Goal: Task Accomplishment & Management: Use online tool/utility

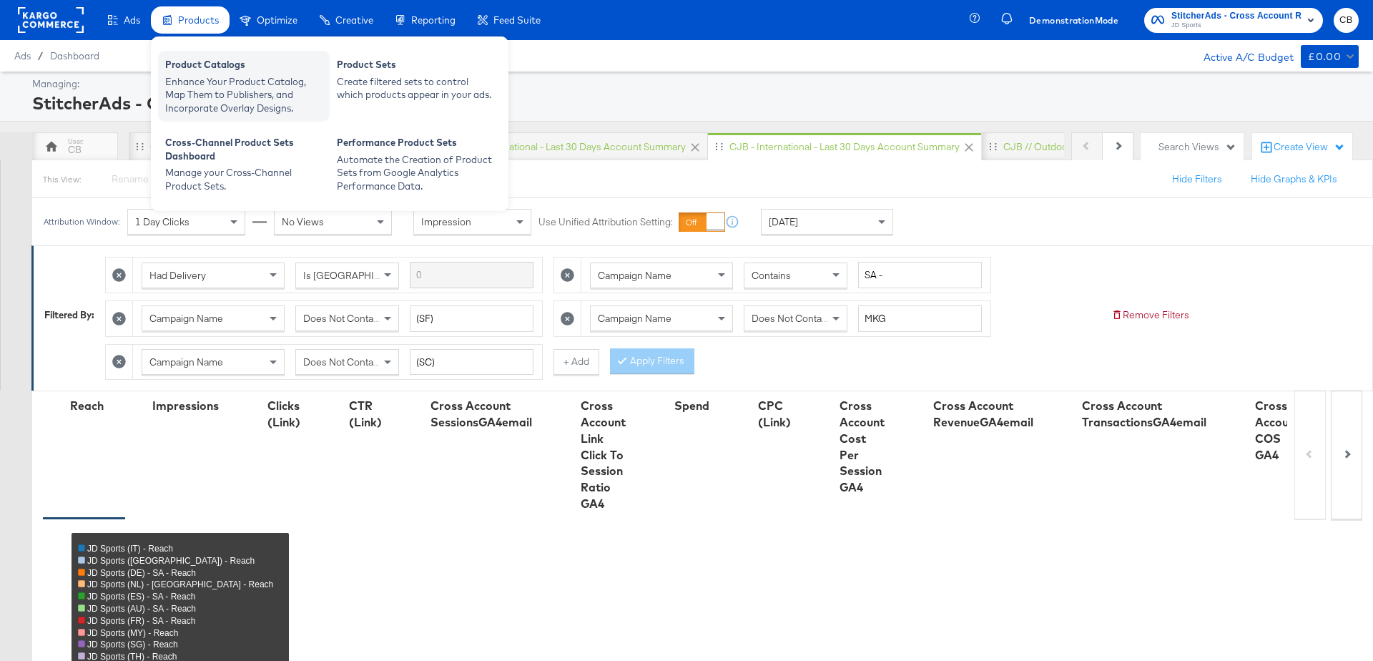
click at [203, 89] on div "Enhance Your Product Catalog, Map Them to Publishers, and Incorporate Overlay D…" at bounding box center [243, 95] width 157 height 40
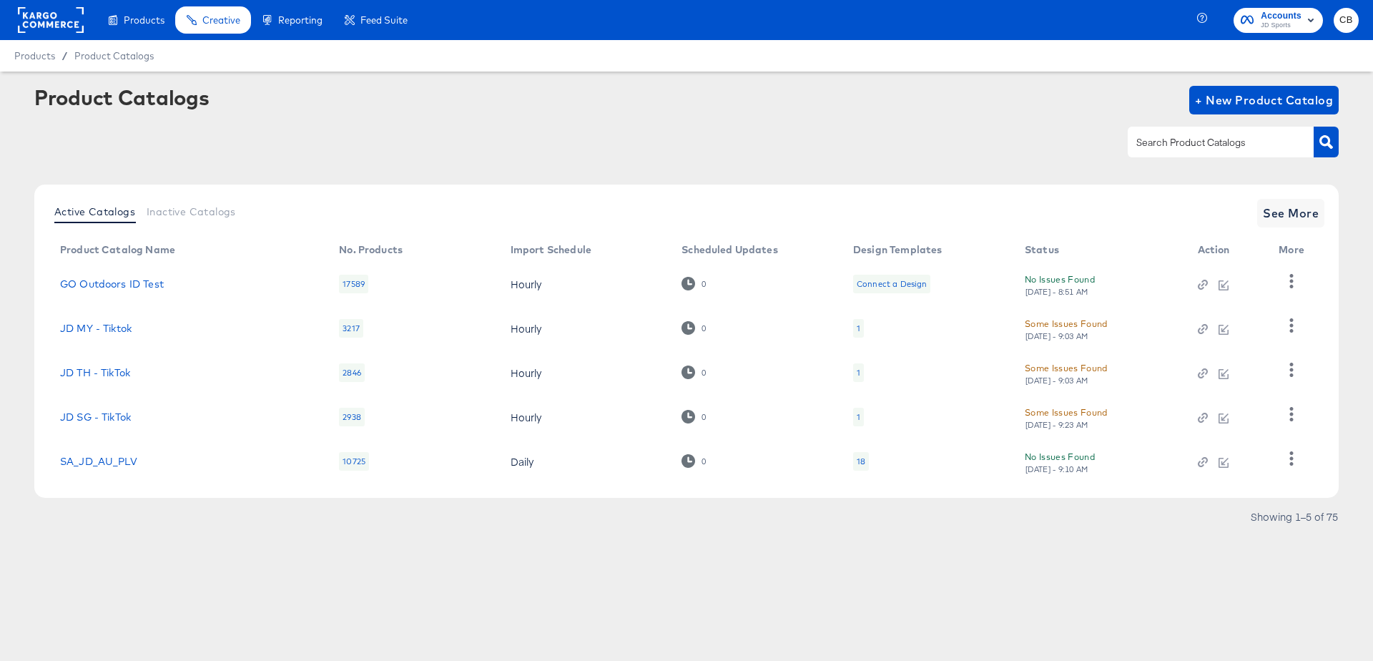
click at [1176, 147] on input "text" at bounding box center [1209, 142] width 152 height 16
type input "main"
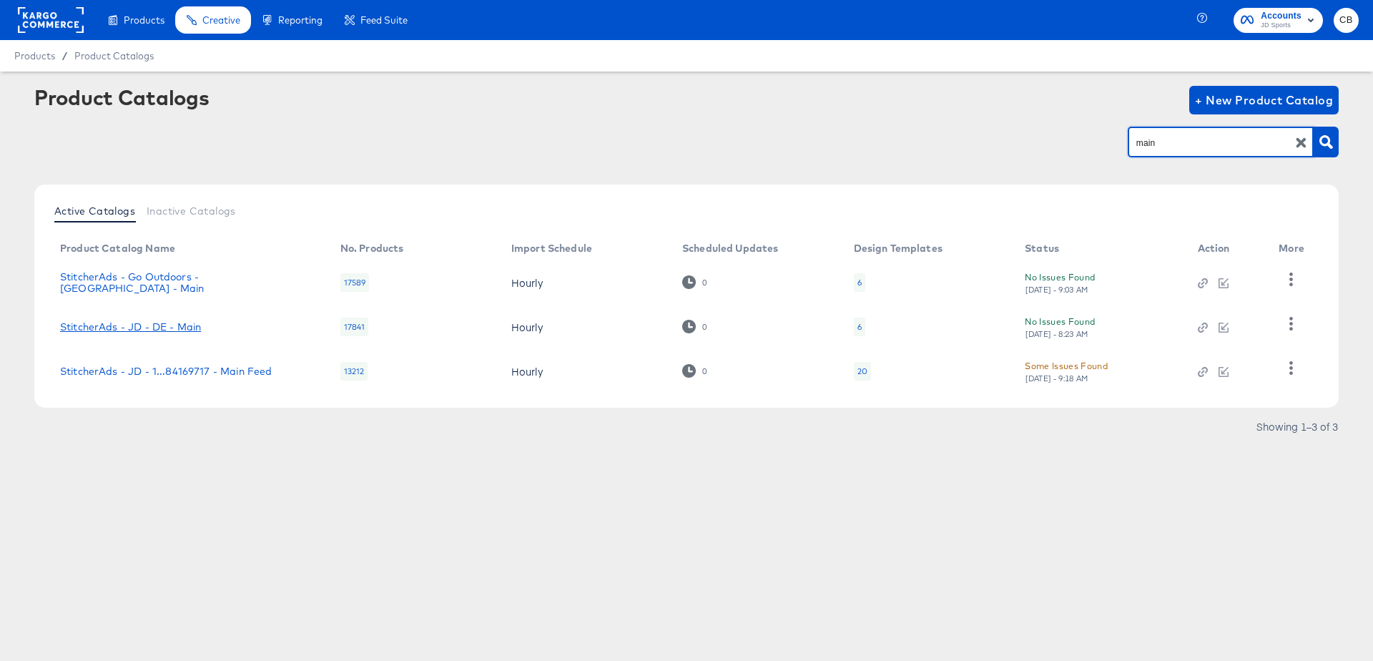
click at [182, 329] on link "StitcherAds - JD - DE - Main" at bounding box center [130, 326] width 141 height 11
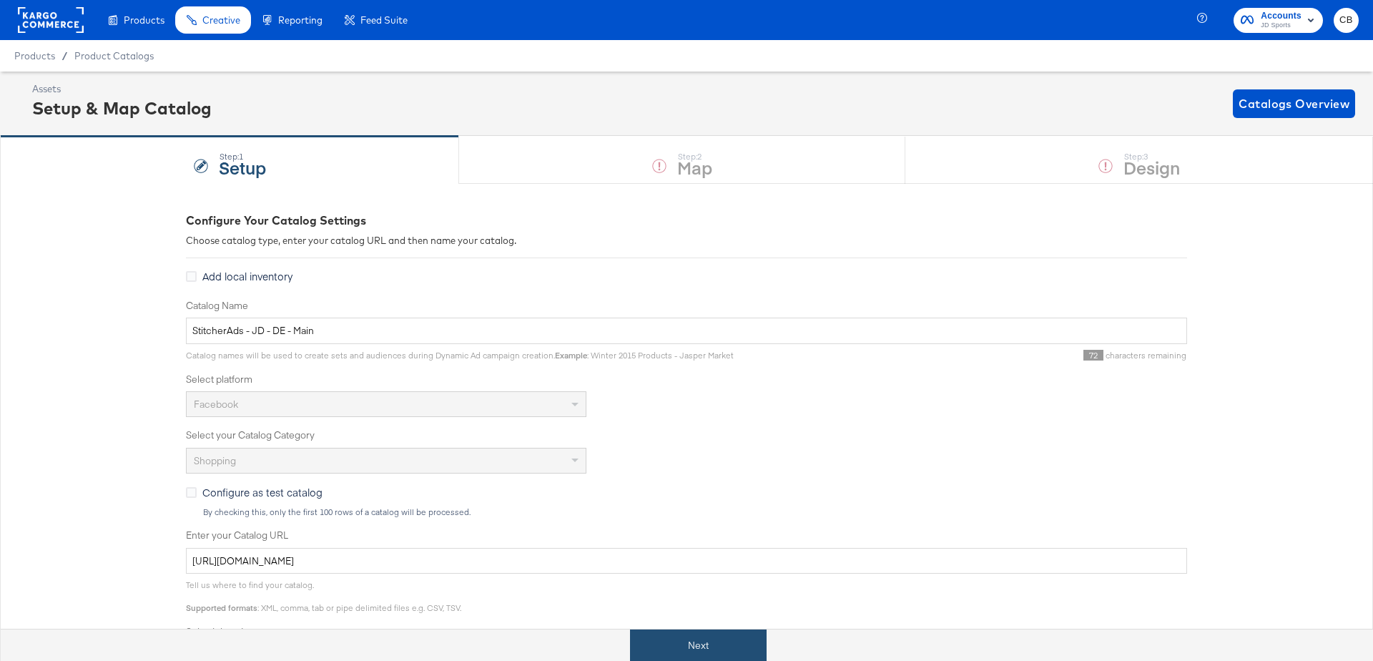
click at [673, 646] on button "Next" at bounding box center [698, 645] width 137 height 32
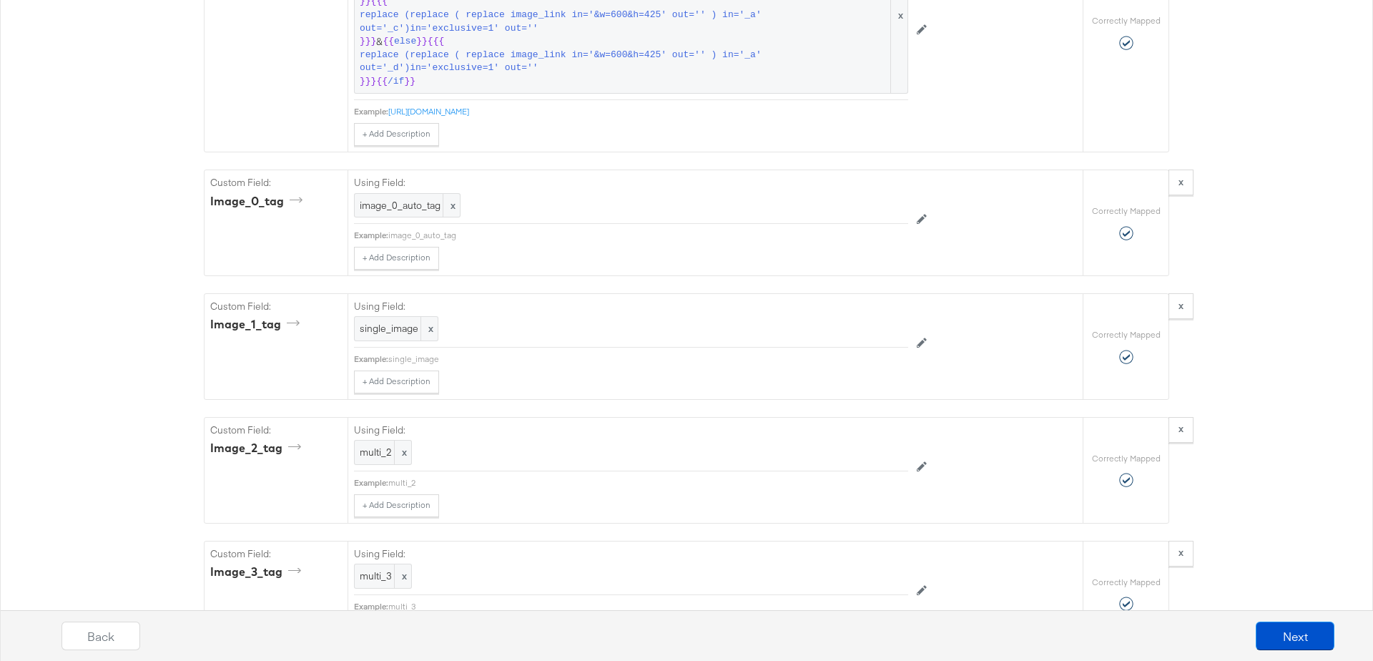
scroll to position [4137, 0]
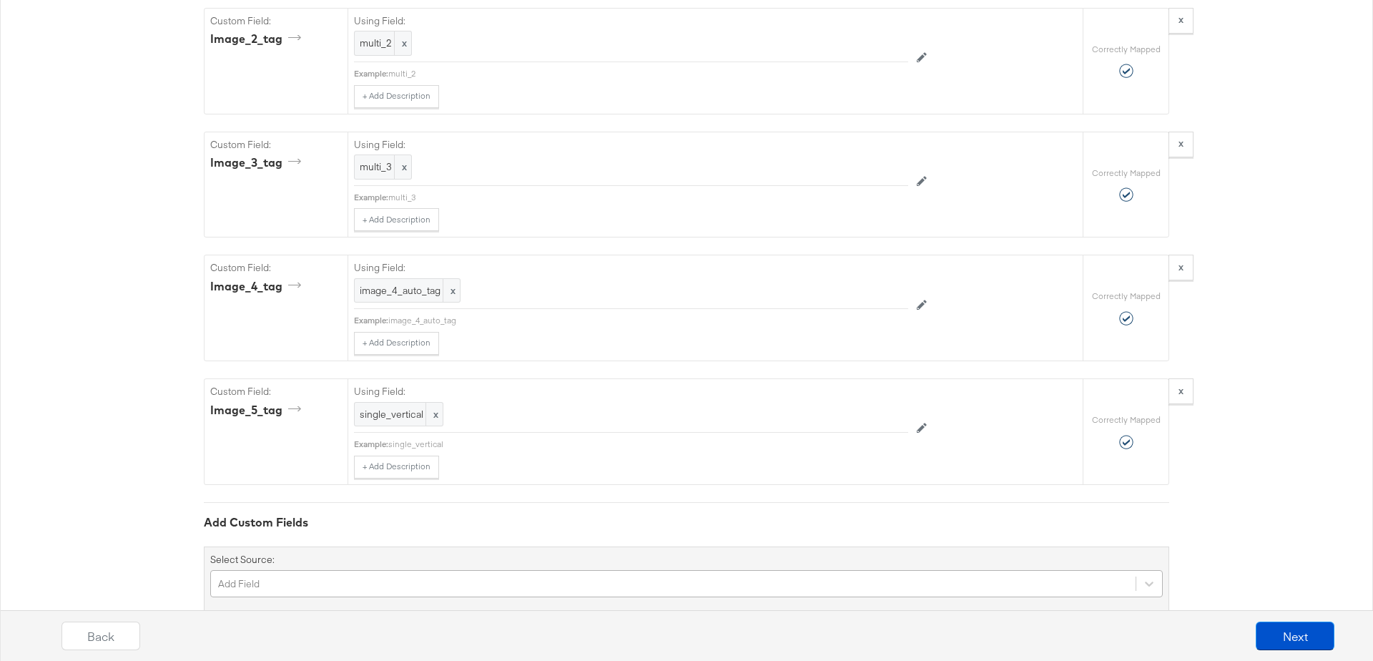
click at [322, 570] on div "Add Field" at bounding box center [686, 583] width 952 height 27
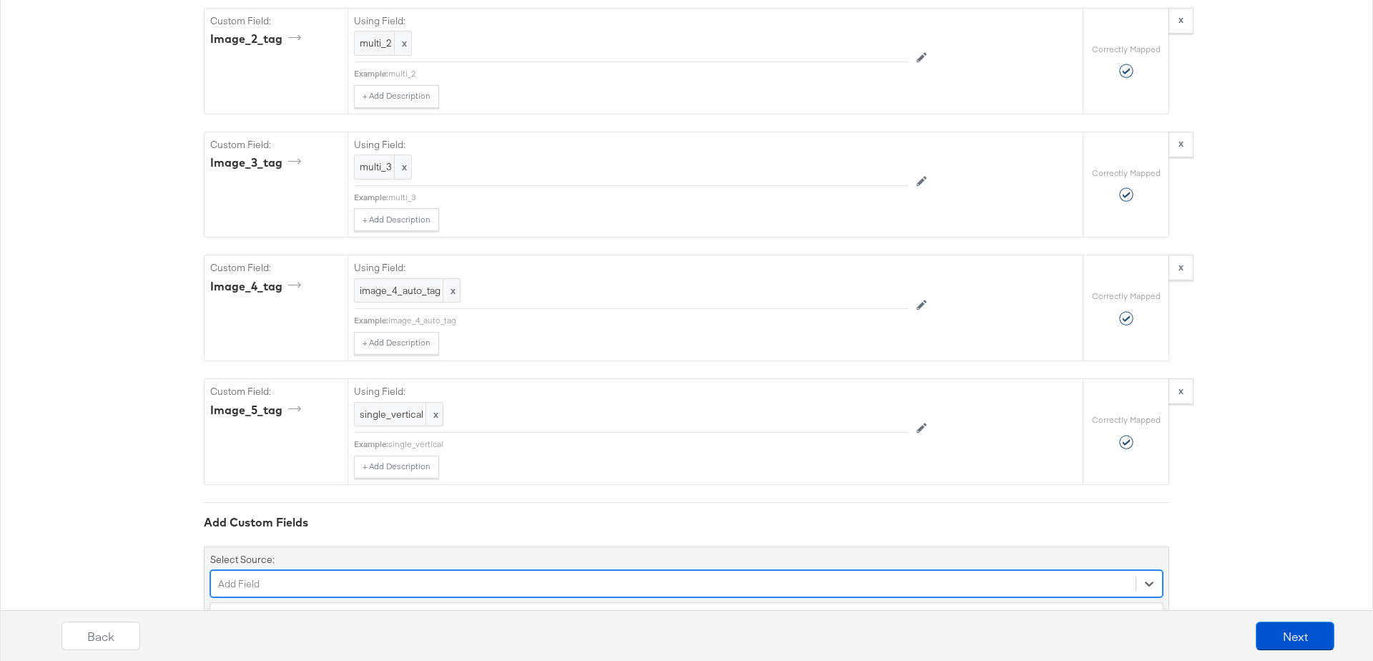
scroll to position [4257, 0]
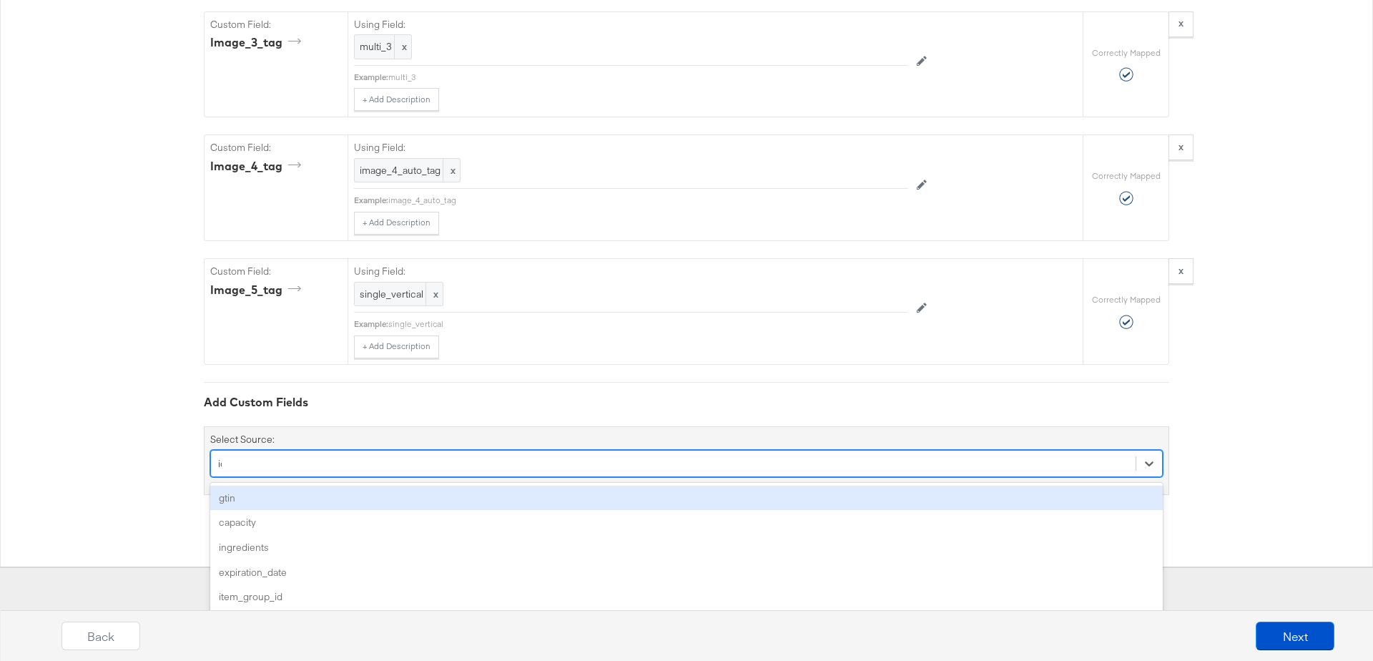
type input "ios"
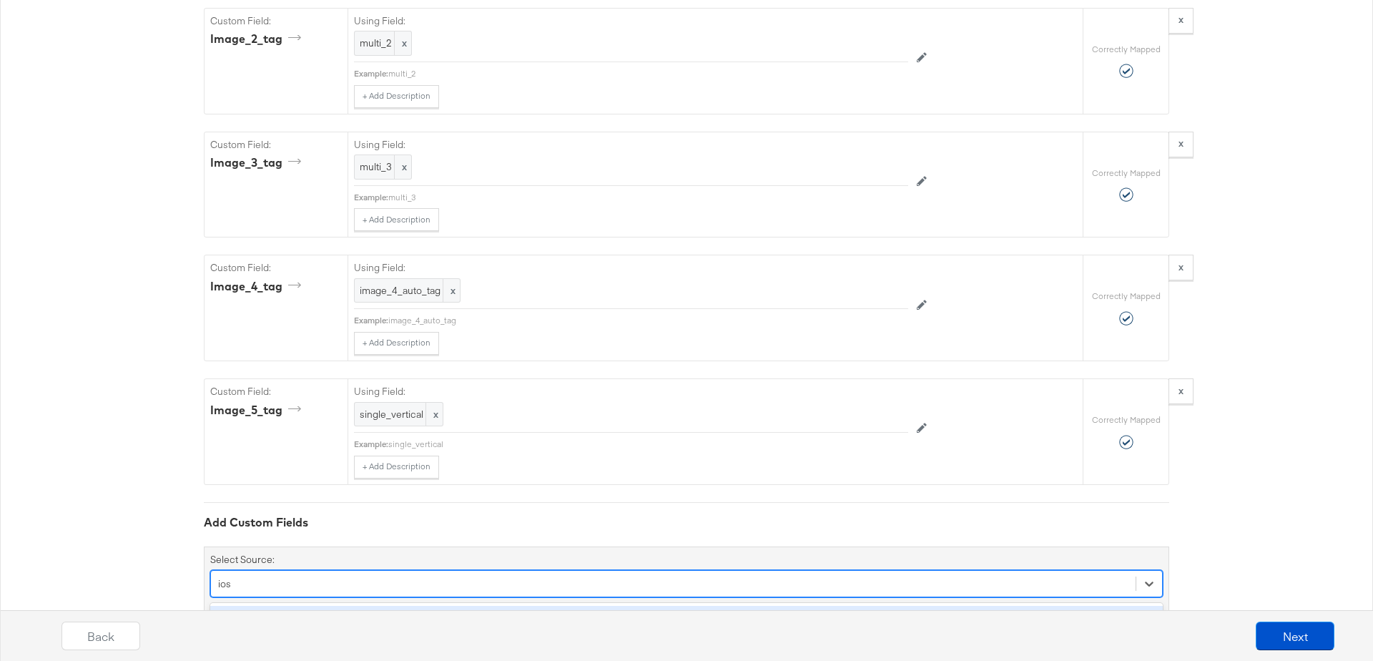
click at [267, 606] on div "ios_url" at bounding box center [686, 618] width 952 height 25
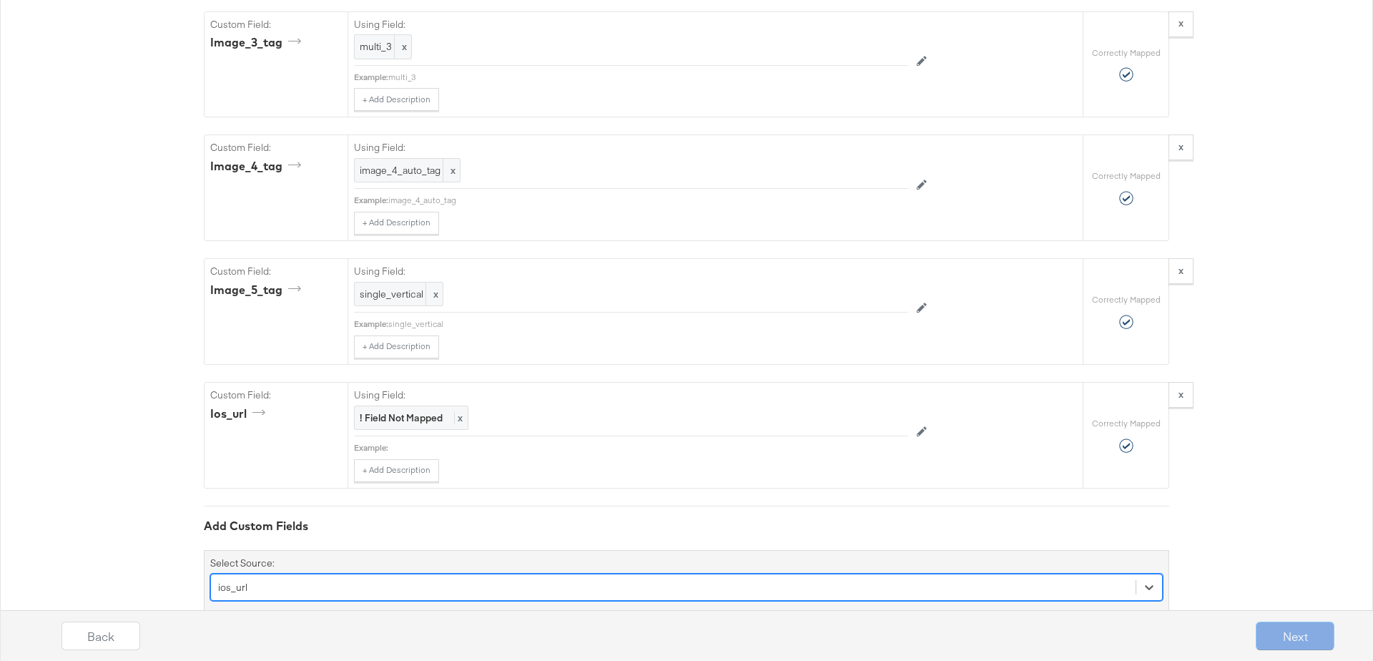
scroll to position [4259, 0]
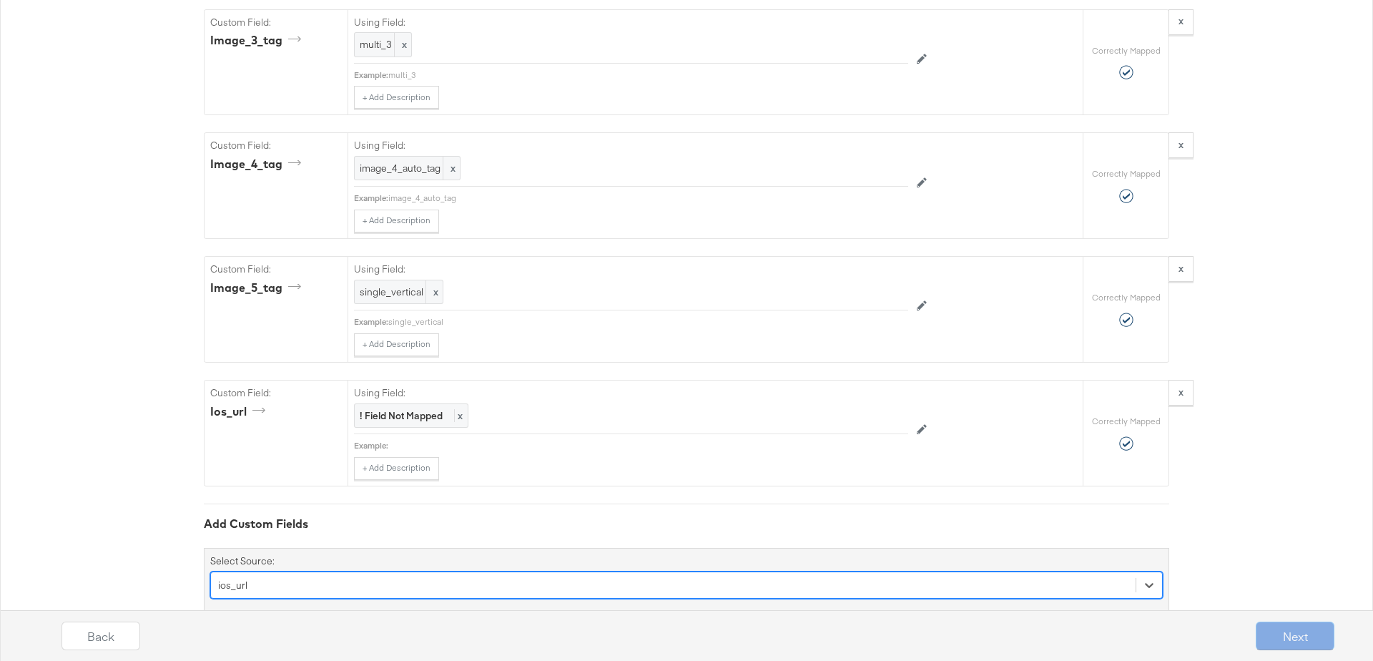
click at [354, 571] on div "option ios_url, selected. Select is focused ,type to refine list, press Down to…" at bounding box center [686, 584] width 952 height 27
type input "ios"
click at [259, 601] on div "Back Next" at bounding box center [697, 629] width 1373 height 61
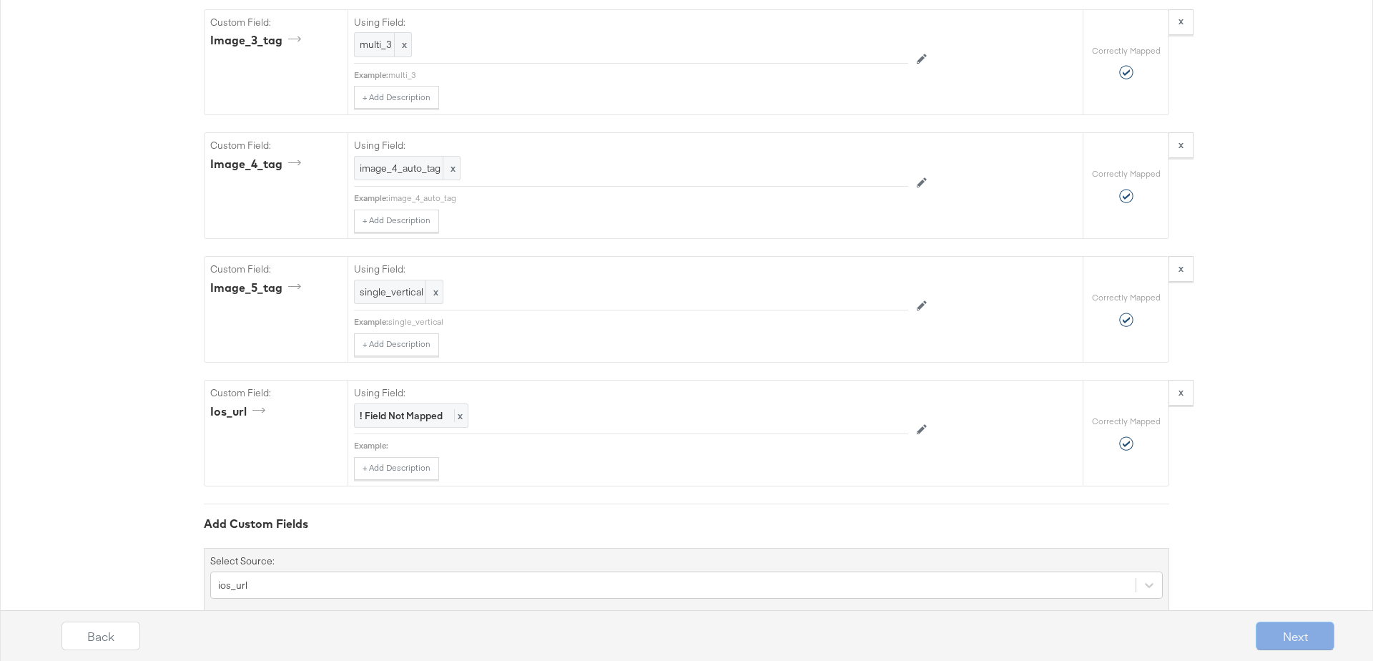
click at [299, 571] on div "ios_url" at bounding box center [686, 584] width 952 height 27
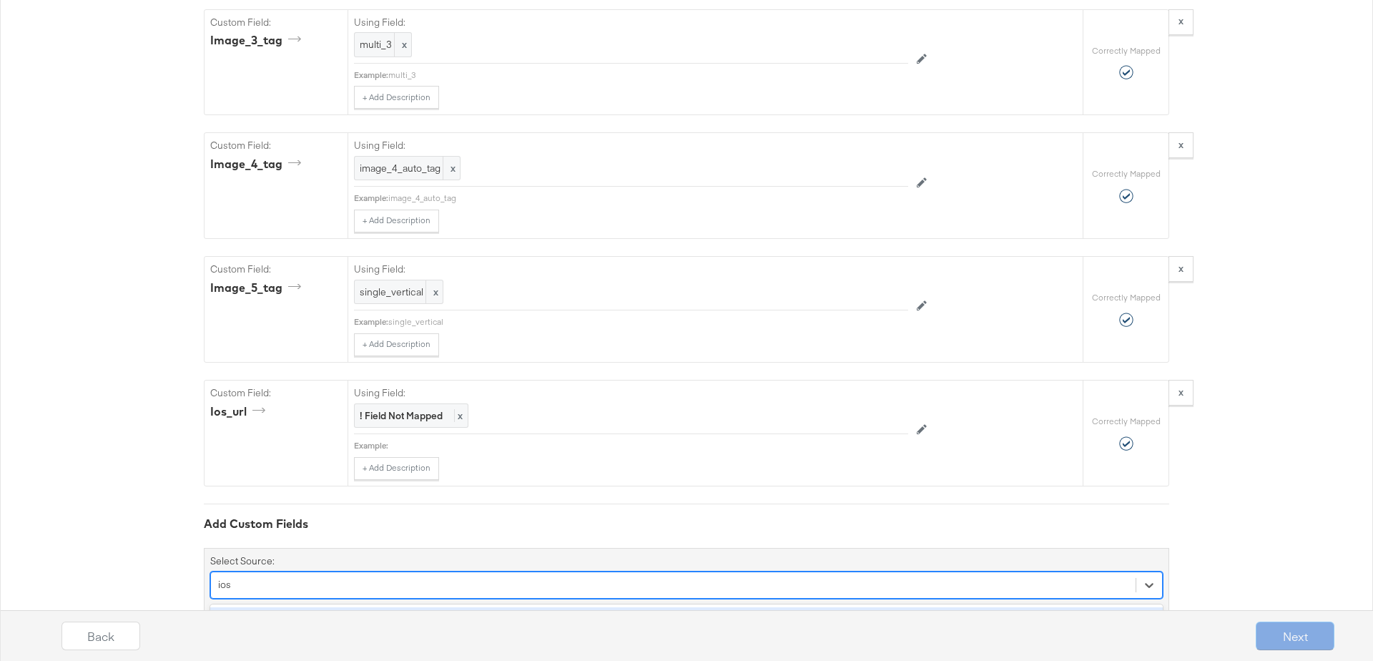
type input "ios_"
click at [280, 607] on div "ios_app_store_id" at bounding box center [686, 619] width 952 height 25
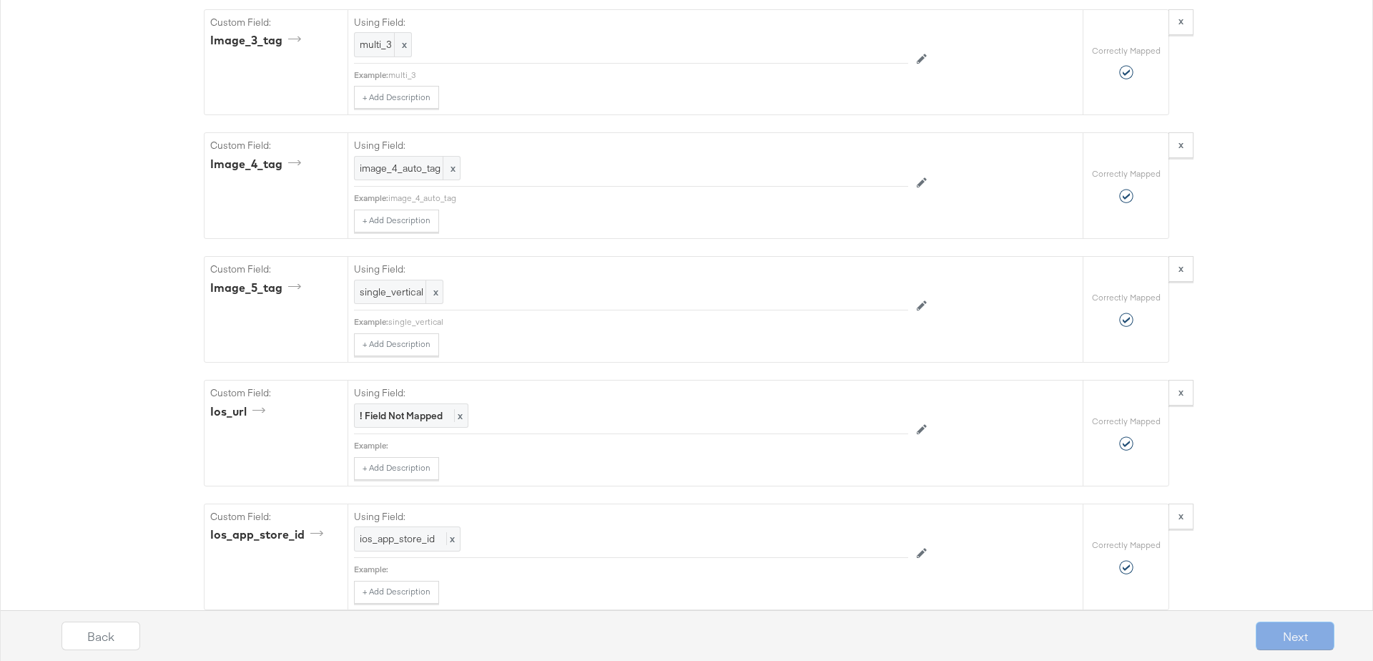
scroll to position [4380, 0]
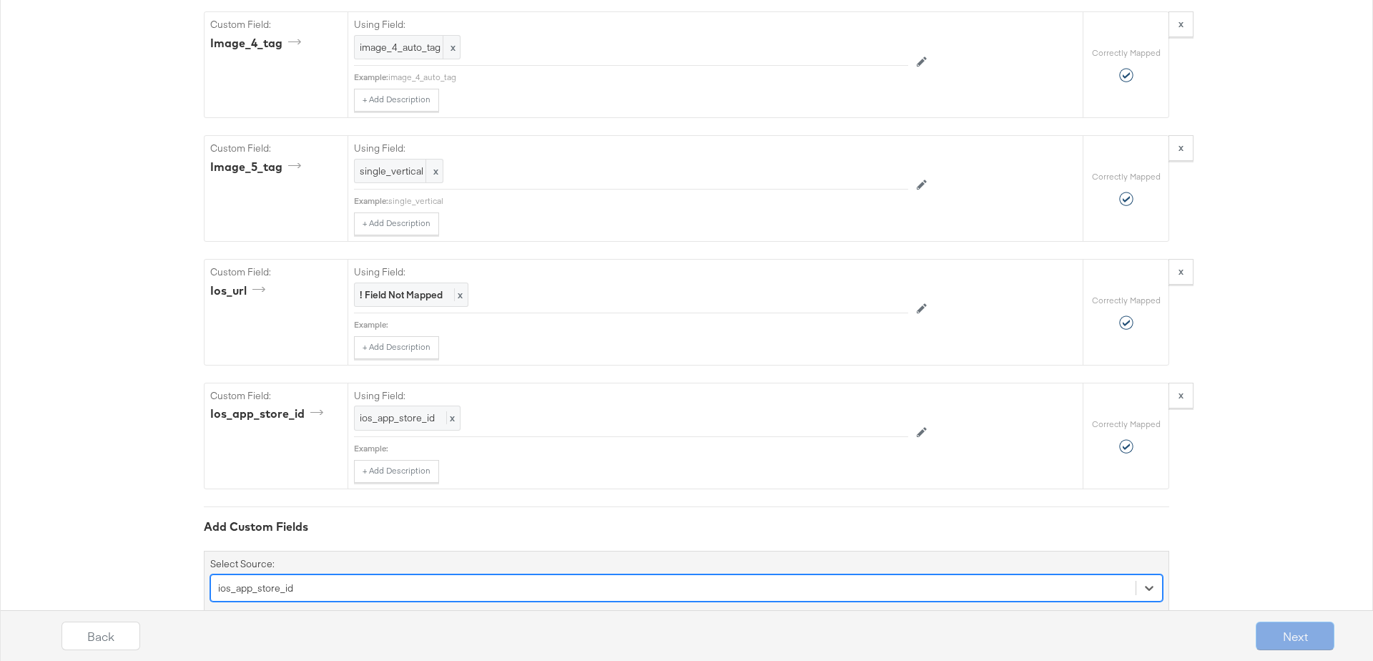
click at [283, 574] on div "option ios_app_store_id, selected. Select is focused ,type to refine list, pres…" at bounding box center [686, 587] width 952 height 27
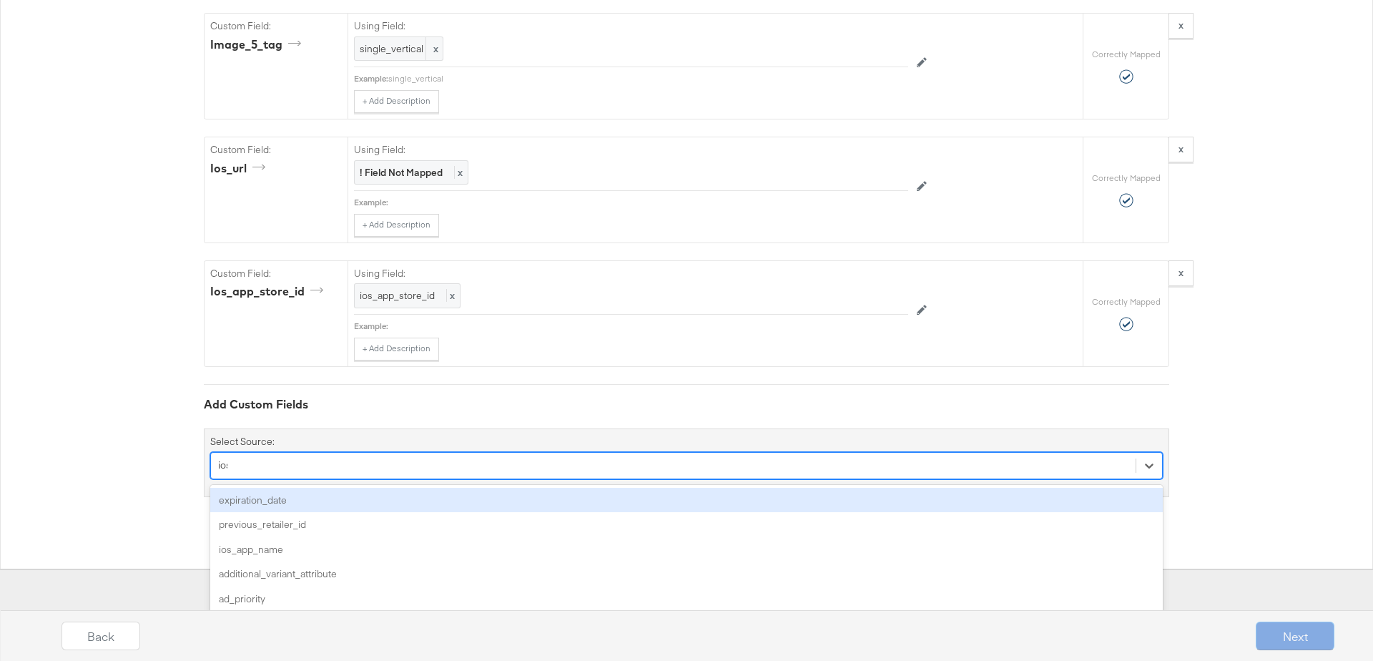
scroll to position [4382, 0]
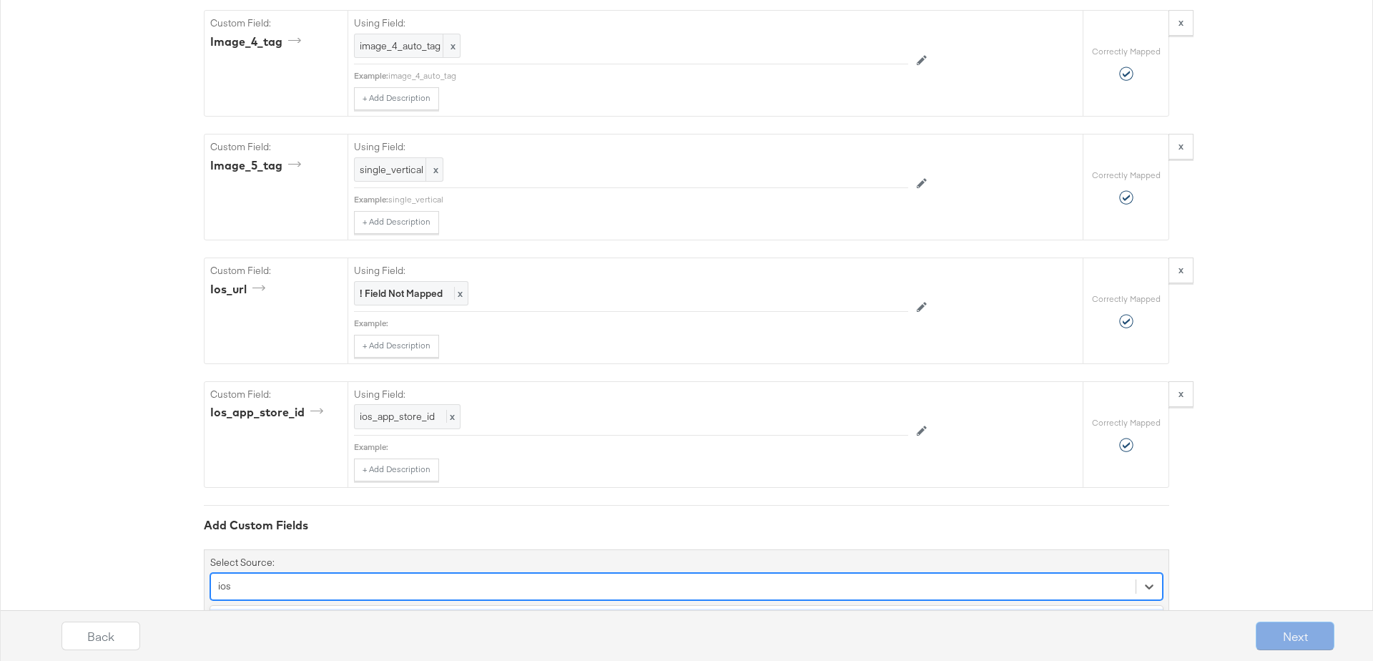
type input "ios_"
click at [280, 608] on div "ios_app_name" at bounding box center [686, 620] width 952 height 25
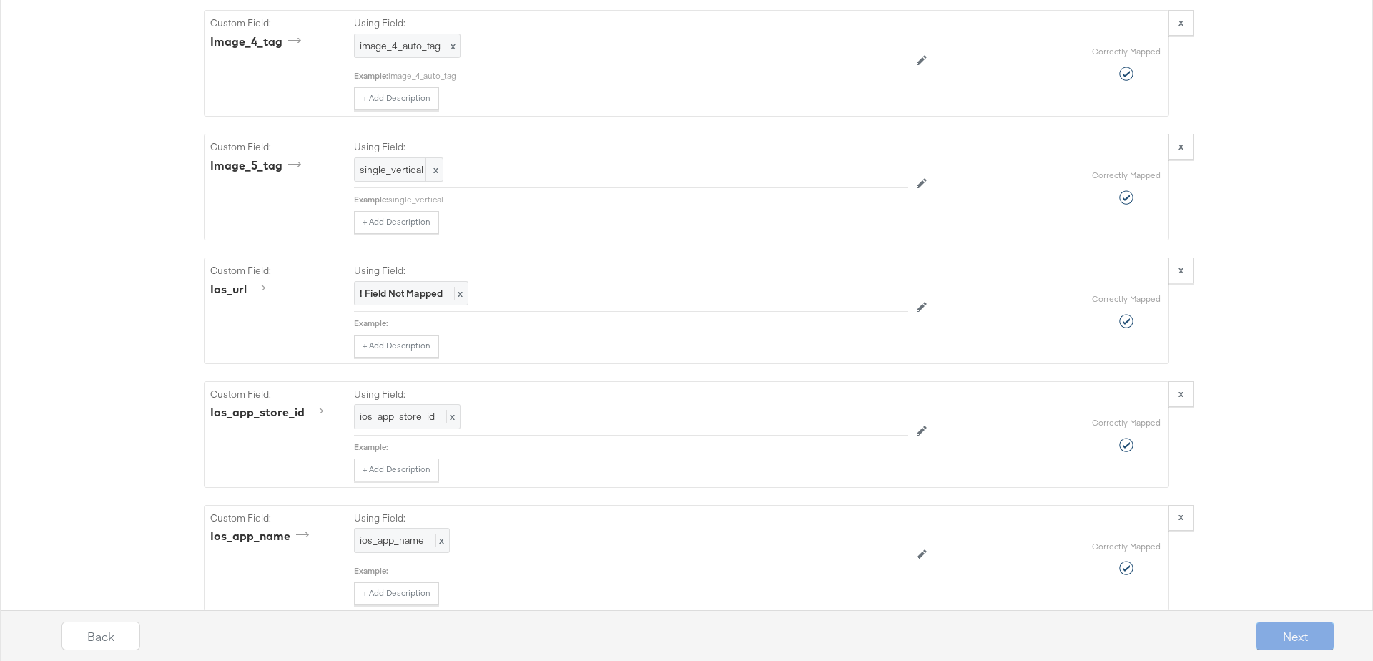
scroll to position [4502, 0]
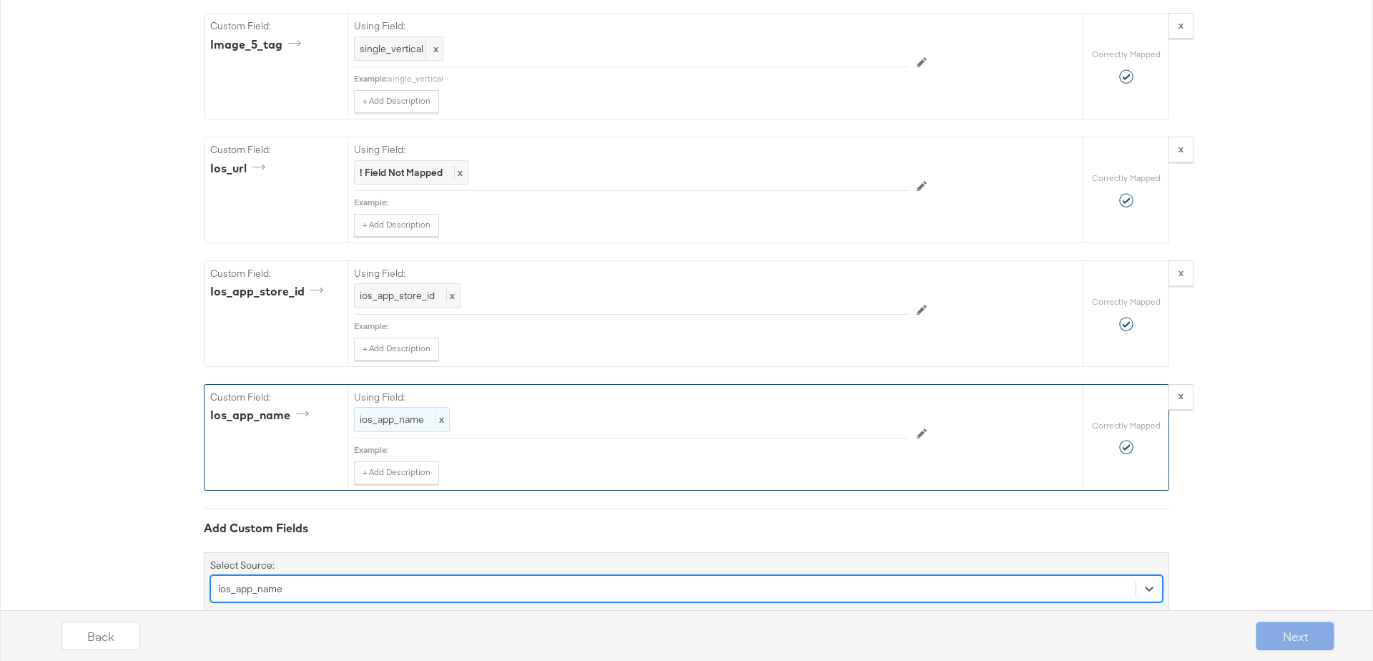
click at [380, 413] on span "ios_app_name" at bounding box center [392, 419] width 64 height 13
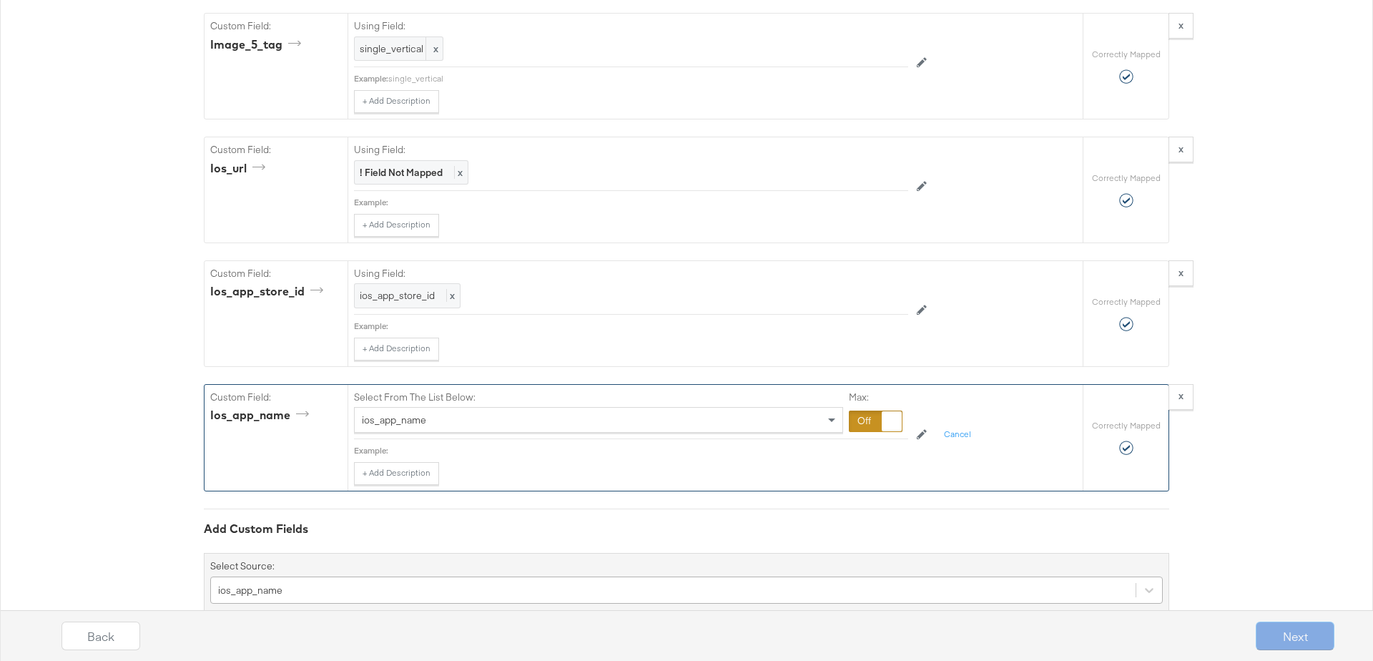
click at [863, 410] on div at bounding box center [876, 420] width 54 height 21
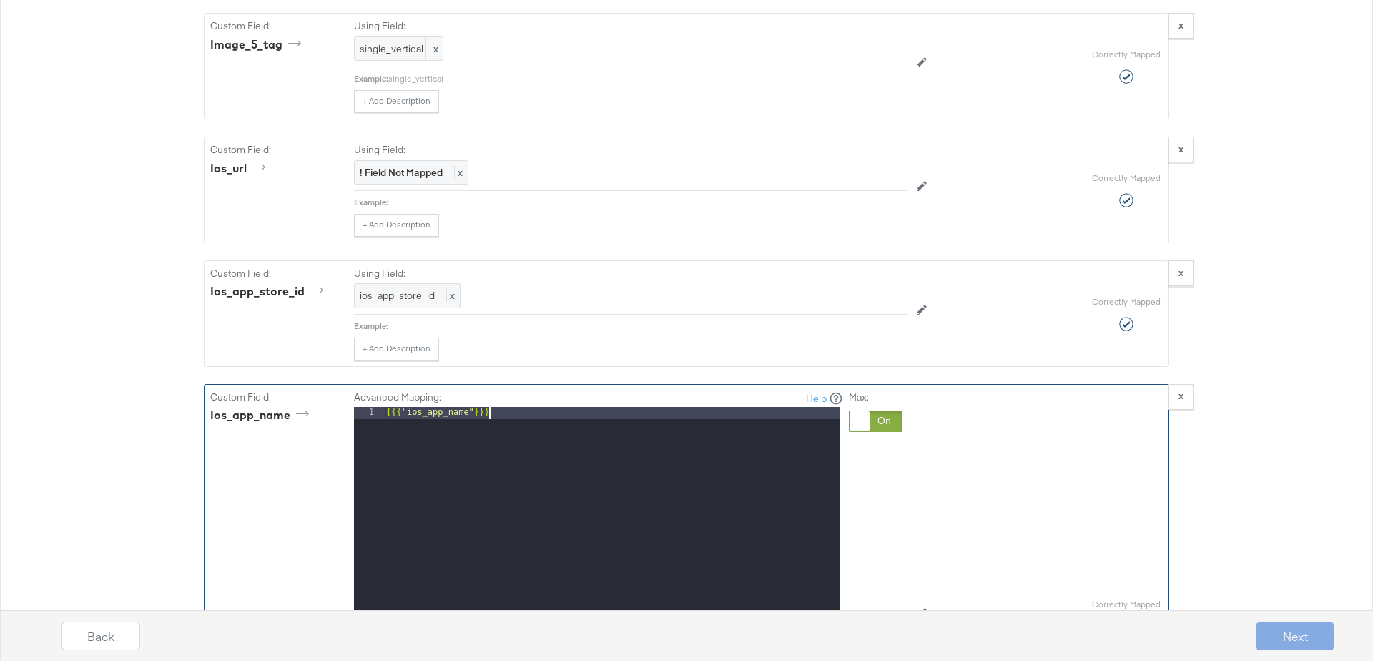
click at [499, 407] on div "{{{ "ios_app_name" }}}" at bounding box center [611, 597] width 457 height 381
click at [385, 283] on div "ios_app_store_id x" at bounding box center [407, 295] width 107 height 25
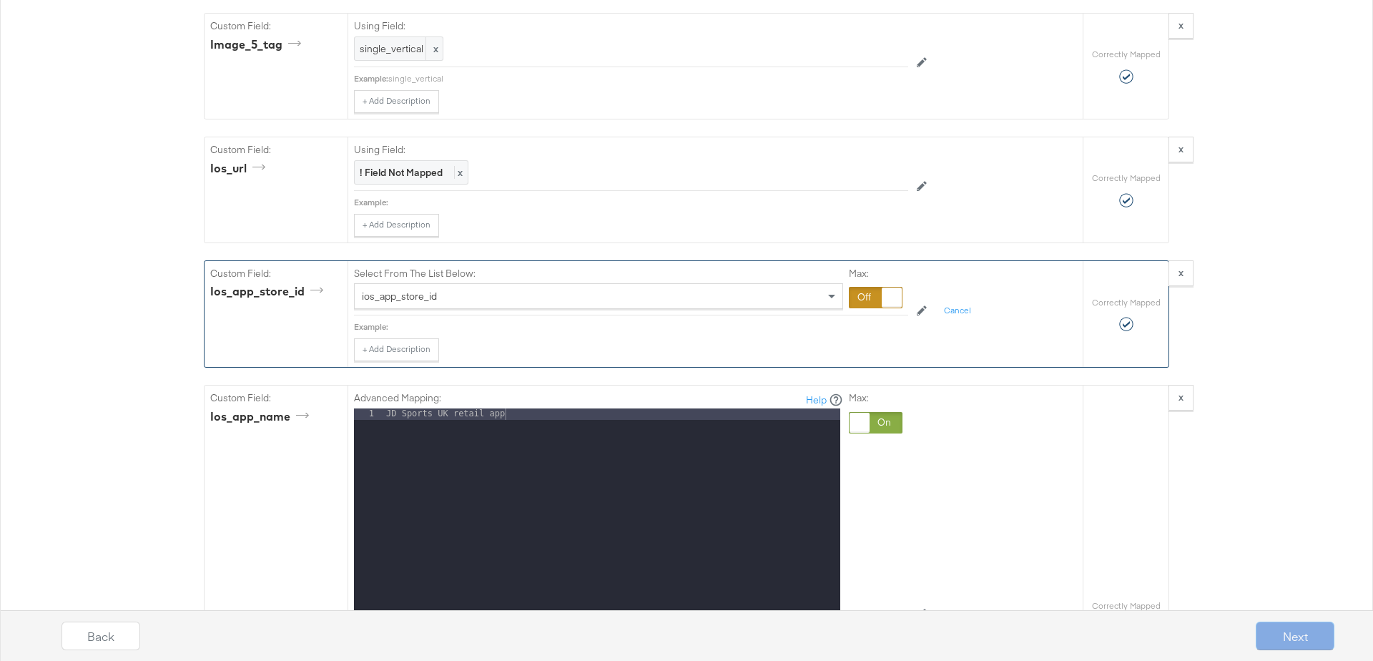
click at [868, 287] on div at bounding box center [876, 297] width 54 height 21
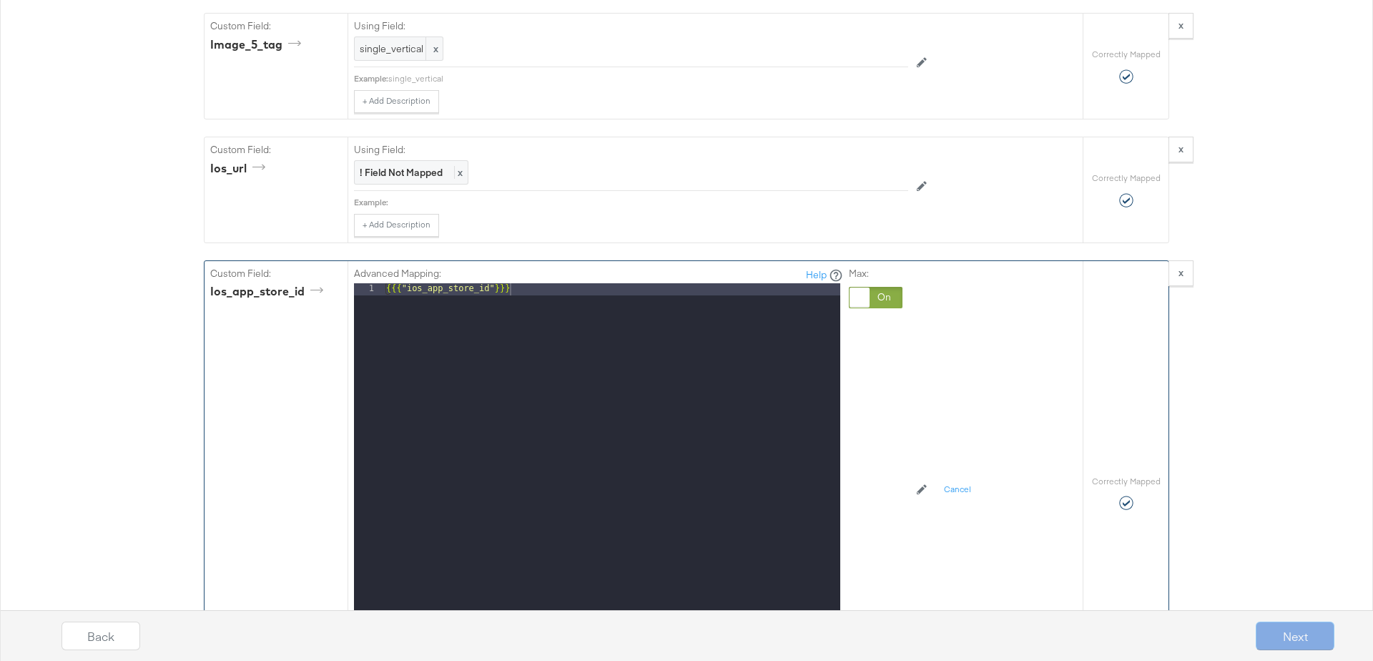
click at [528, 283] on div "{{{ "ios_app_store_id" }}}" at bounding box center [611, 473] width 457 height 381
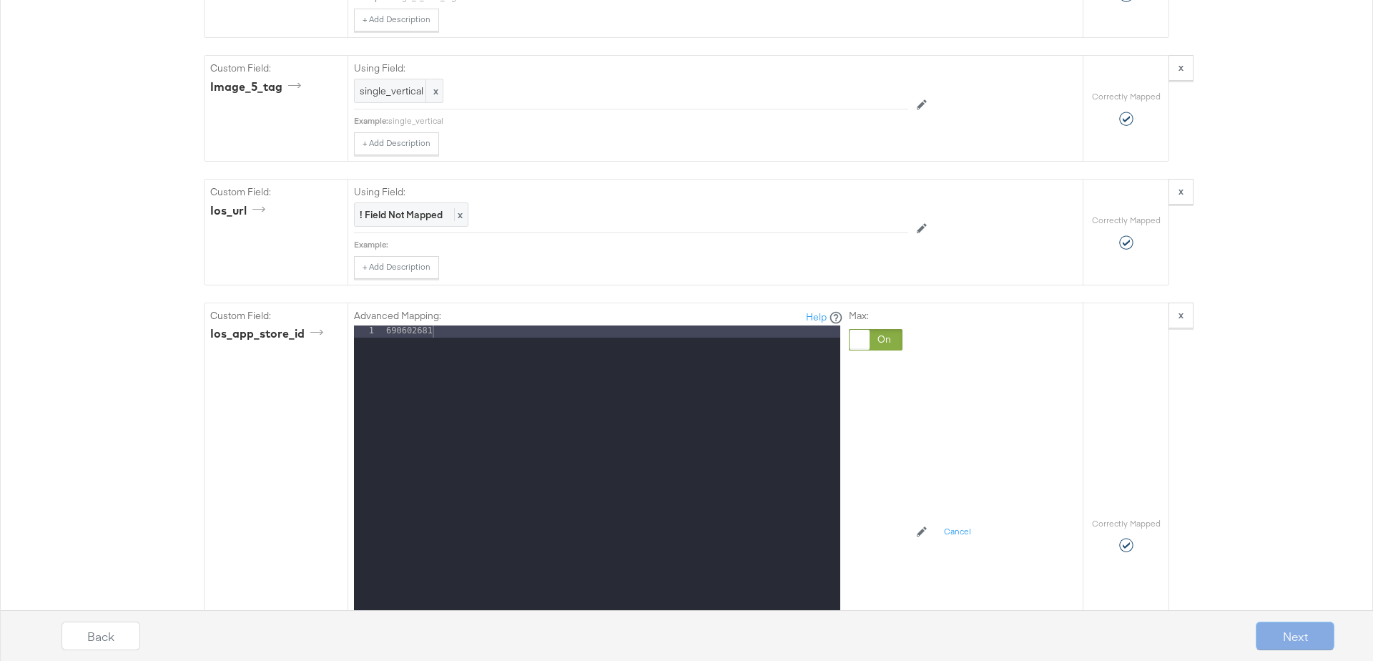
scroll to position [4412, 0]
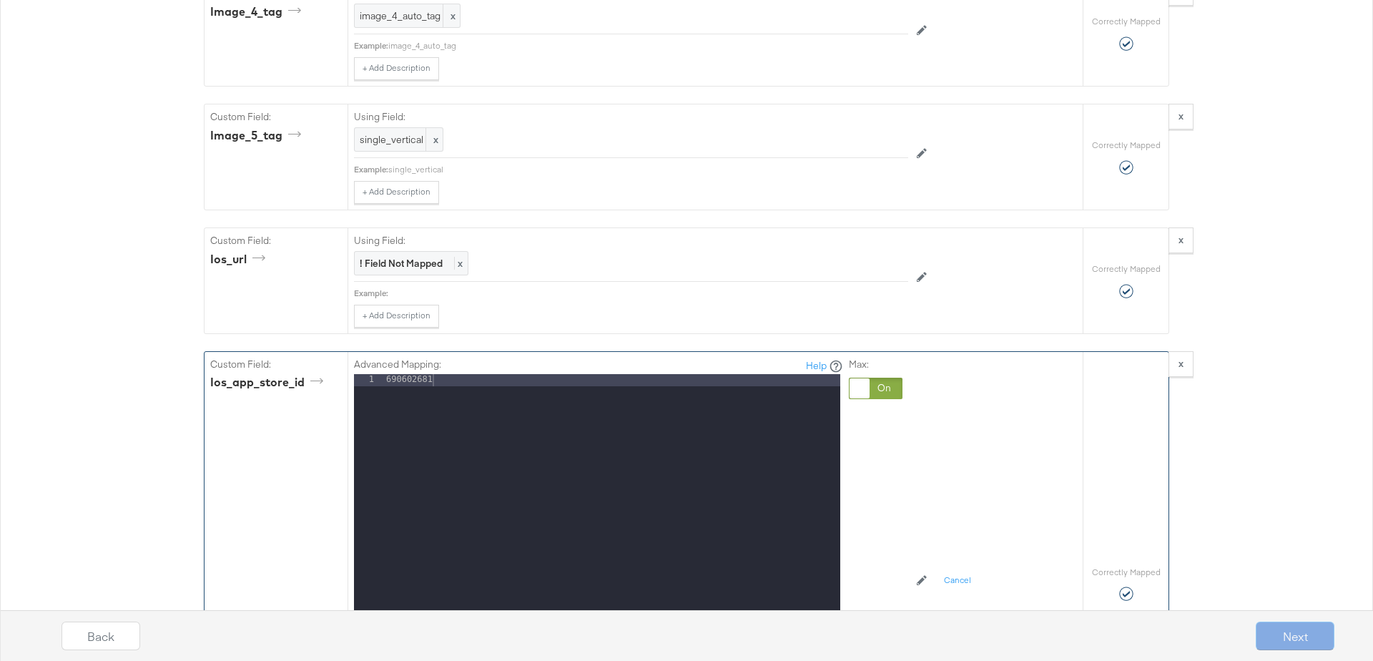
click at [456, 374] on div "690602681" at bounding box center [611, 564] width 457 height 381
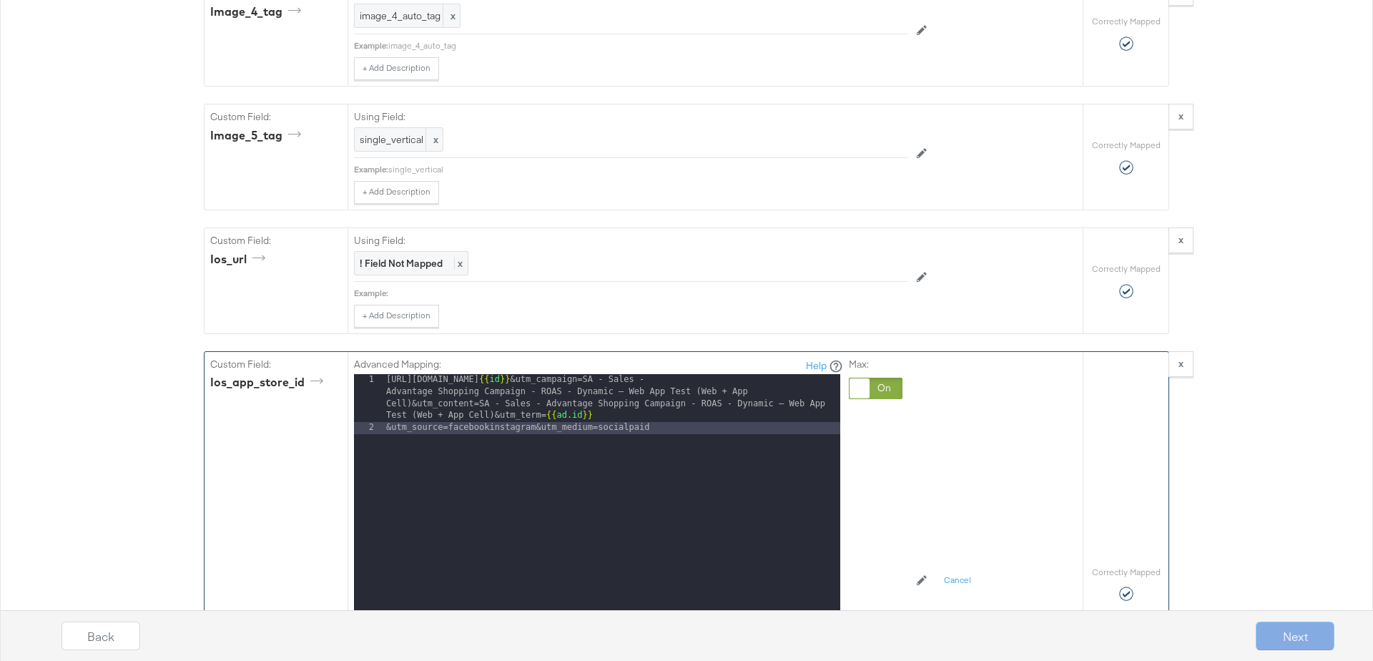
click at [495, 374] on div "[URL][DOMAIN_NAME] {{ id }} &utm_campaign=SA - Sales - Advantage Shopping Campa…" at bounding box center [611, 582] width 457 height 417
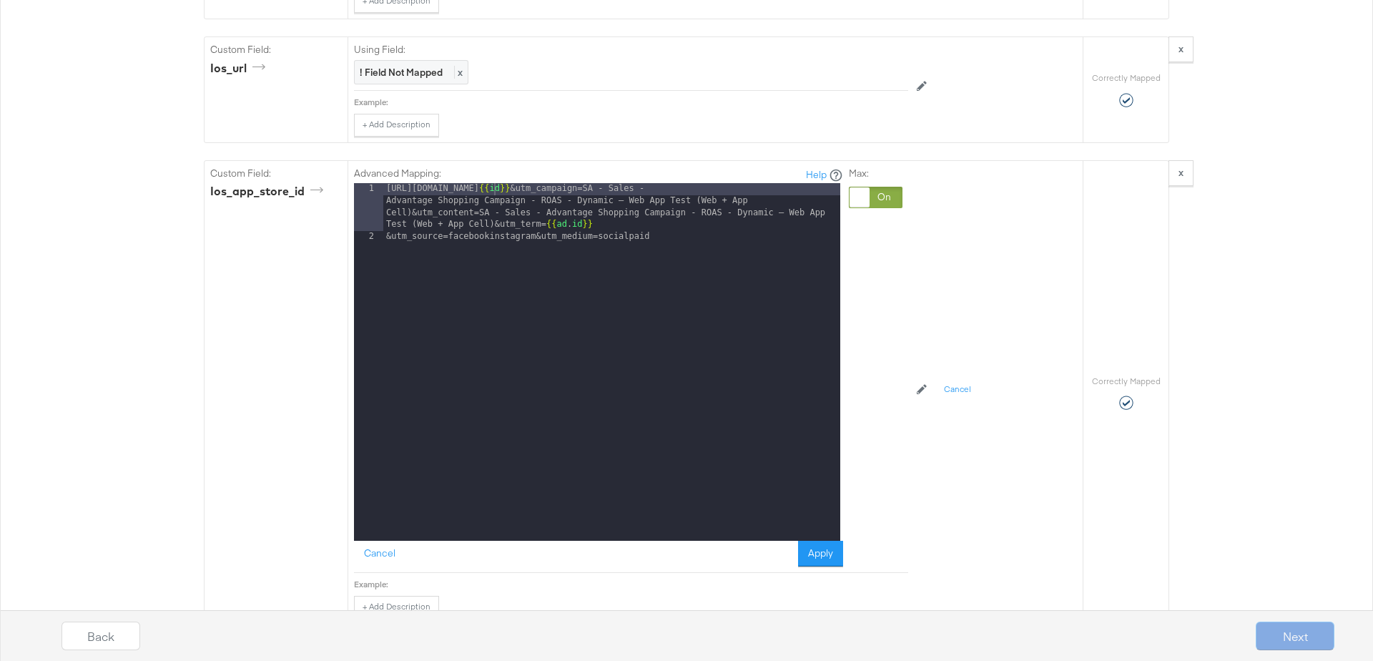
scroll to position [4628, 0]
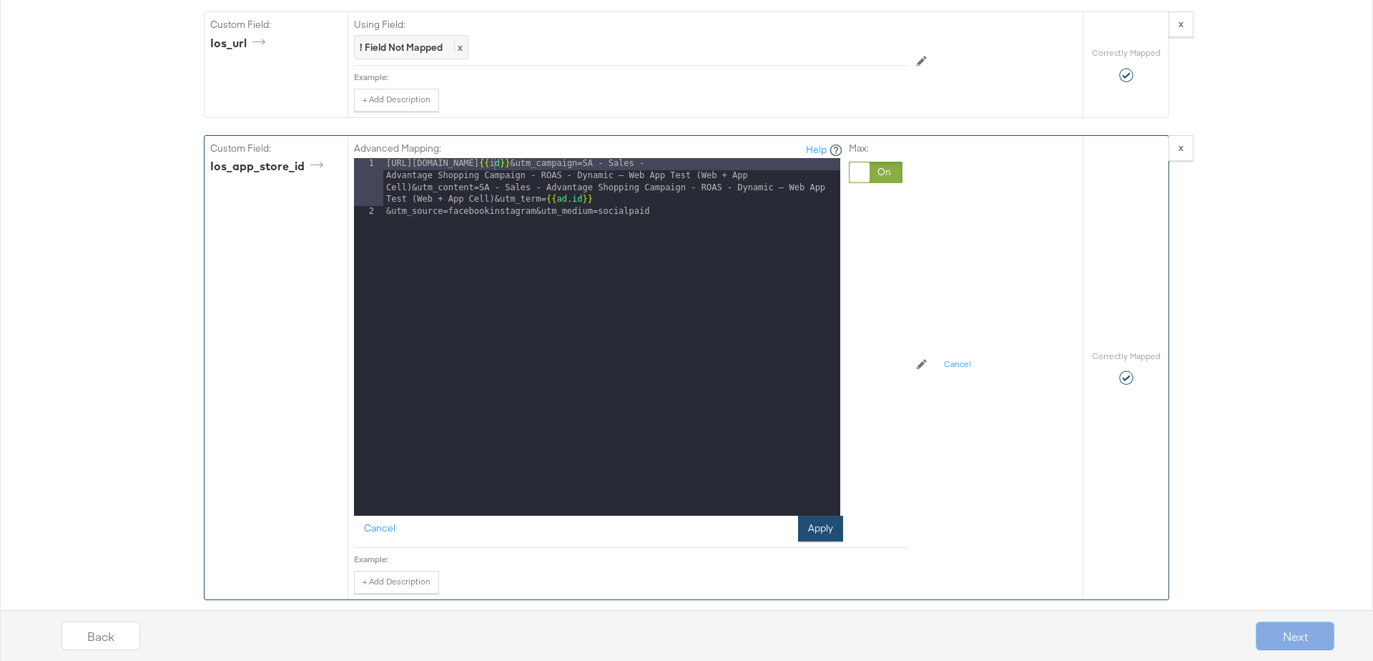
click at [832, 516] on button "Apply" at bounding box center [820, 529] width 45 height 26
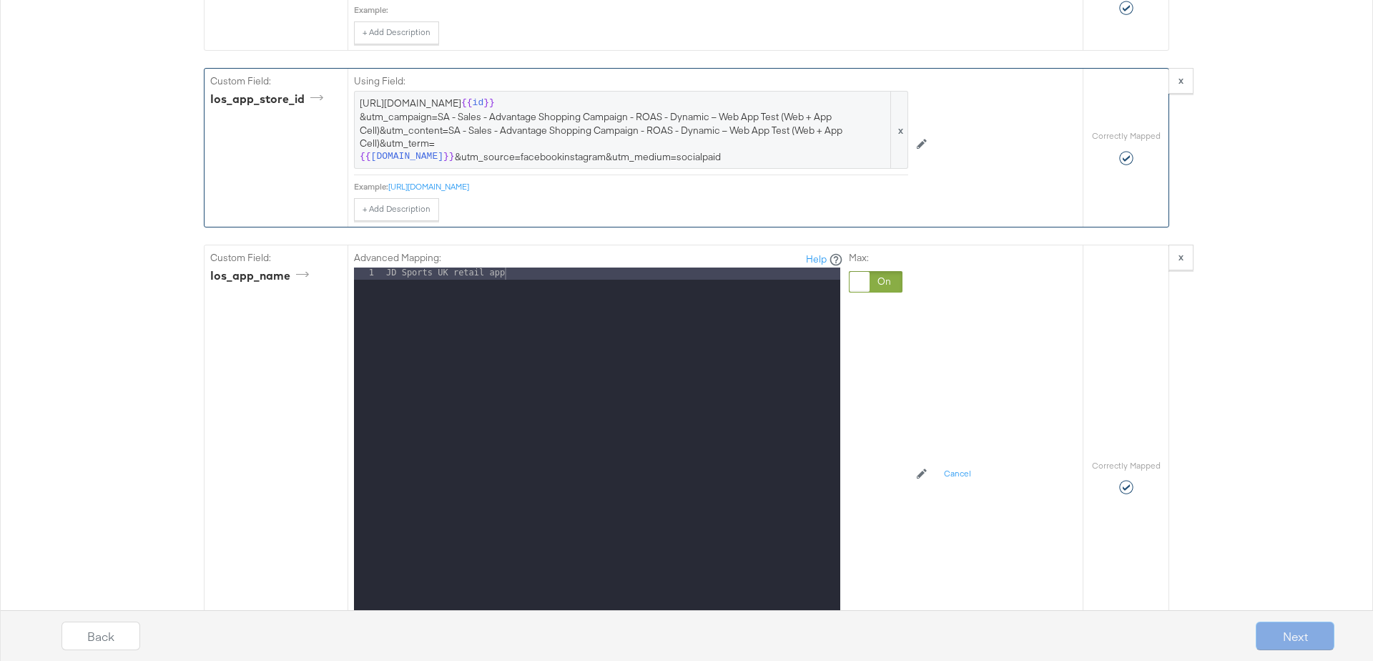
scroll to position [4828, 0]
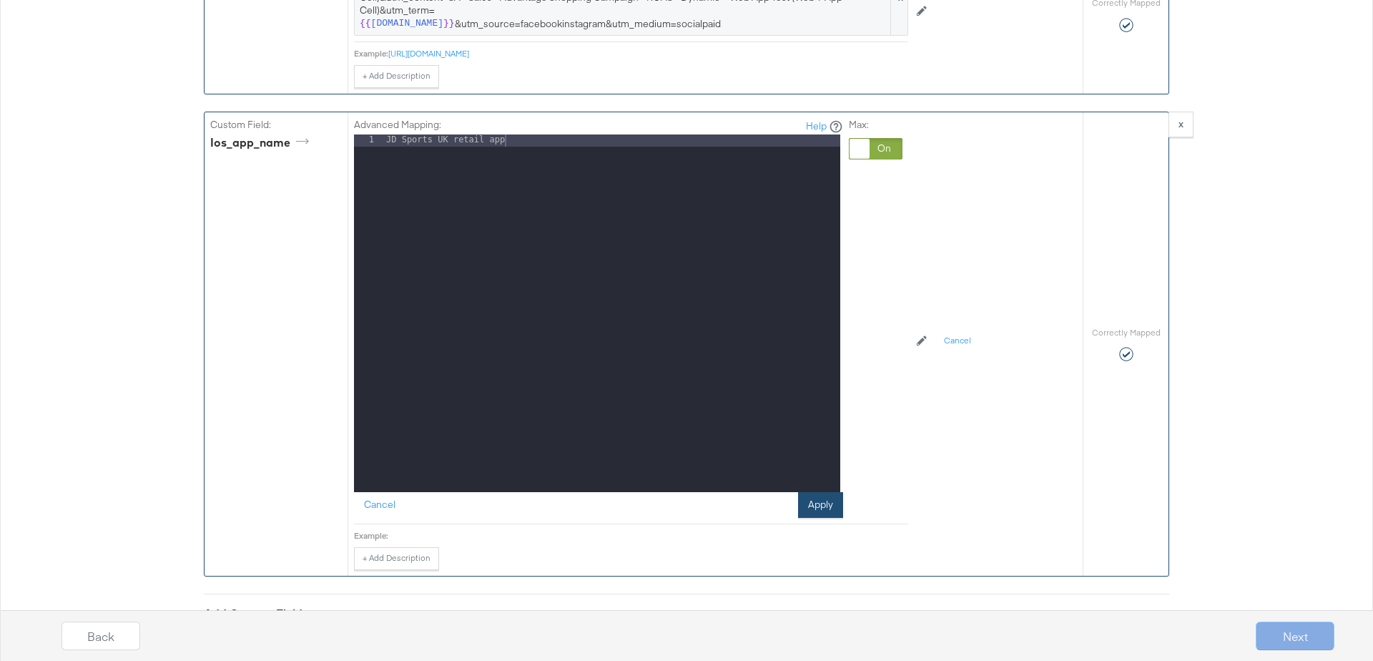
click at [820, 492] on button "Apply" at bounding box center [820, 505] width 45 height 26
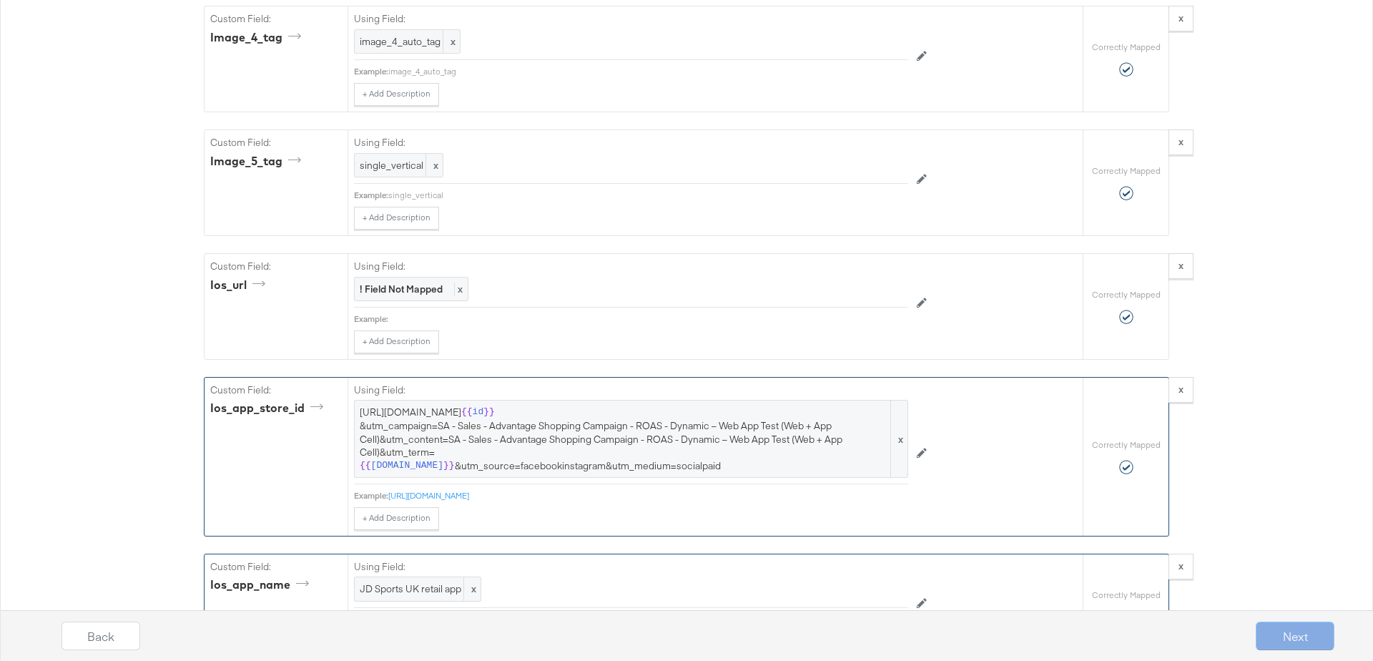
scroll to position [4387, 0]
click at [438, 405] on span "[URL][DOMAIN_NAME] {{ id }} &utm_campaign=SA - Sales - Advantage Shopping Campa…" at bounding box center [631, 438] width 543 height 66
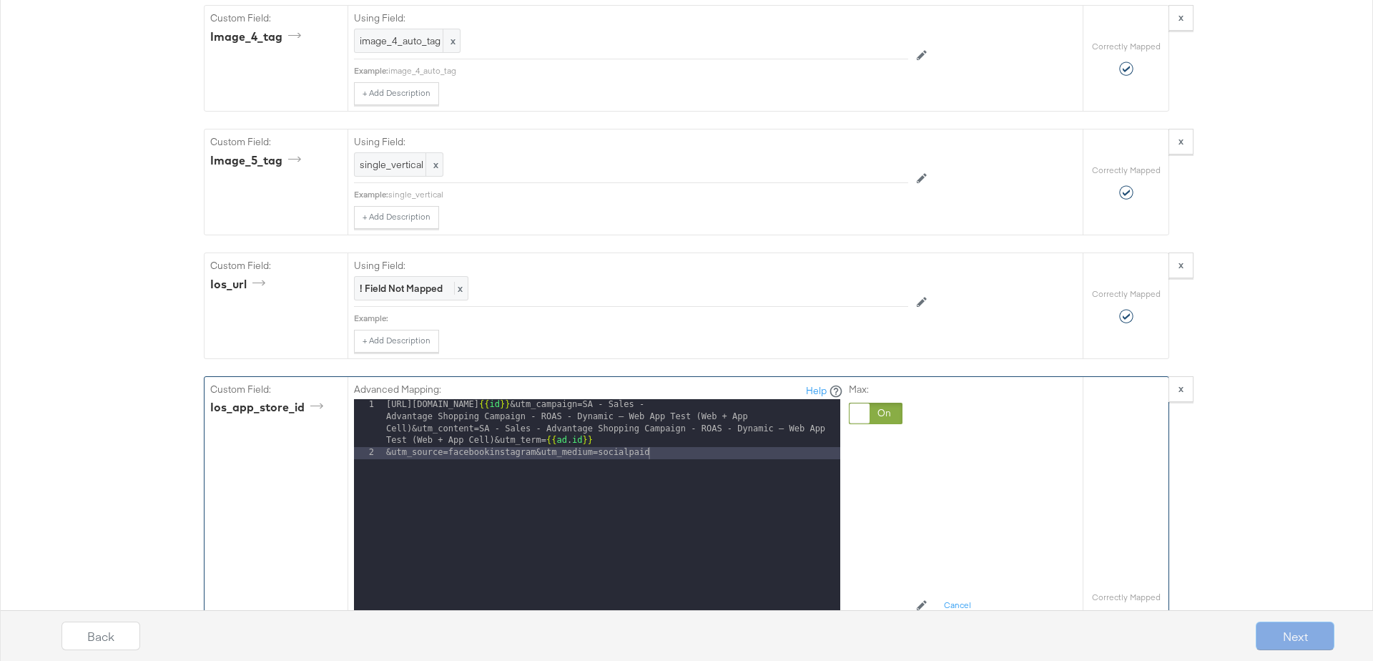
click at [669, 418] on div "[URL][DOMAIN_NAME] {{ id }} &utm_campaign=SA - Sales - Advantage Shopping Campa…" at bounding box center [611, 607] width 457 height 417
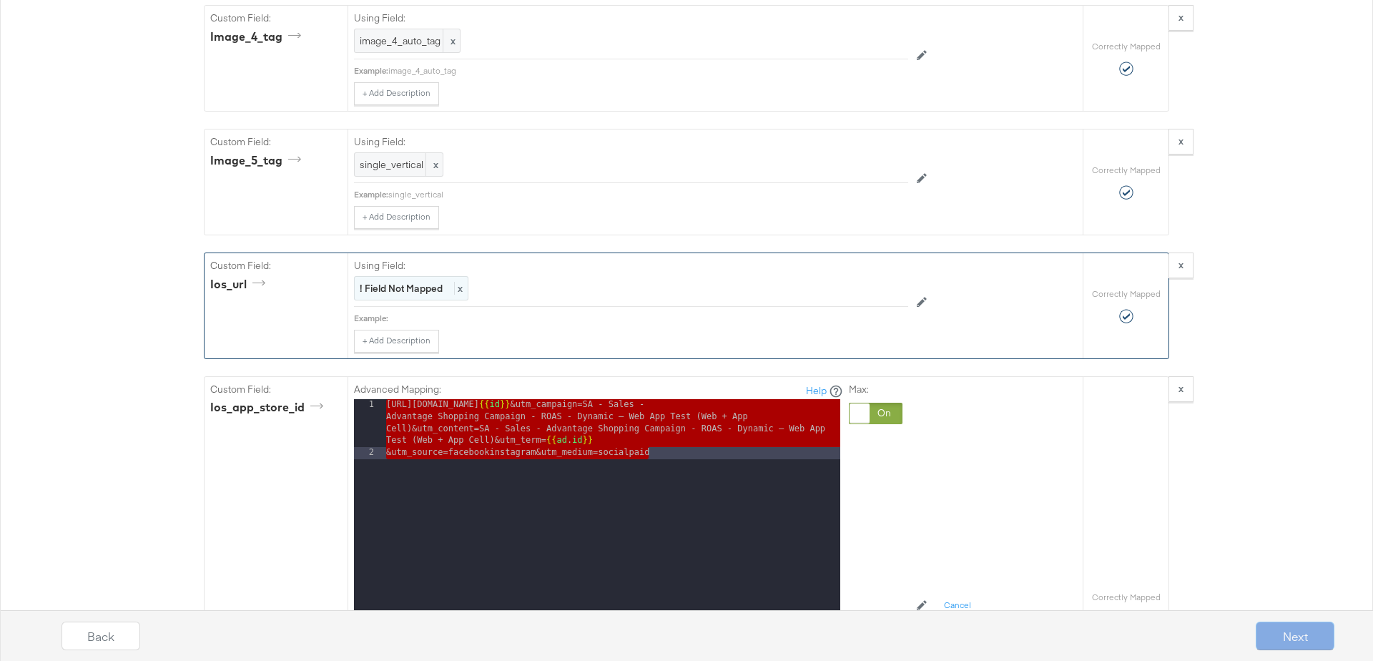
click at [397, 282] on strong "! Field Not Mapped" at bounding box center [401, 288] width 83 height 13
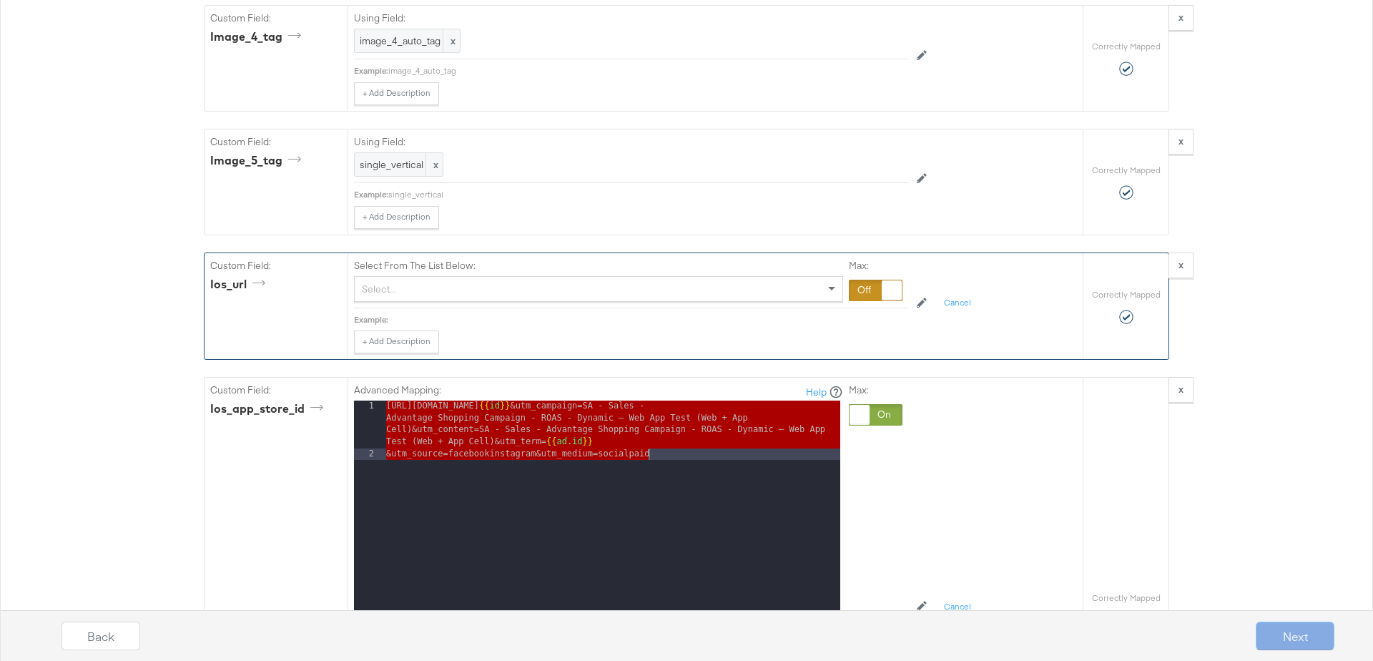
click at [867, 280] on div at bounding box center [876, 290] width 54 height 21
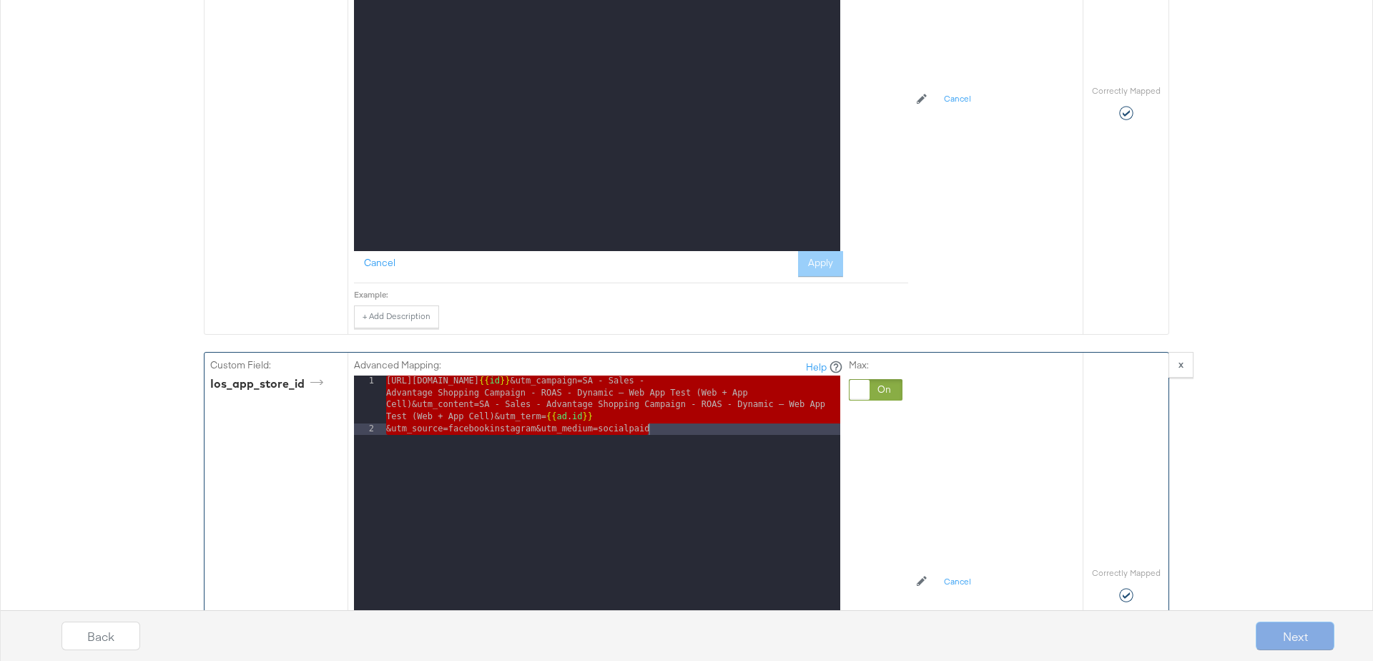
scroll to position [4814, 0]
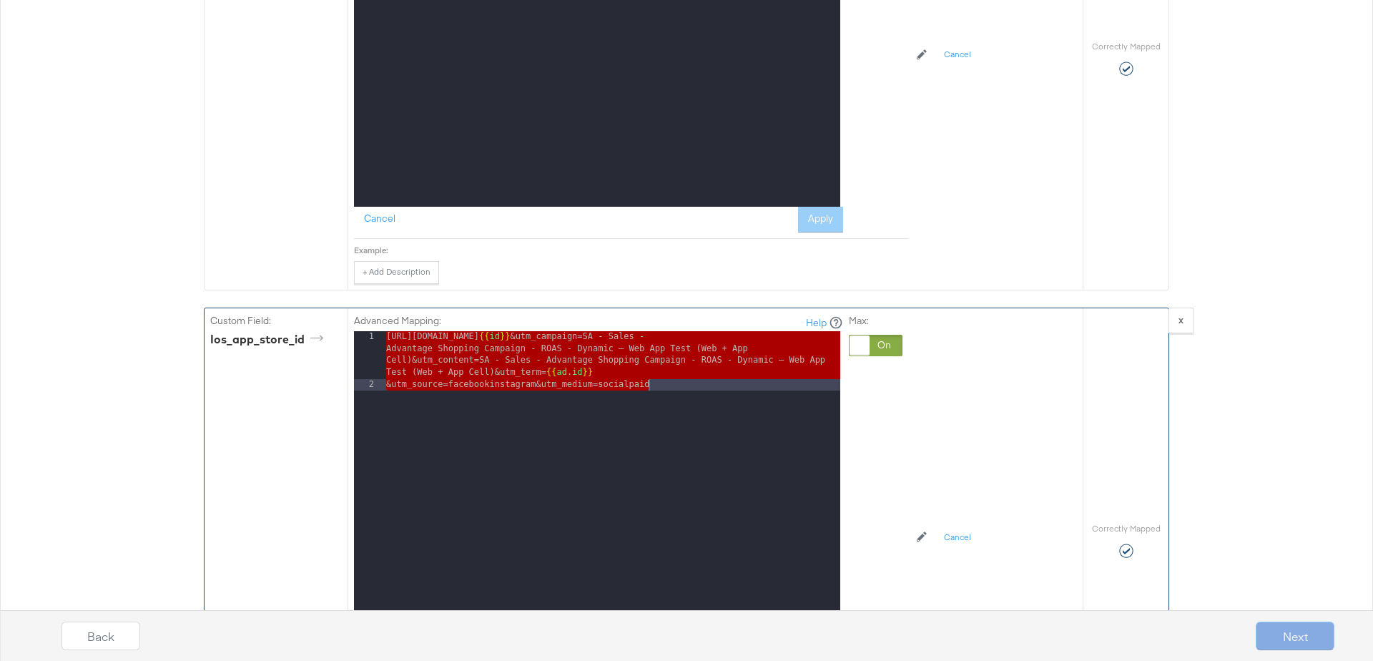
click at [574, 341] on div "[URL][DOMAIN_NAME] {{ id }} &utm_campaign=SA - Sales - Advantage Shopping Campa…" at bounding box center [611, 539] width 457 height 417
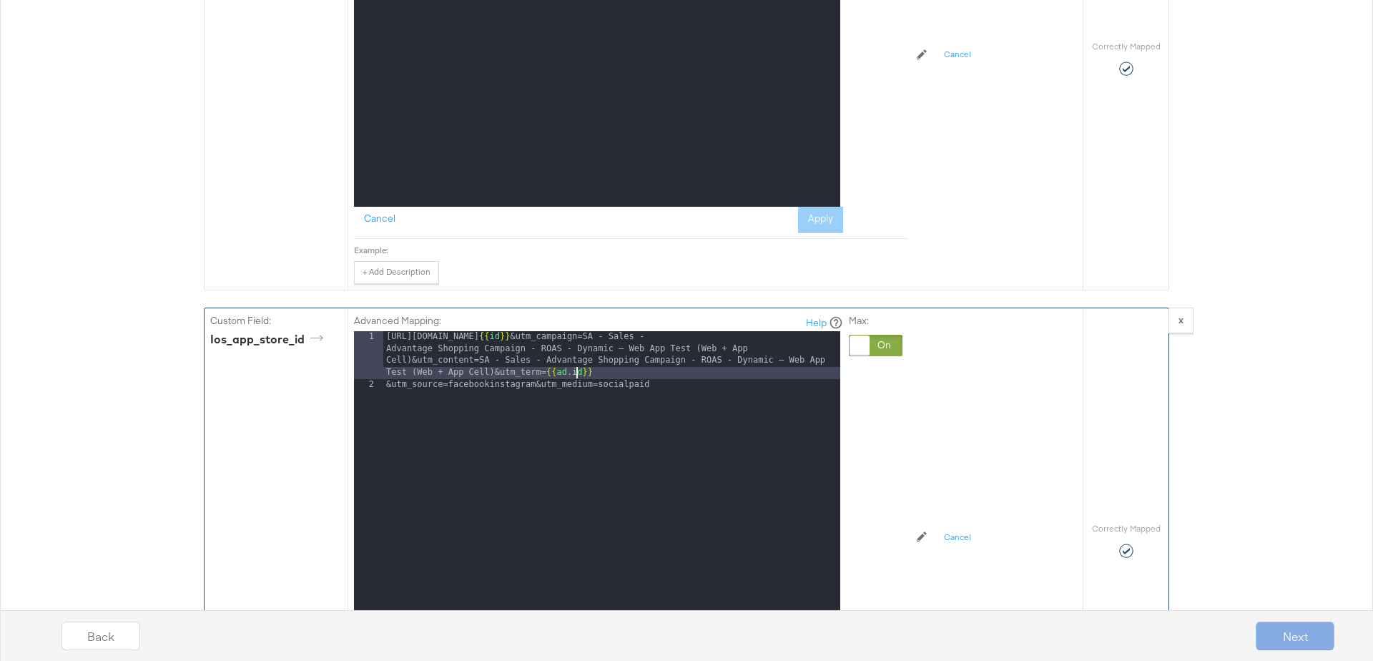
click at [574, 341] on div "[URL][DOMAIN_NAME] {{ id }} &utm_campaign=SA - Sales - Advantage Shopping Campa…" at bounding box center [611, 539] width 457 height 417
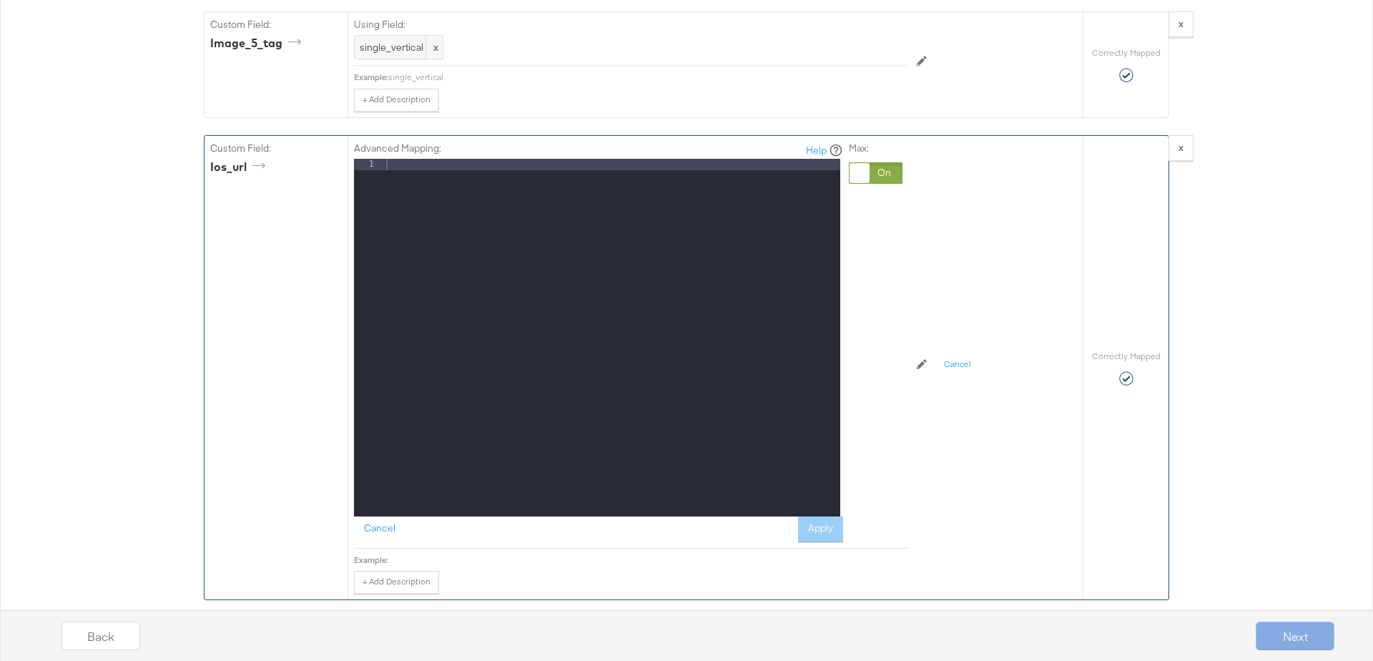
scroll to position [4484, 0]
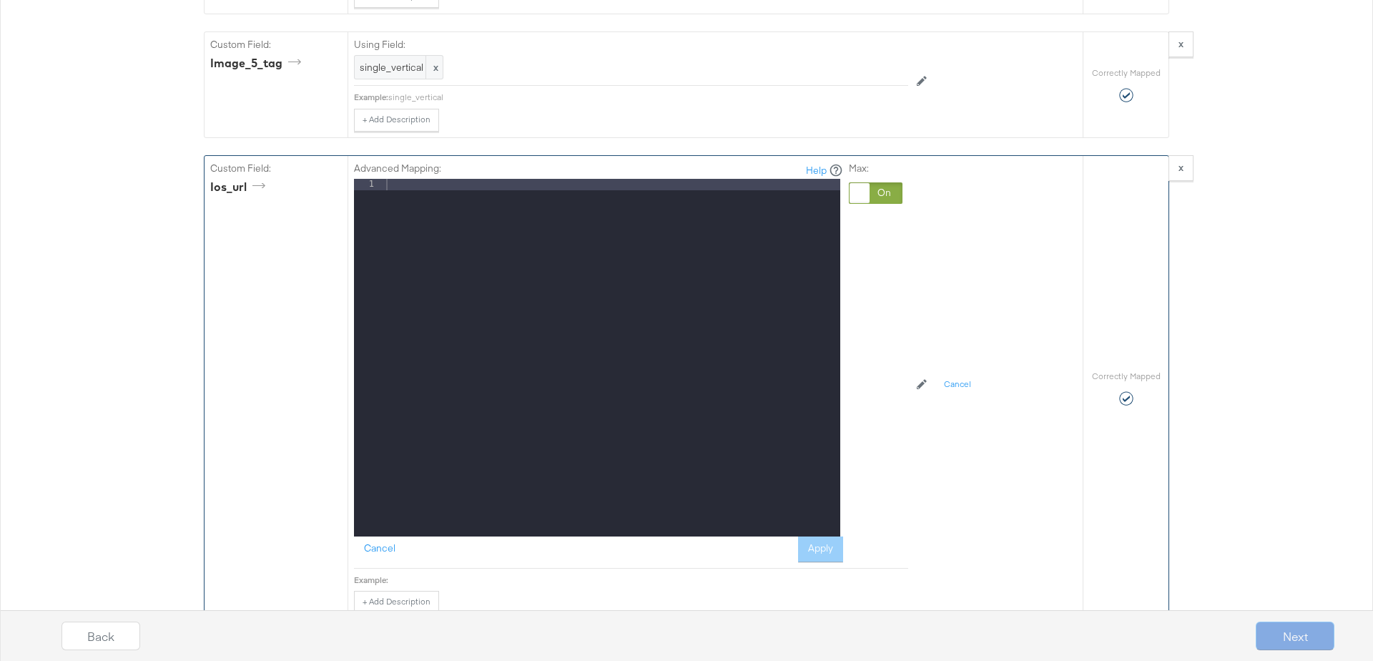
click at [448, 184] on div at bounding box center [611, 369] width 457 height 381
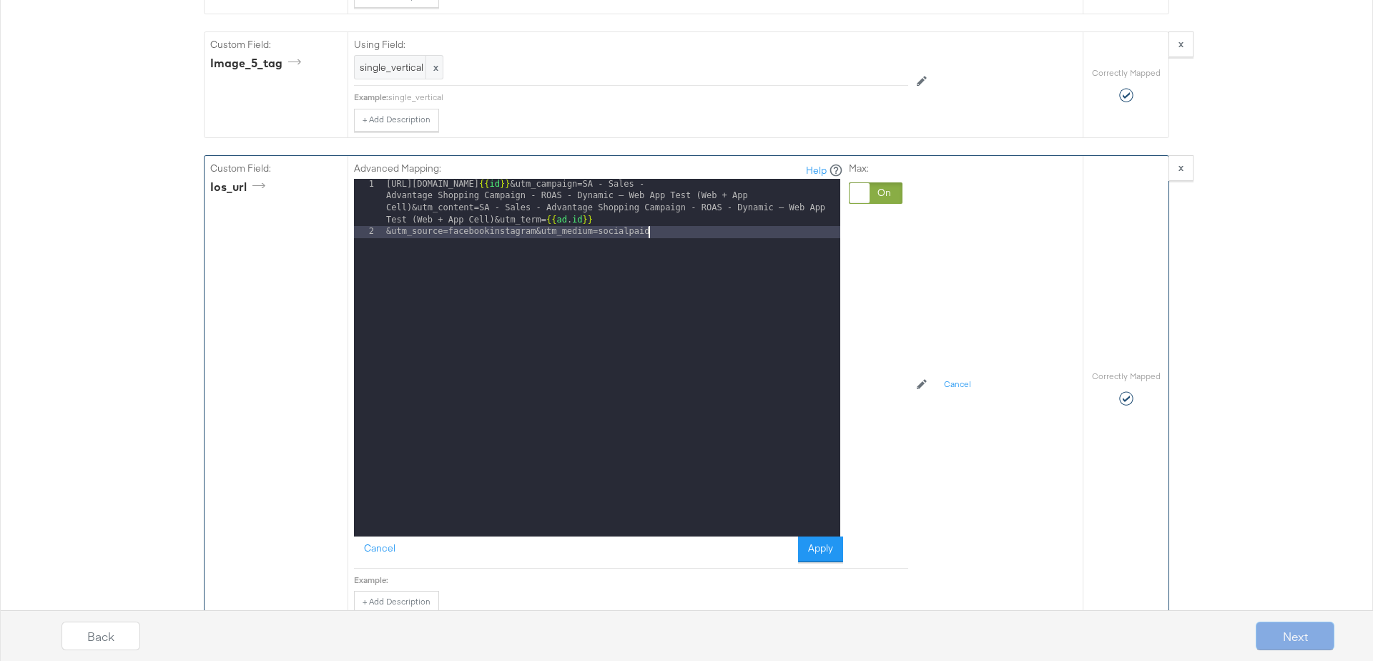
click at [818, 526] on div "Advanced Mapping: Help 1 2 [URL][DOMAIN_NAME] {{ id }} &utm_campaign=SA - Sales…" at bounding box center [631, 362] width 554 height 413
click at [829, 536] on button "Apply" at bounding box center [820, 549] width 45 height 26
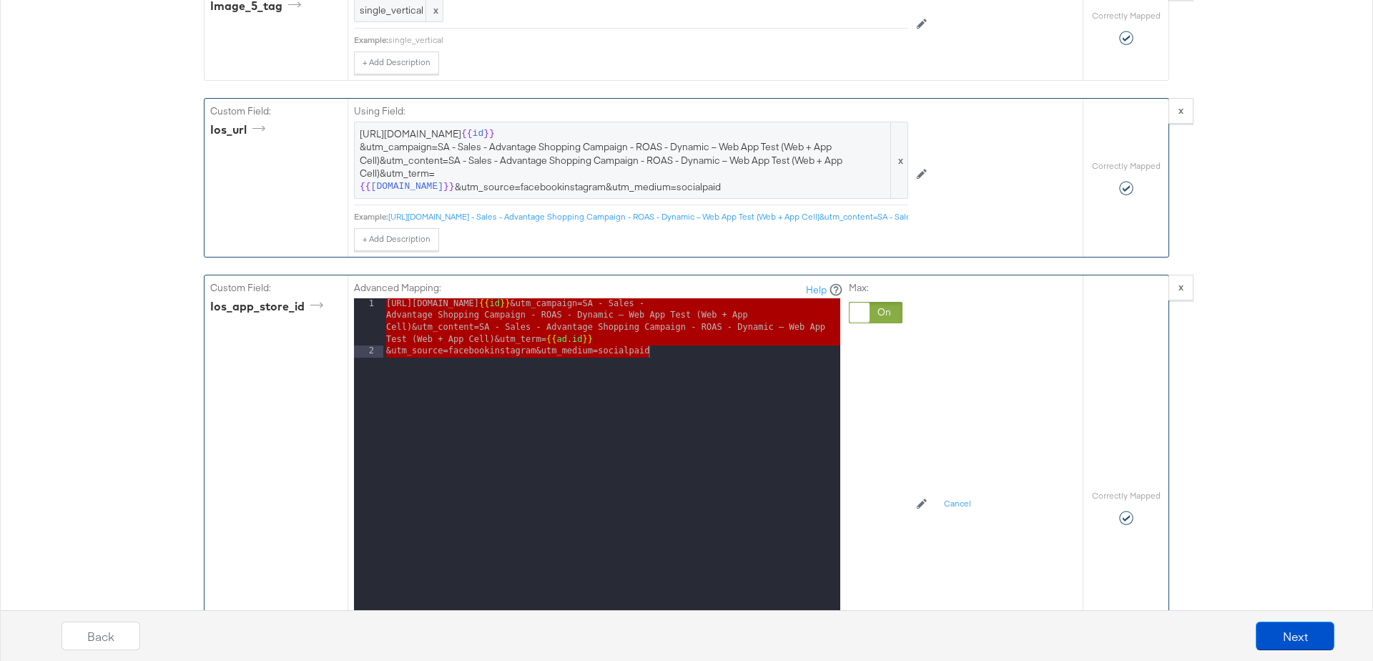
scroll to position [4545, 0]
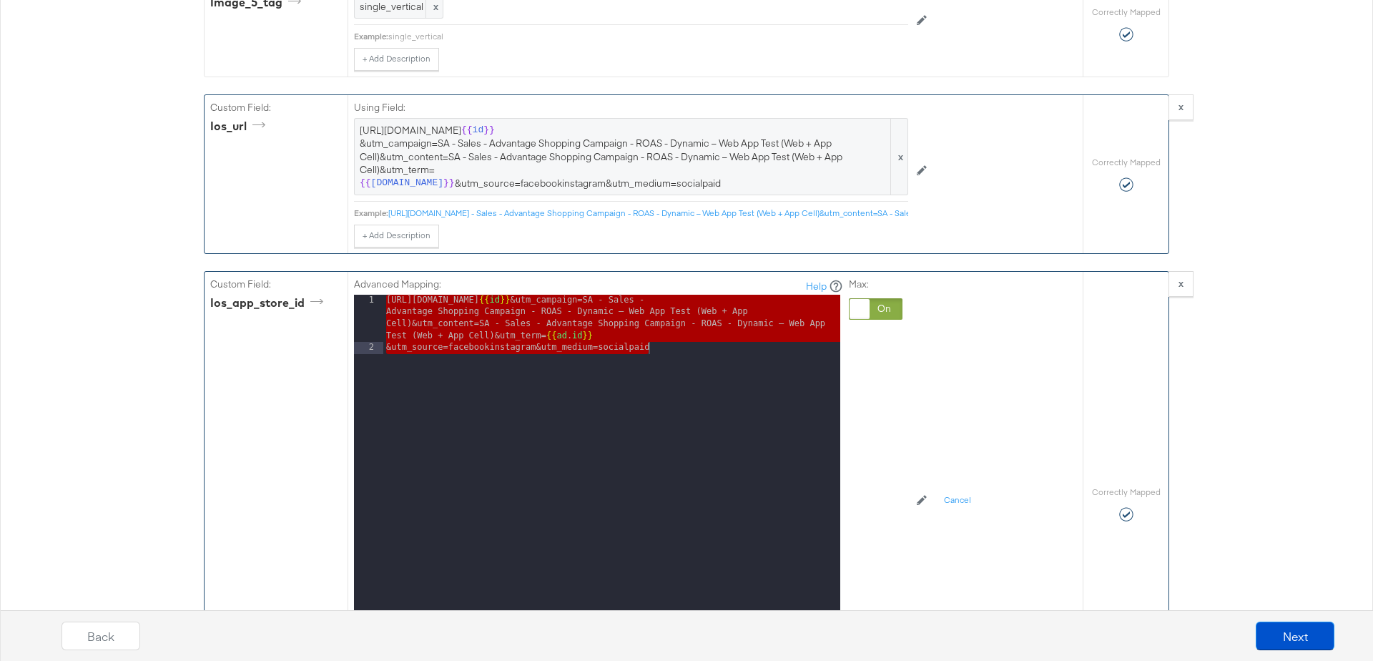
click at [680, 322] on div "[URL][DOMAIN_NAME] {{ id }} &utm_campaign=SA - Sales - Advantage Shopping Campa…" at bounding box center [611, 503] width 457 height 417
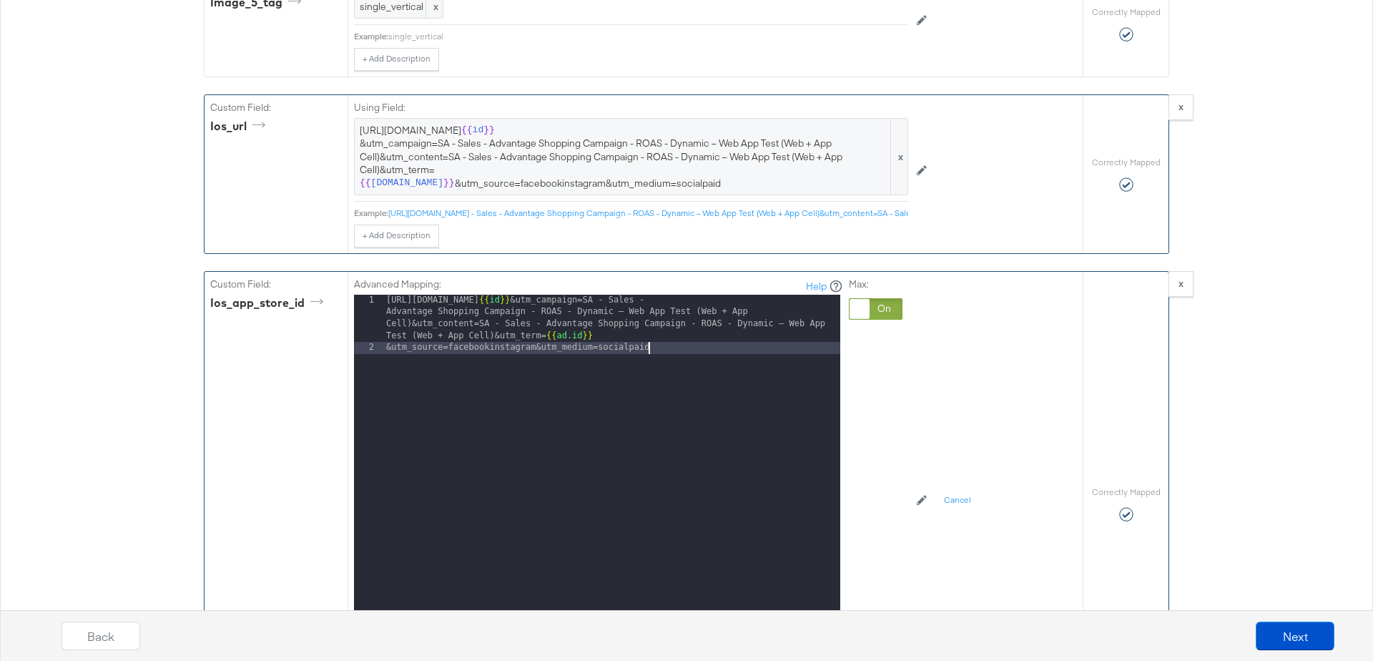
click at [680, 322] on div "[URL][DOMAIN_NAME] {{ id }} &utm_campaign=SA - Sales - Advantage Shopping Campa…" at bounding box center [611, 503] width 457 height 417
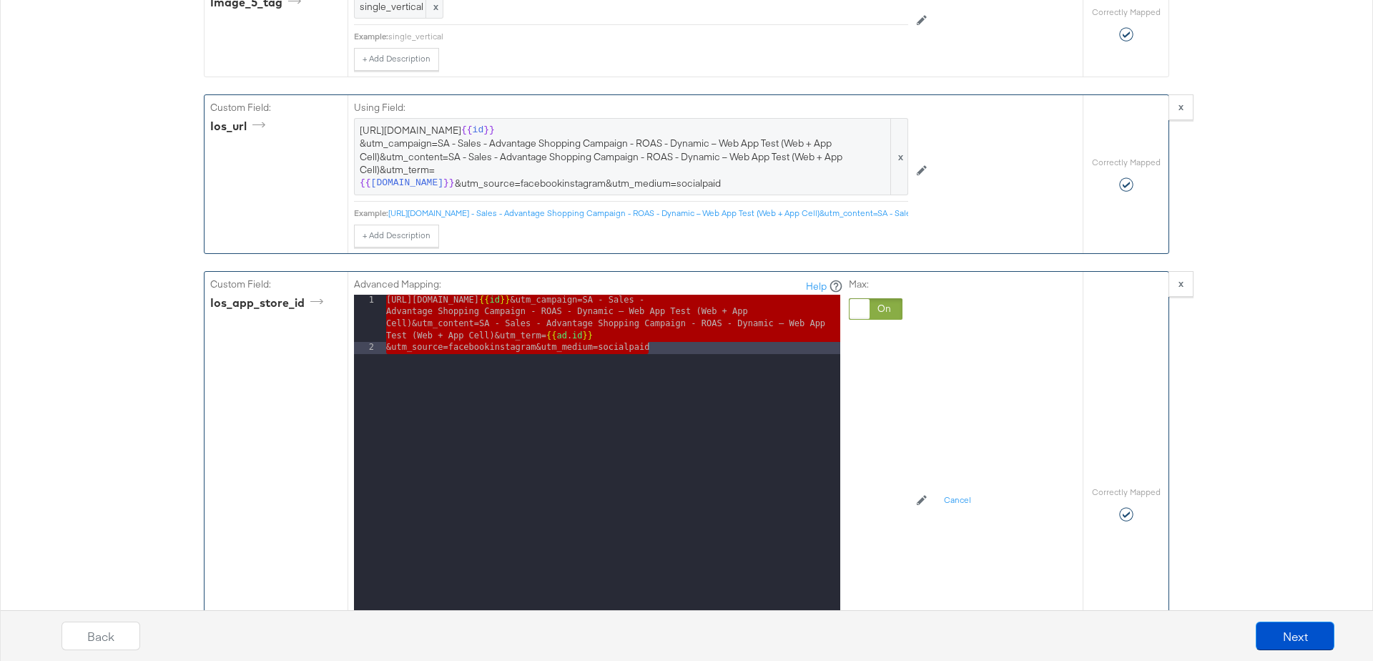
click at [680, 322] on div "[URL][DOMAIN_NAME] {{ id }} &utm_campaign=SA - Sales - Advantage Shopping Campa…" at bounding box center [611, 503] width 457 height 417
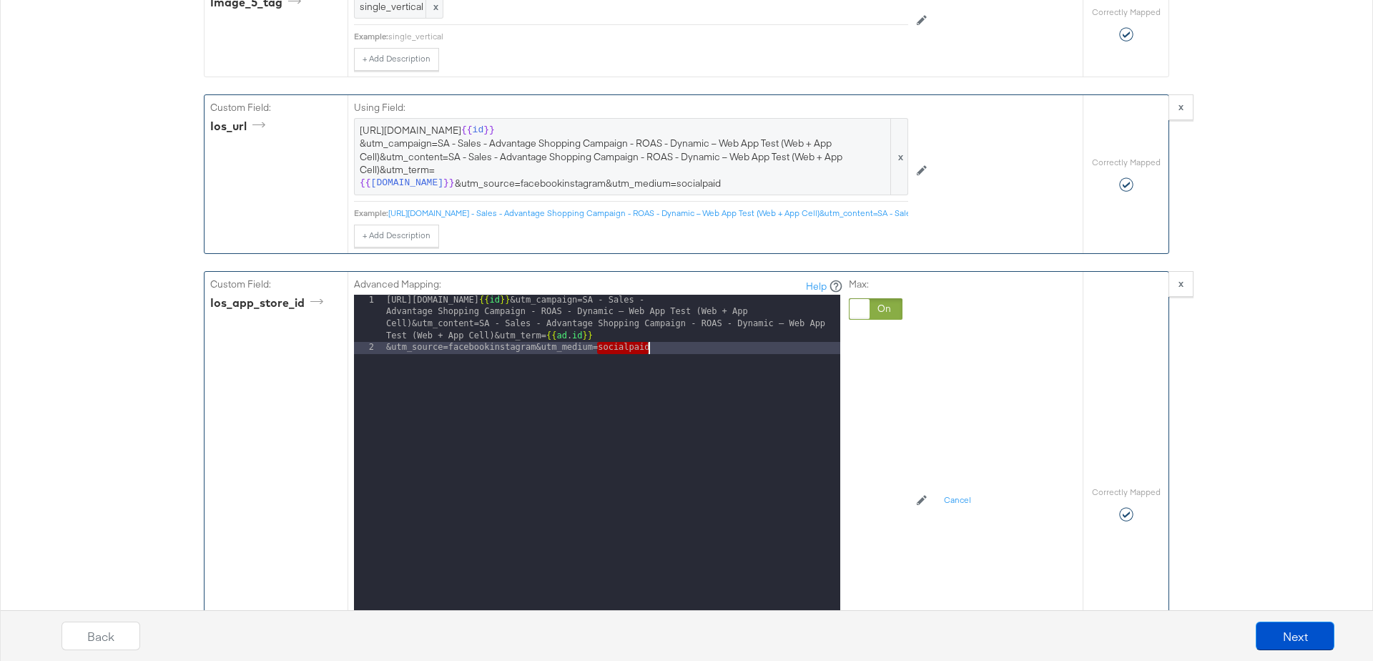
click at [680, 322] on div "[URL][DOMAIN_NAME] {{ id }} &utm_campaign=SA - Sales - Advantage Shopping Campa…" at bounding box center [611, 503] width 457 height 417
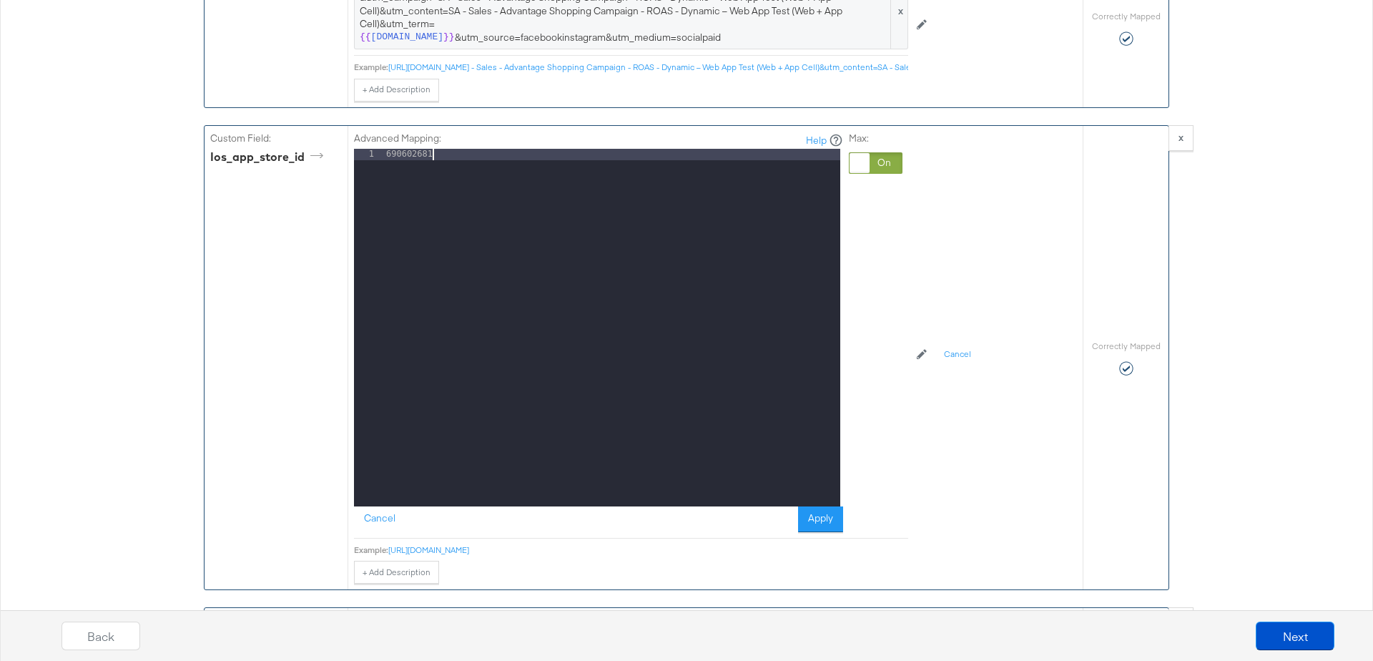
scroll to position [4730, 0]
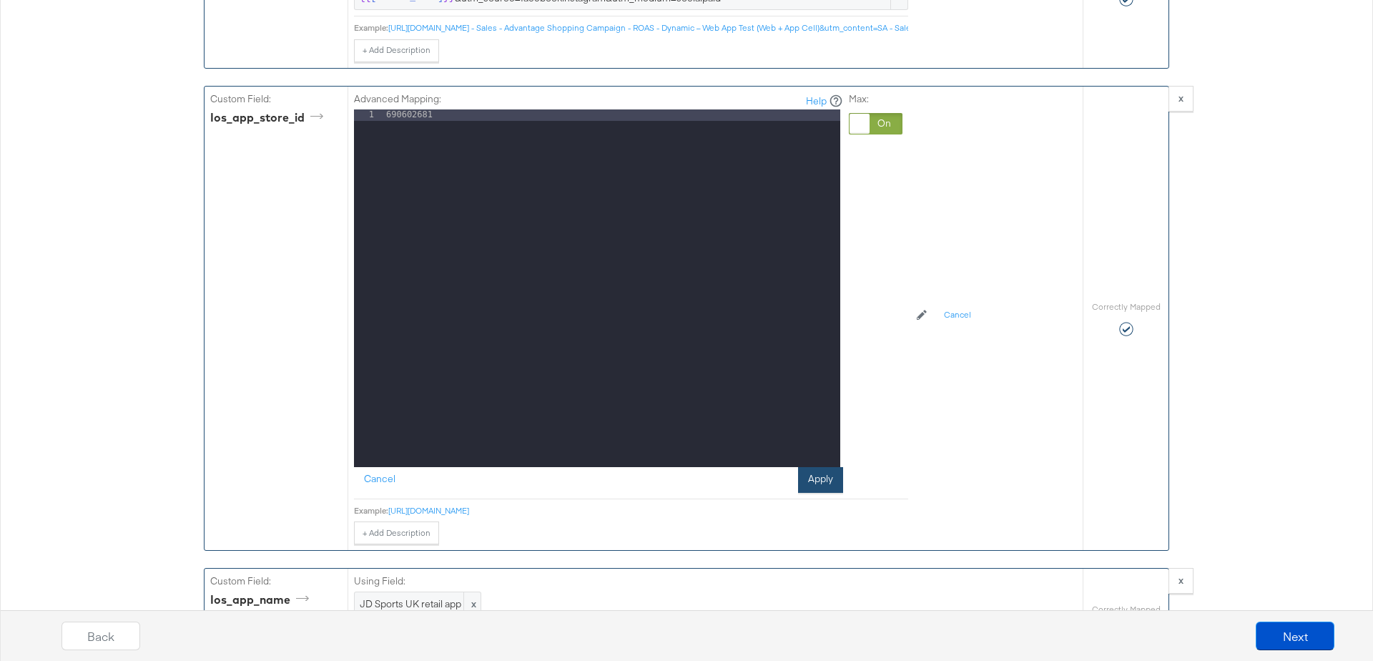
click at [819, 467] on button "Apply" at bounding box center [820, 480] width 45 height 26
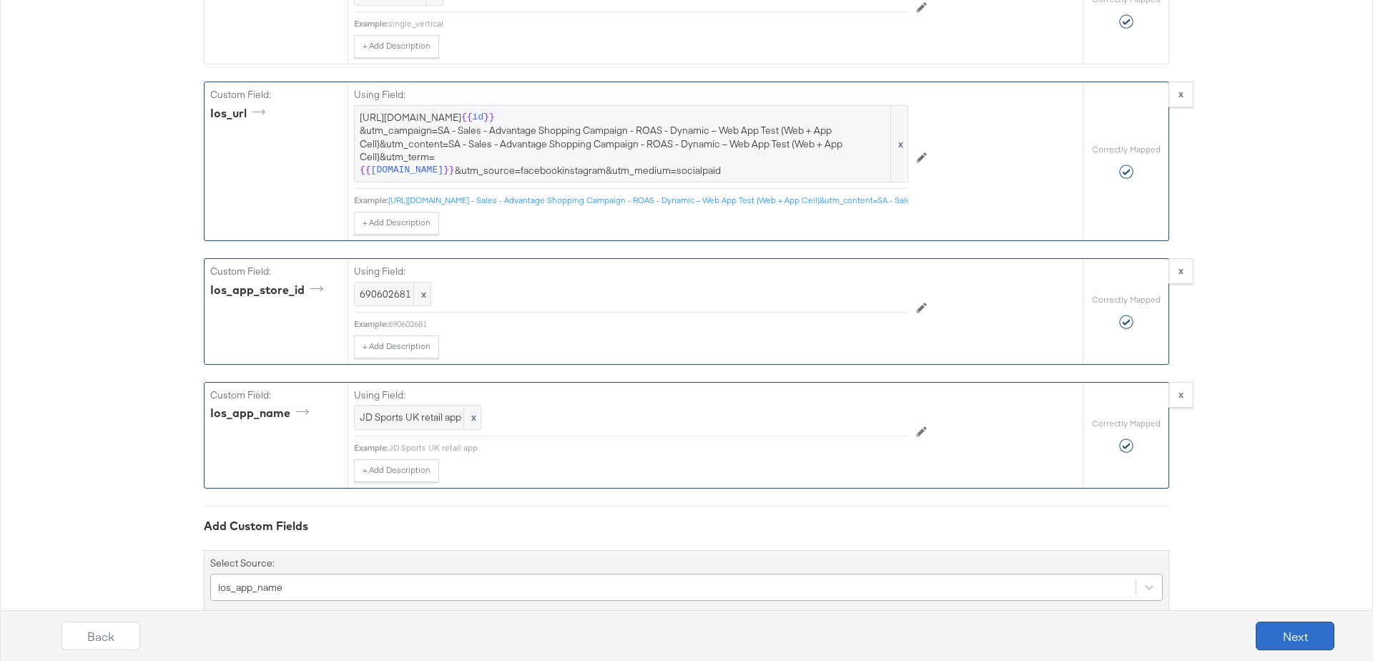
click at [1301, 625] on button "Next" at bounding box center [1295, 635] width 79 height 29
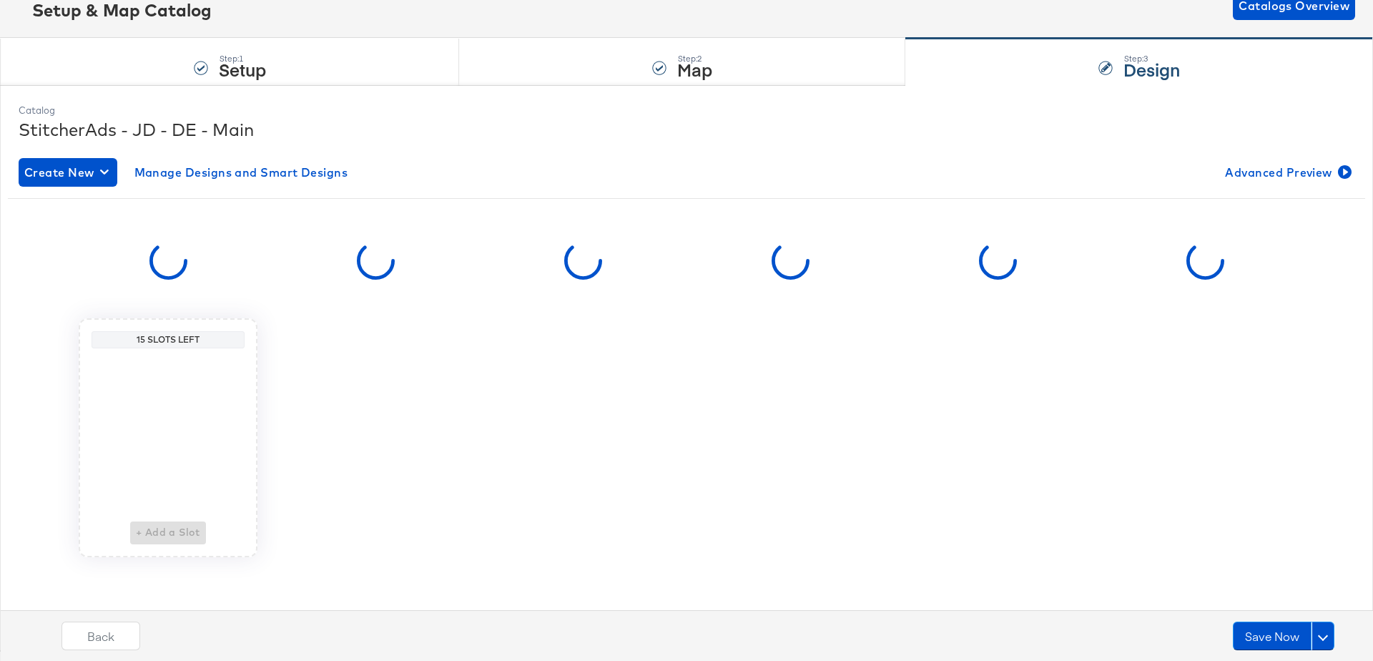
scroll to position [0, 0]
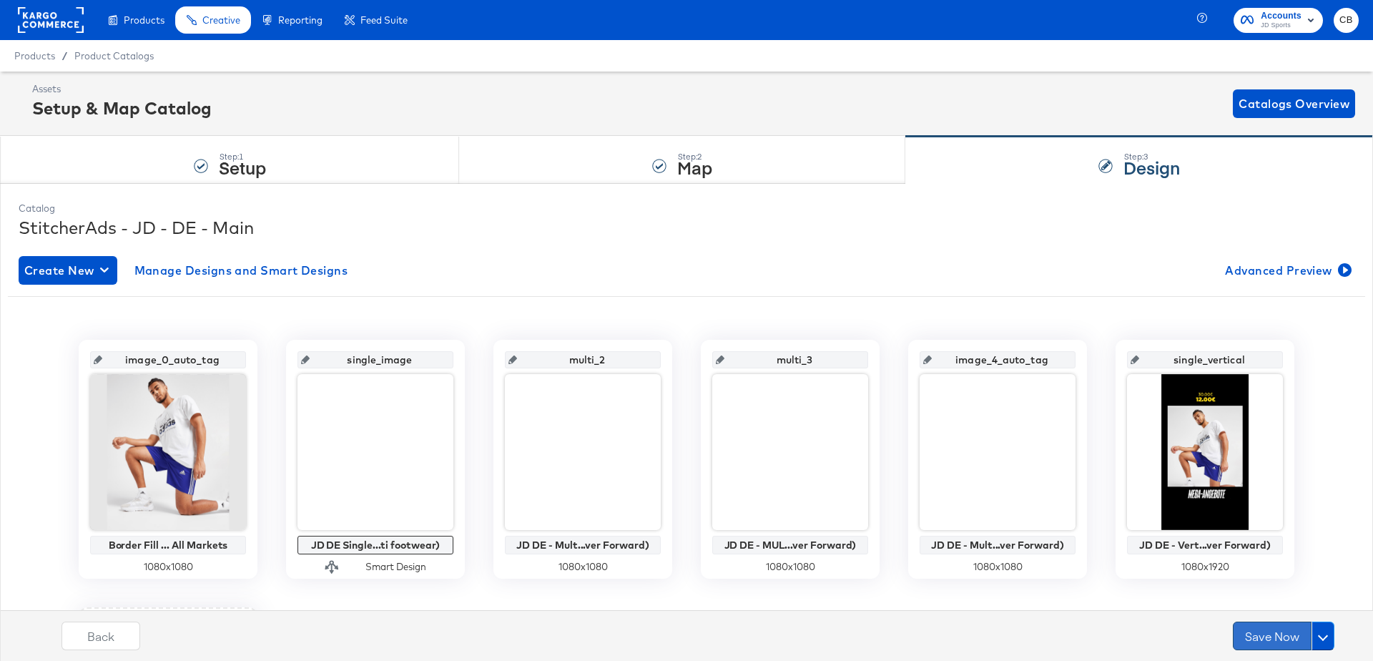
click at [1256, 625] on button "Save Now" at bounding box center [1272, 635] width 79 height 29
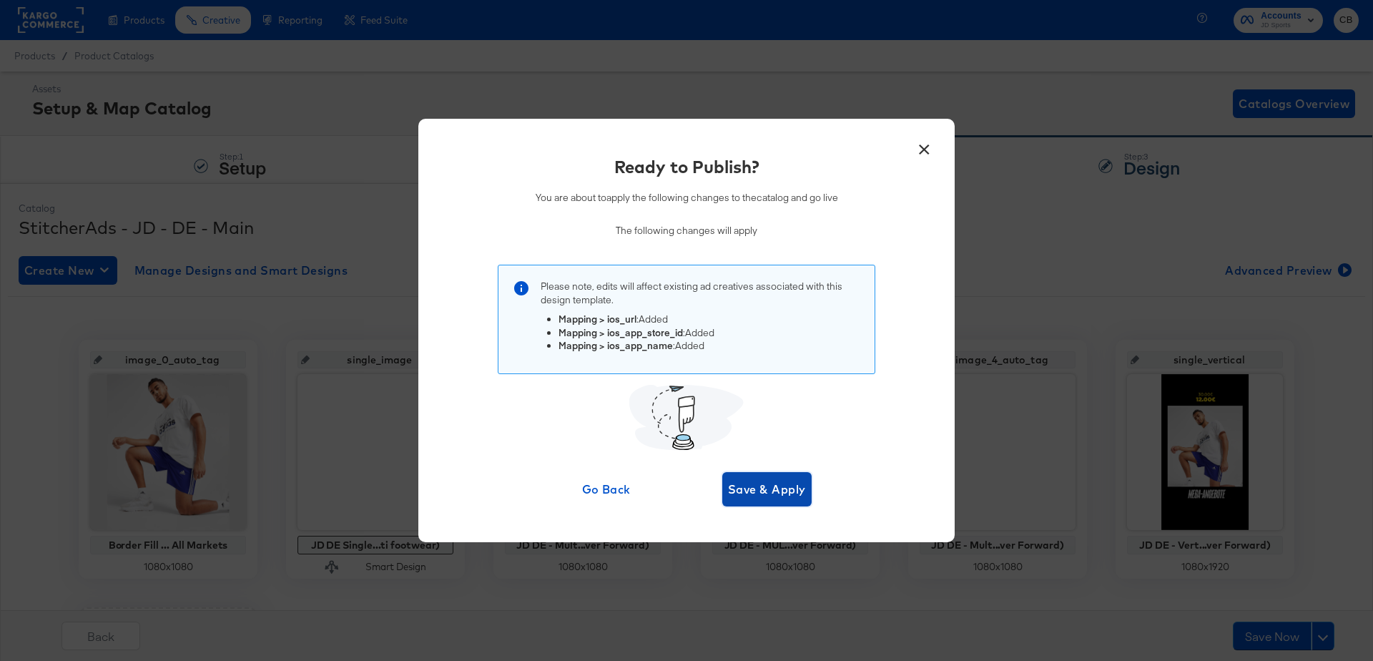
click at [779, 488] on span "Save & Apply" at bounding box center [767, 489] width 78 height 20
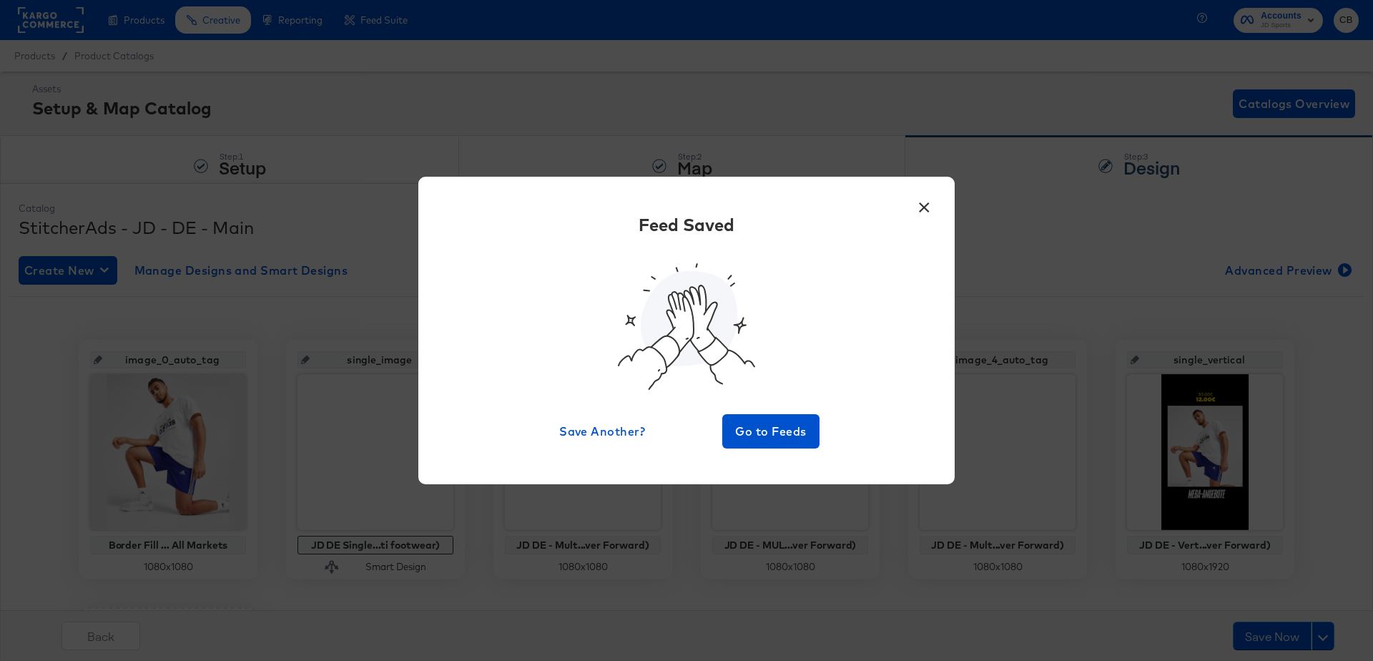
click at [925, 212] on button "×" at bounding box center [924, 204] width 26 height 26
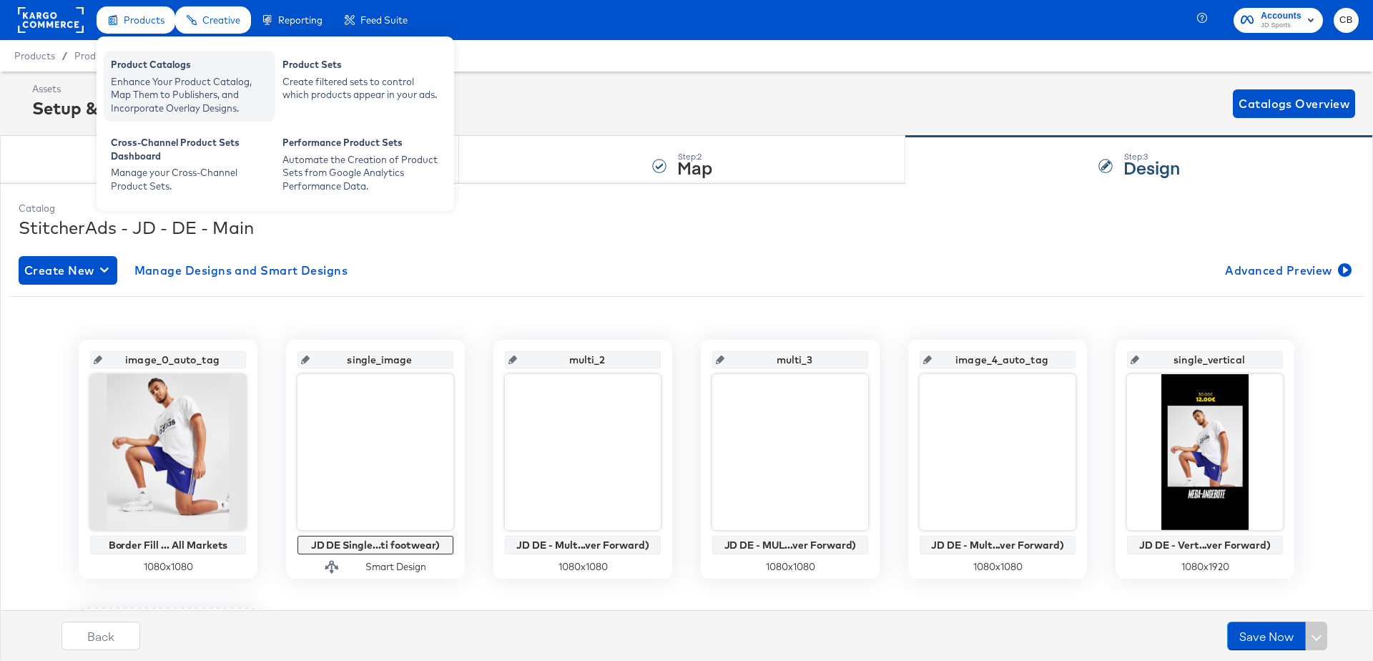
click at [145, 91] on div "Enhance Your Product Catalog, Map Them to Publishers, and Incorporate Overlay D…" at bounding box center [189, 95] width 157 height 40
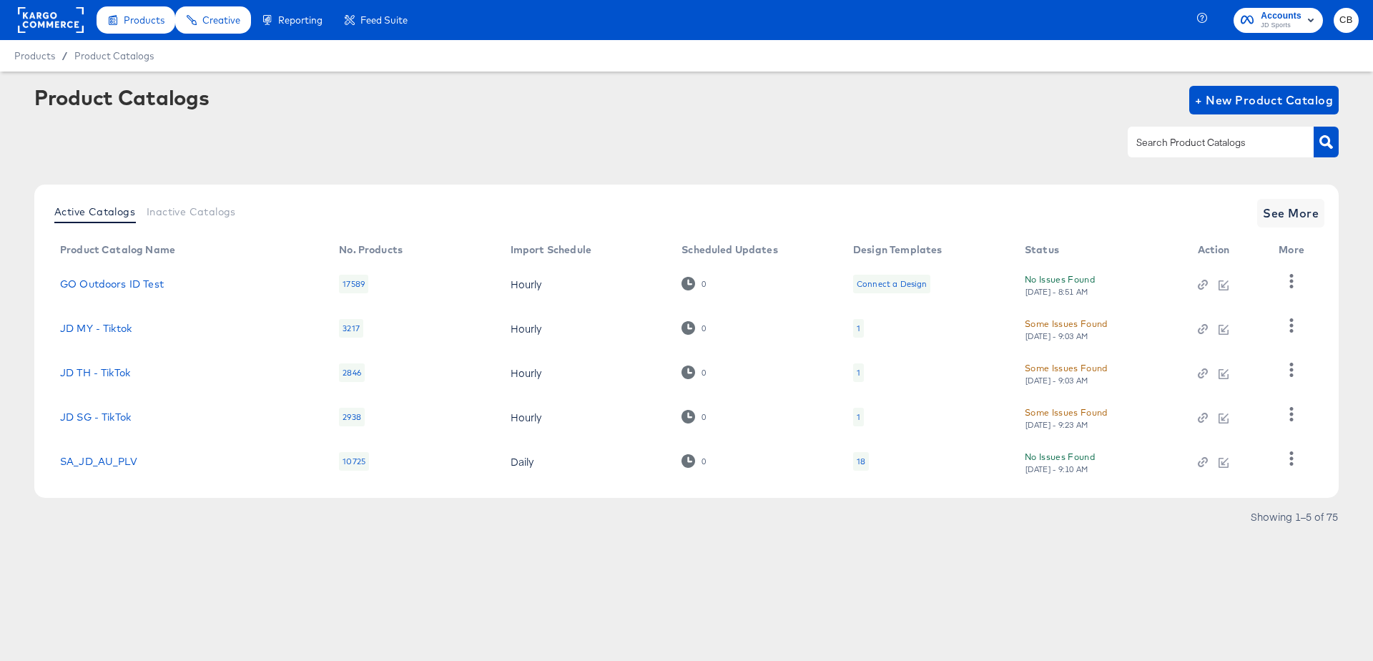
click at [1110, 156] on div at bounding box center [686, 142] width 1304 height 32
click at [1168, 147] on input "text" at bounding box center [1209, 142] width 152 height 16
type input ","
type input "main"
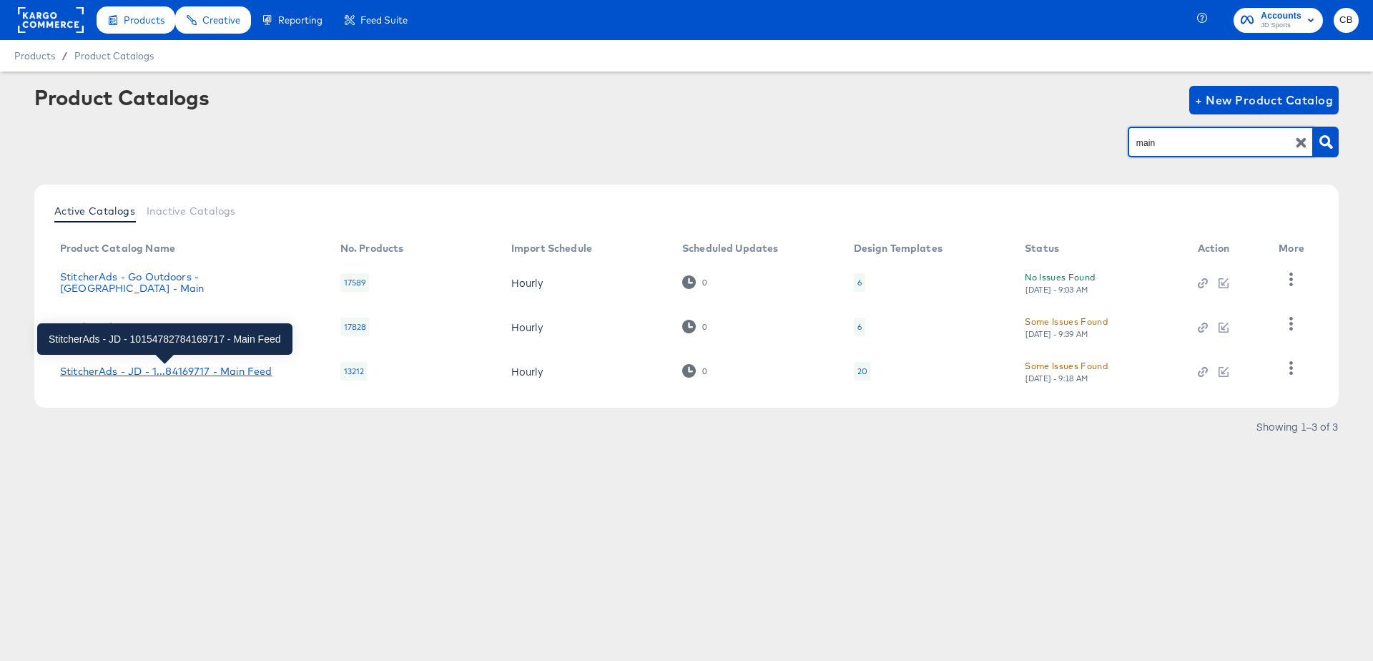
click at [193, 375] on div "StitcherAds - JD - 1...84169717 - Main Feed" at bounding box center [166, 370] width 212 height 11
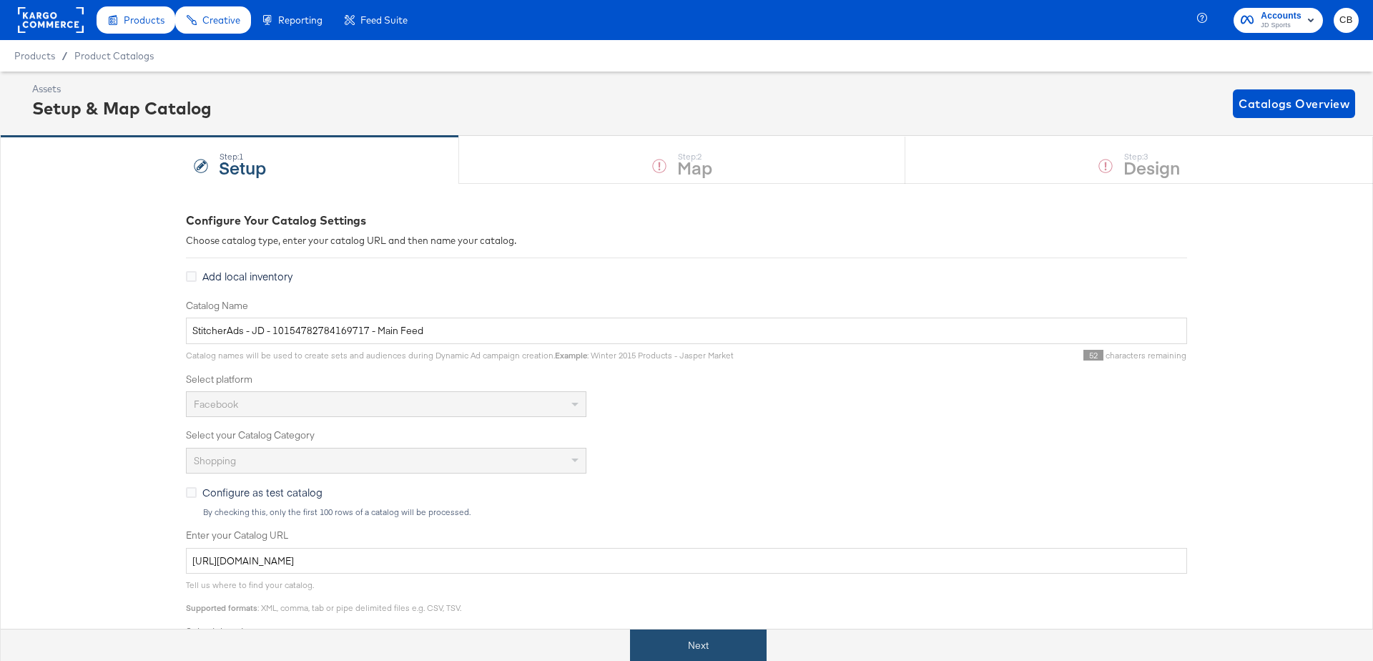
click at [680, 645] on button "Next" at bounding box center [698, 645] width 137 height 32
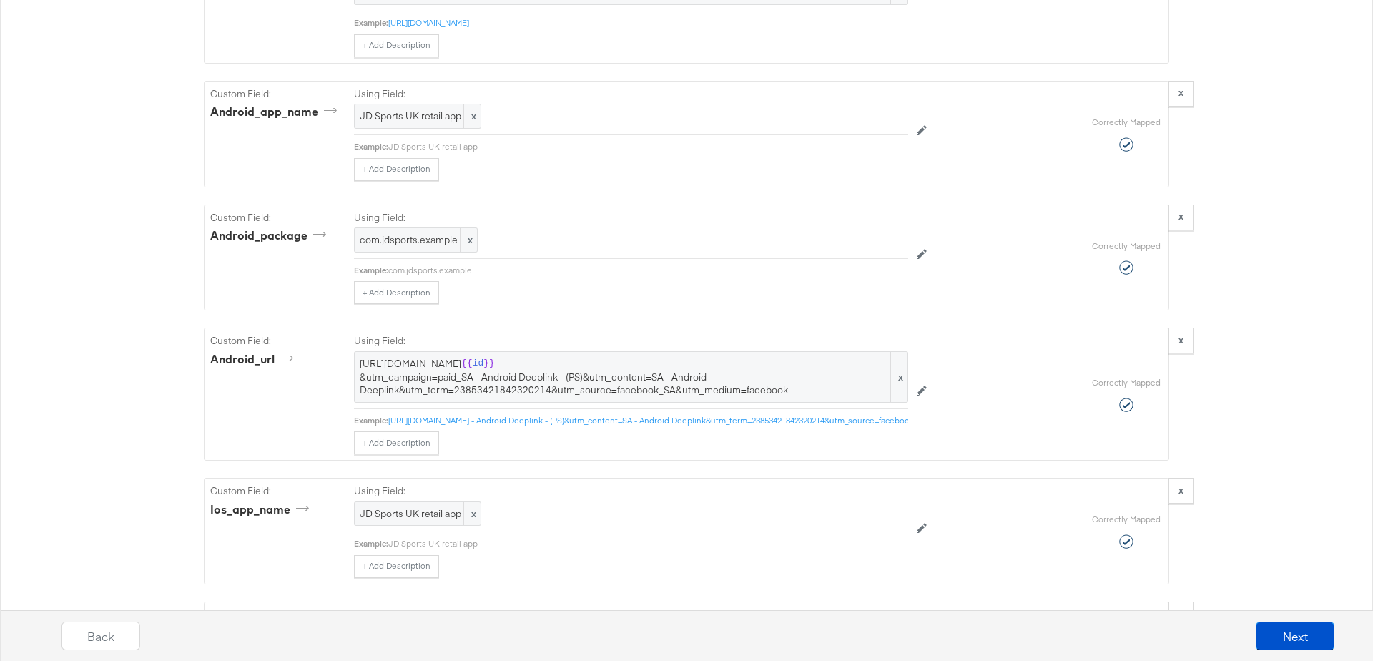
scroll to position [3124, 0]
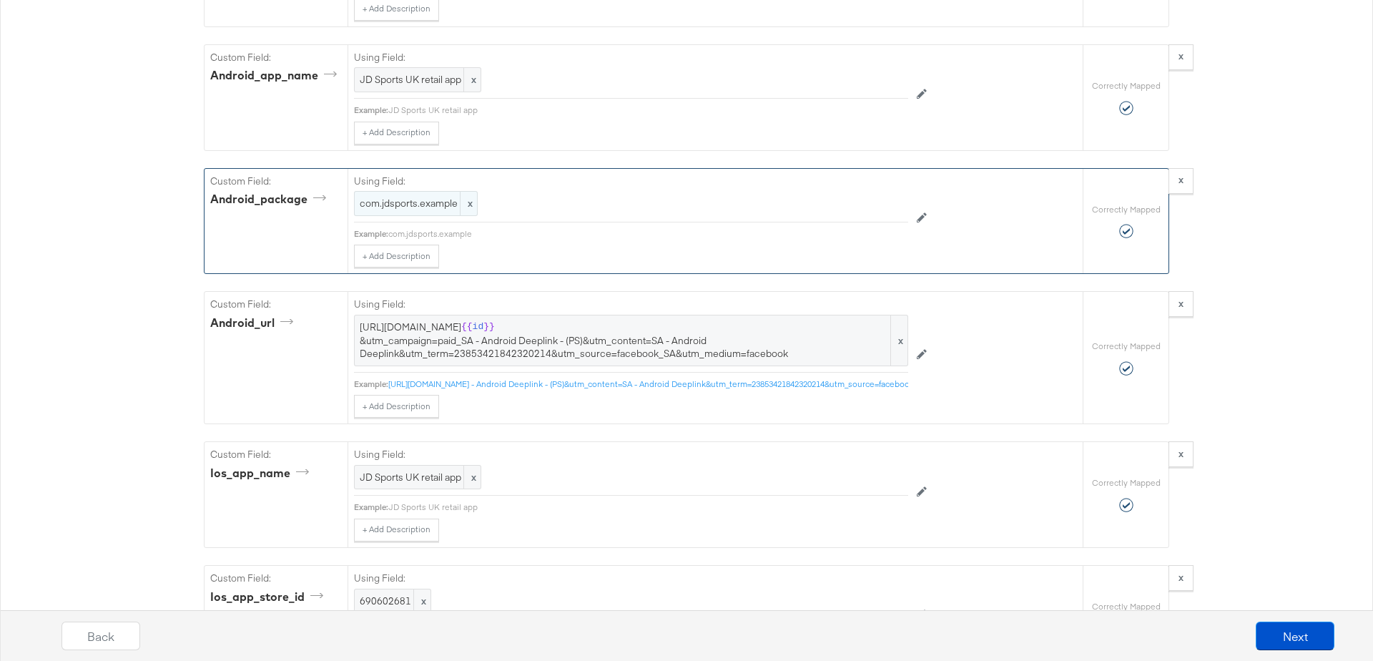
click at [418, 197] on span "com.jdsports.example" at bounding box center [416, 204] width 112 height 14
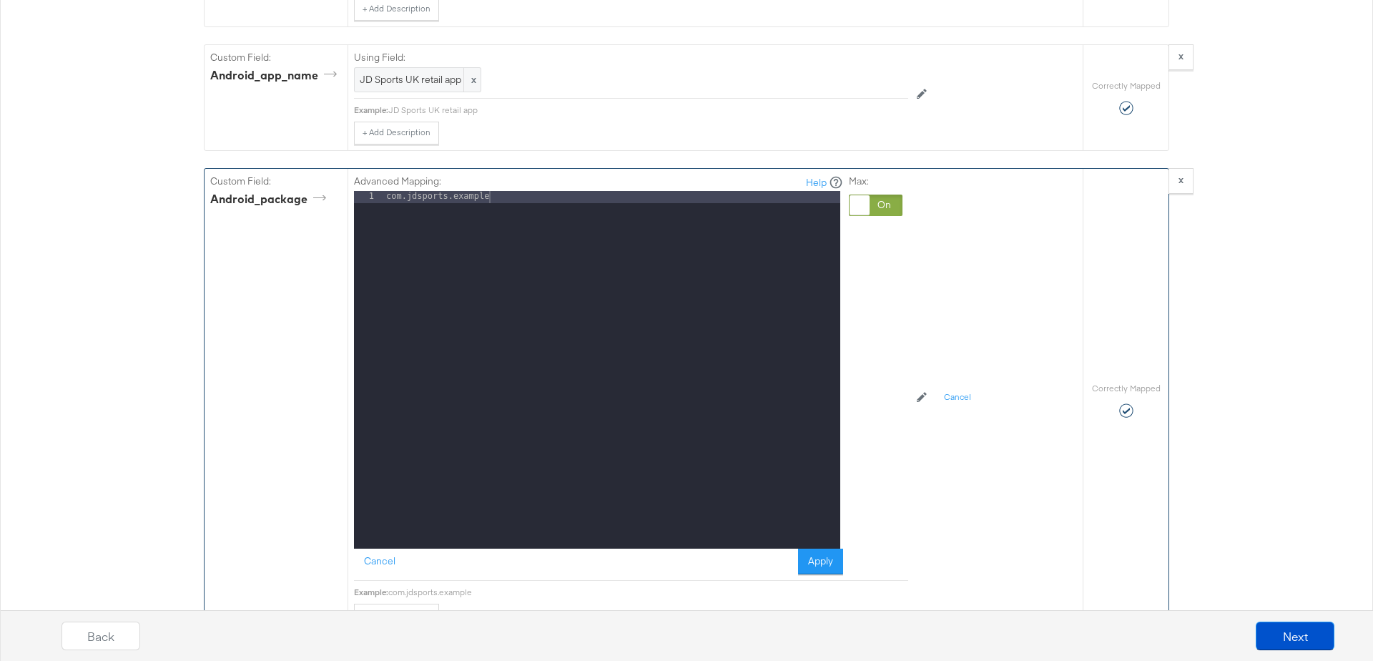
click at [527, 191] on div "com.jdsports.example" at bounding box center [611, 381] width 457 height 381
click at [827, 548] on button "Apply" at bounding box center [820, 561] width 45 height 26
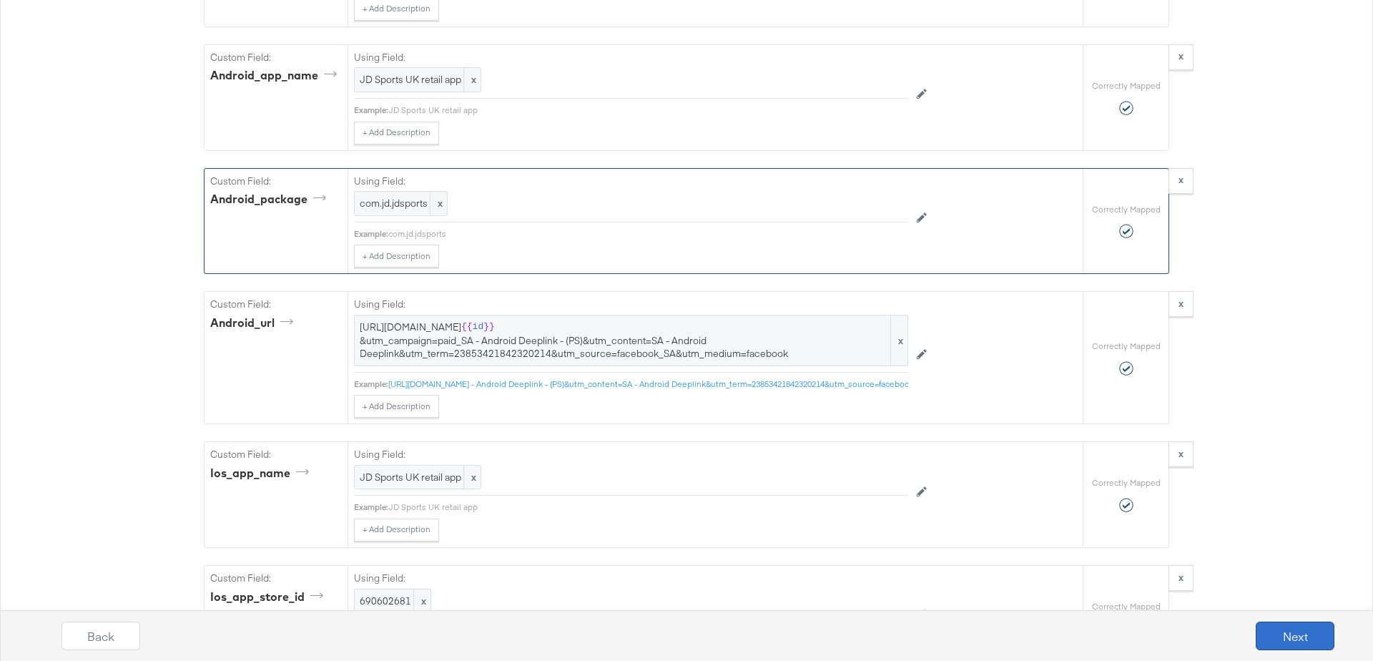
click at [1301, 623] on button "Next" at bounding box center [1295, 635] width 79 height 29
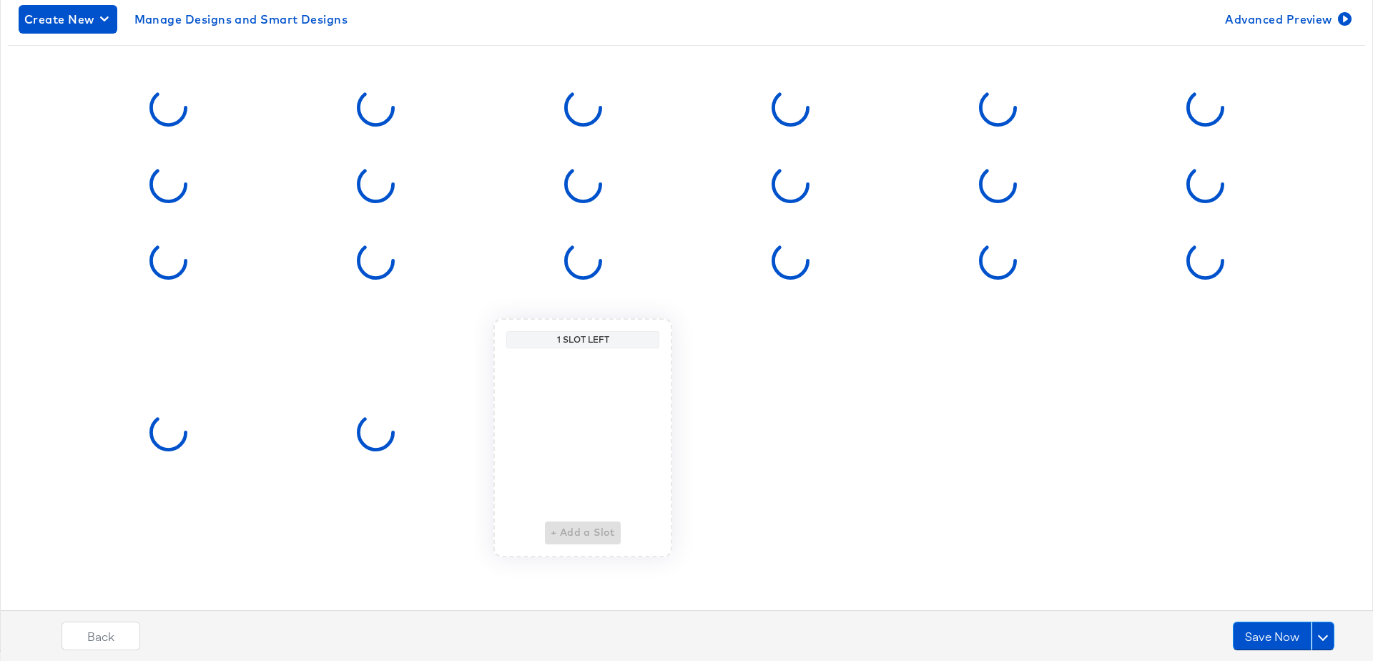
scroll to position [0, 0]
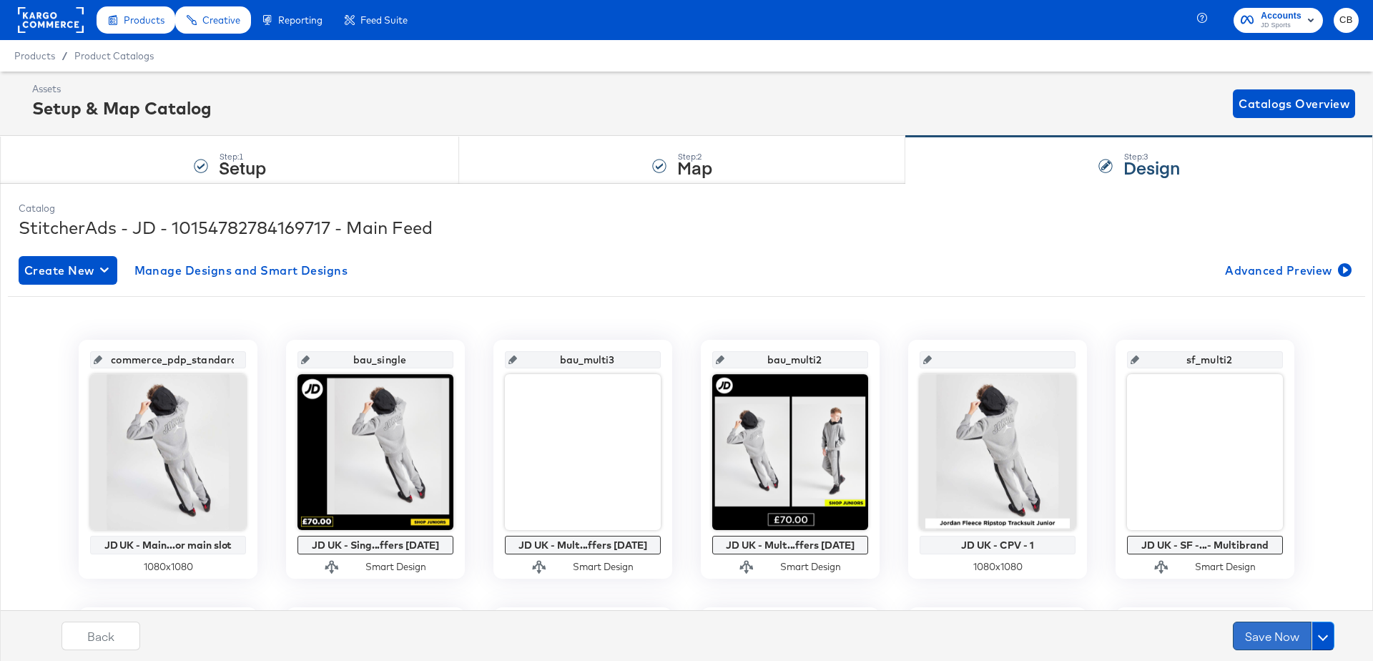
click at [1261, 627] on button "Save Now" at bounding box center [1272, 635] width 79 height 29
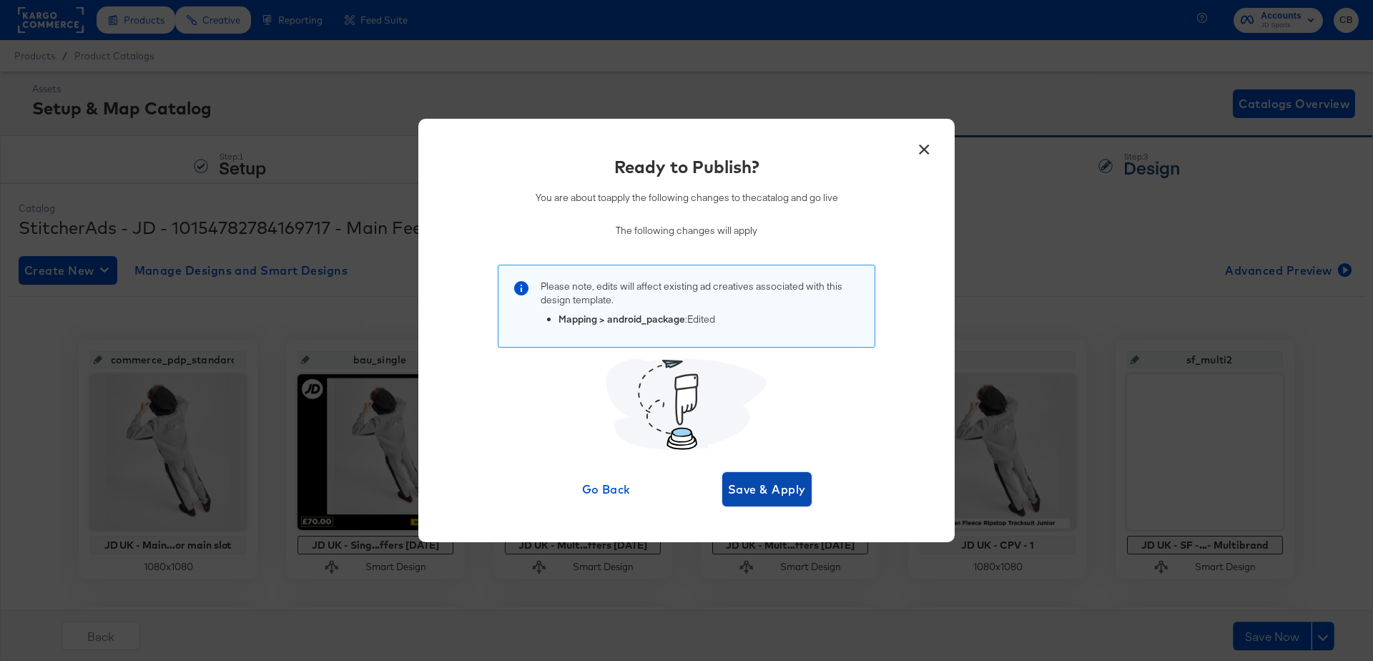
click at [755, 488] on span "Save & Apply" at bounding box center [767, 489] width 78 height 20
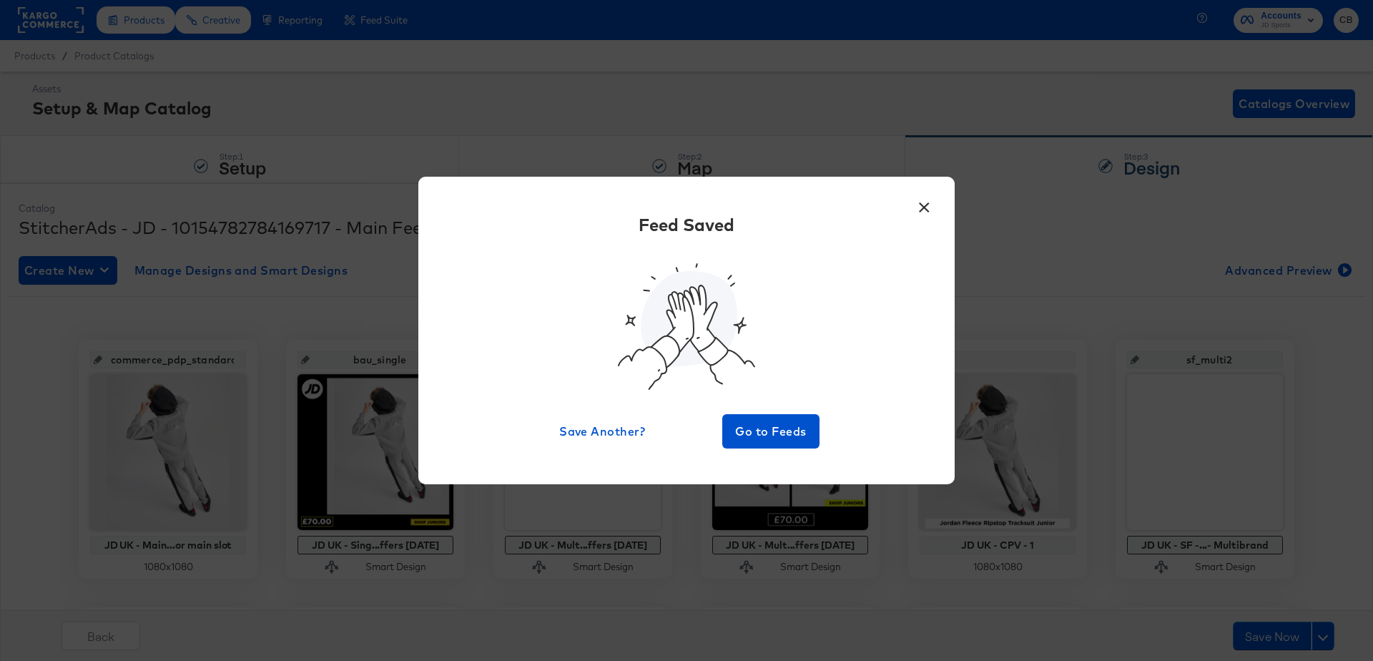
click at [925, 207] on button "×" at bounding box center [924, 204] width 26 height 26
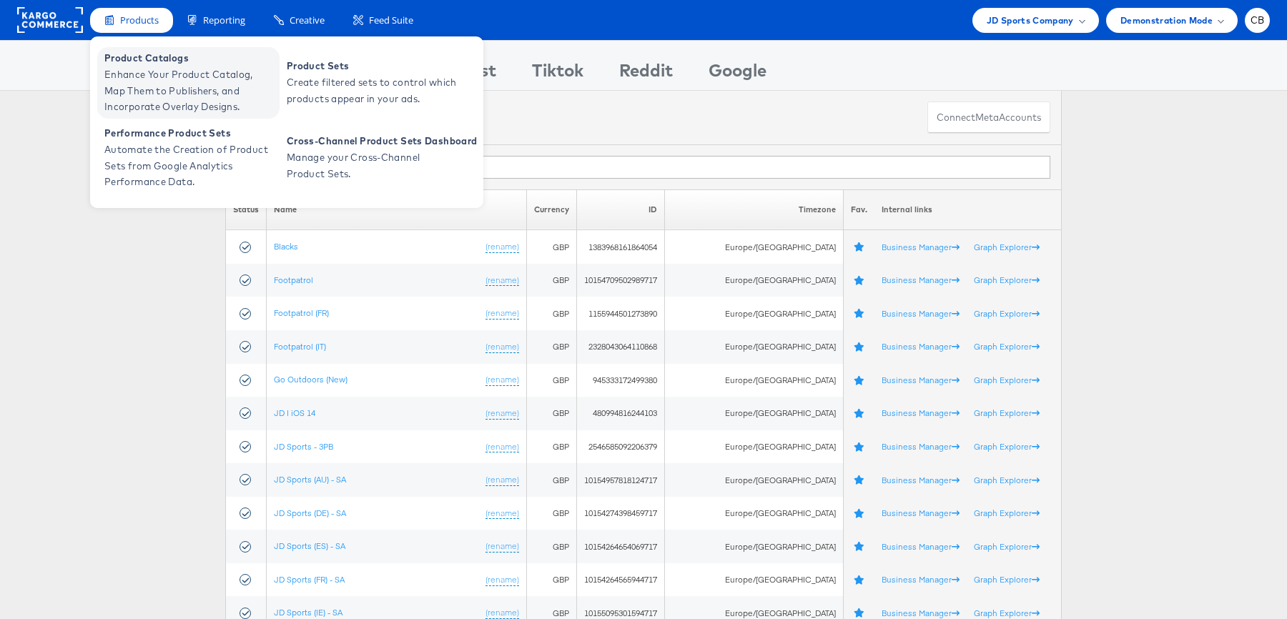
click at [134, 80] on span "Enhance Your Product Catalog, Map Them to Publishers, and Incorporate Overlay D…" at bounding box center [190, 90] width 172 height 49
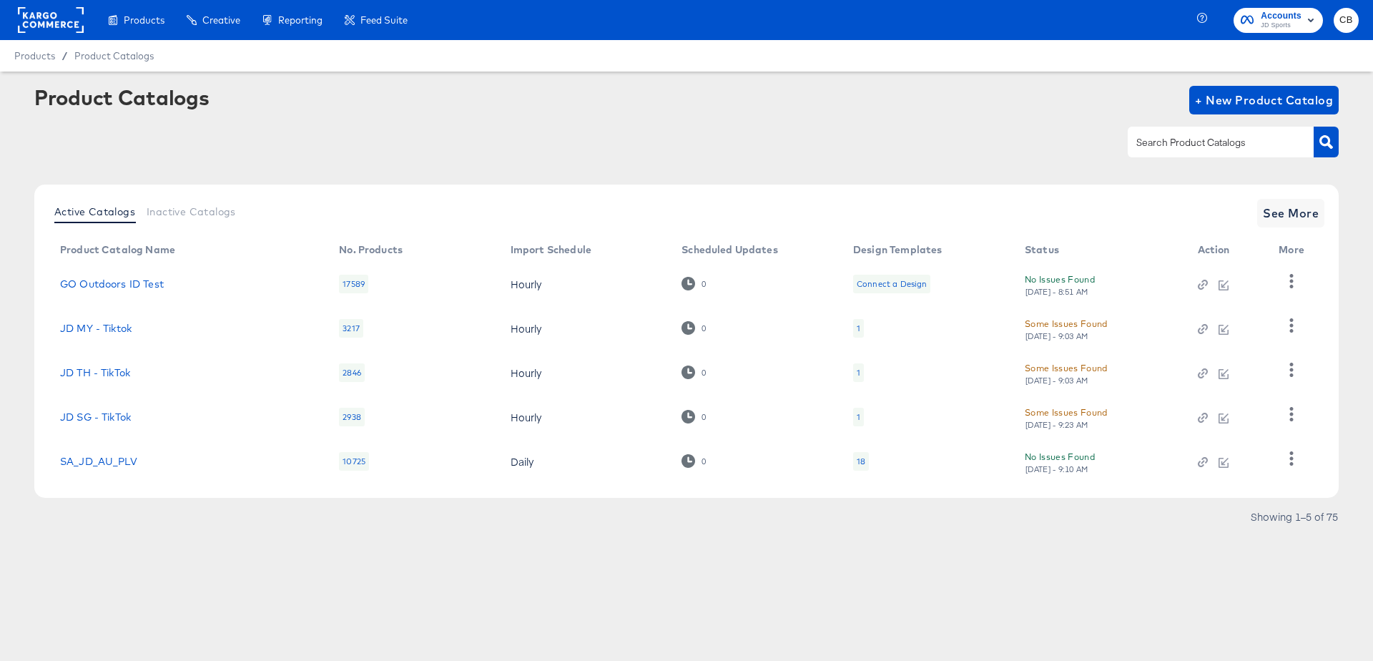
click at [1136, 149] on input "text" at bounding box center [1209, 142] width 152 height 16
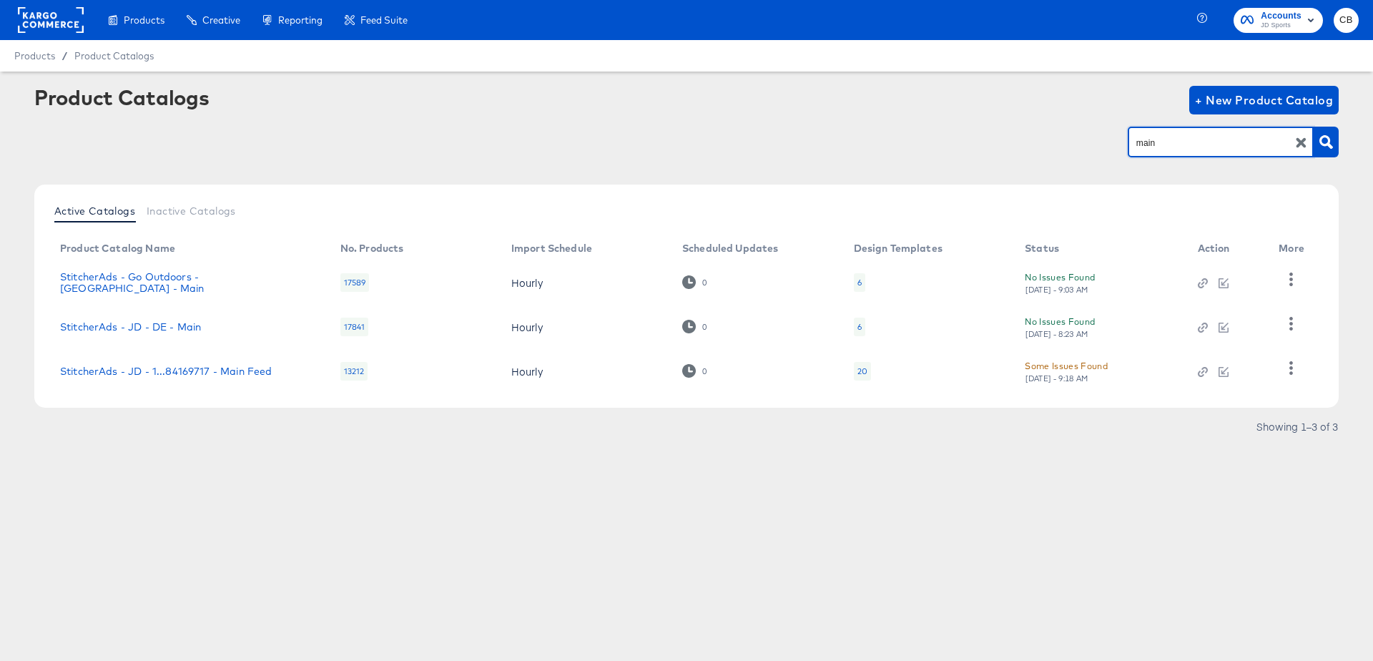
click at [1165, 144] on input "main" at bounding box center [1209, 142] width 152 height 16
type input "nl"
click at [1331, 139] on icon "button" at bounding box center [1326, 142] width 14 height 14
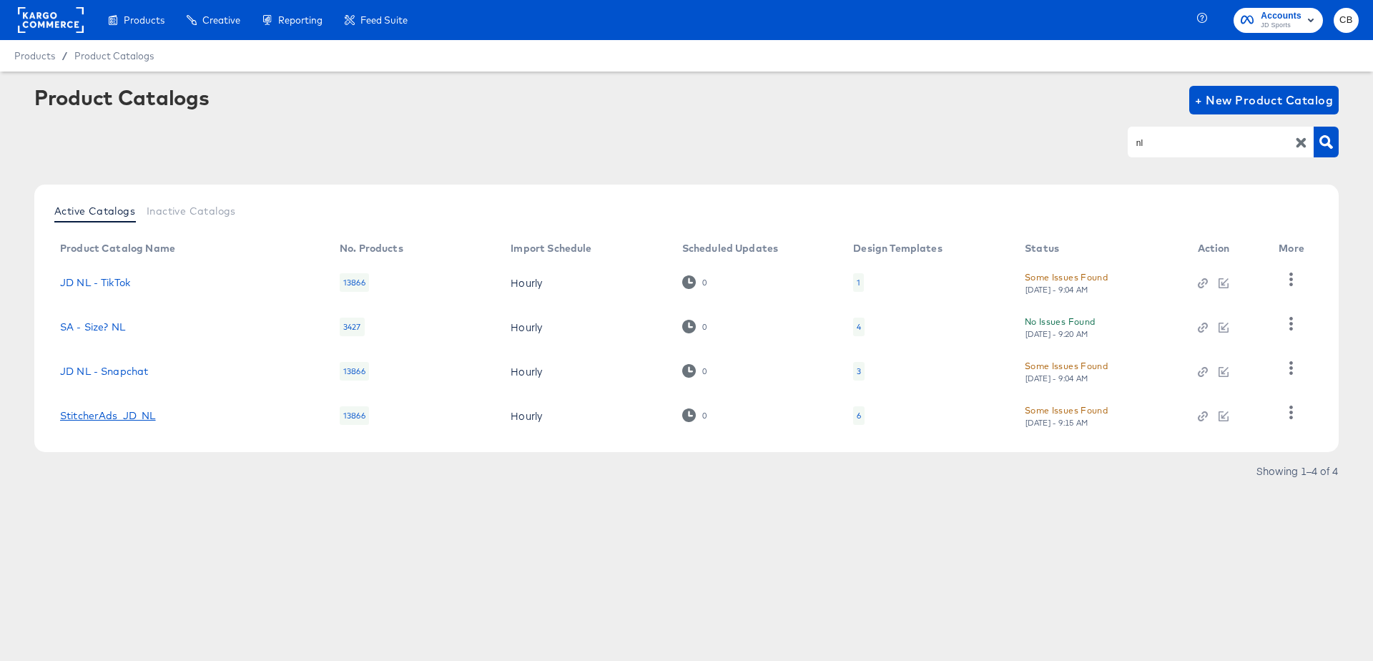
click at [122, 417] on link "StitcherAds_JD_NL" at bounding box center [108, 415] width 96 height 11
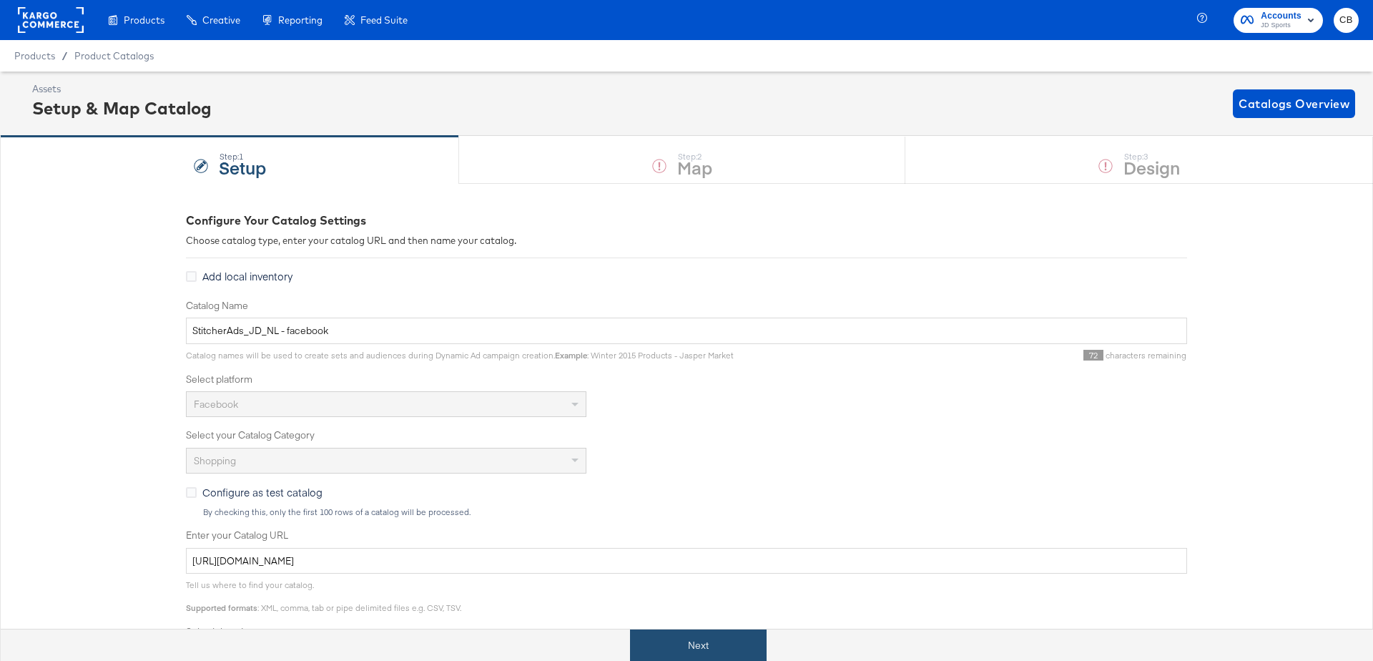
click at [687, 646] on button "Next" at bounding box center [698, 645] width 137 height 32
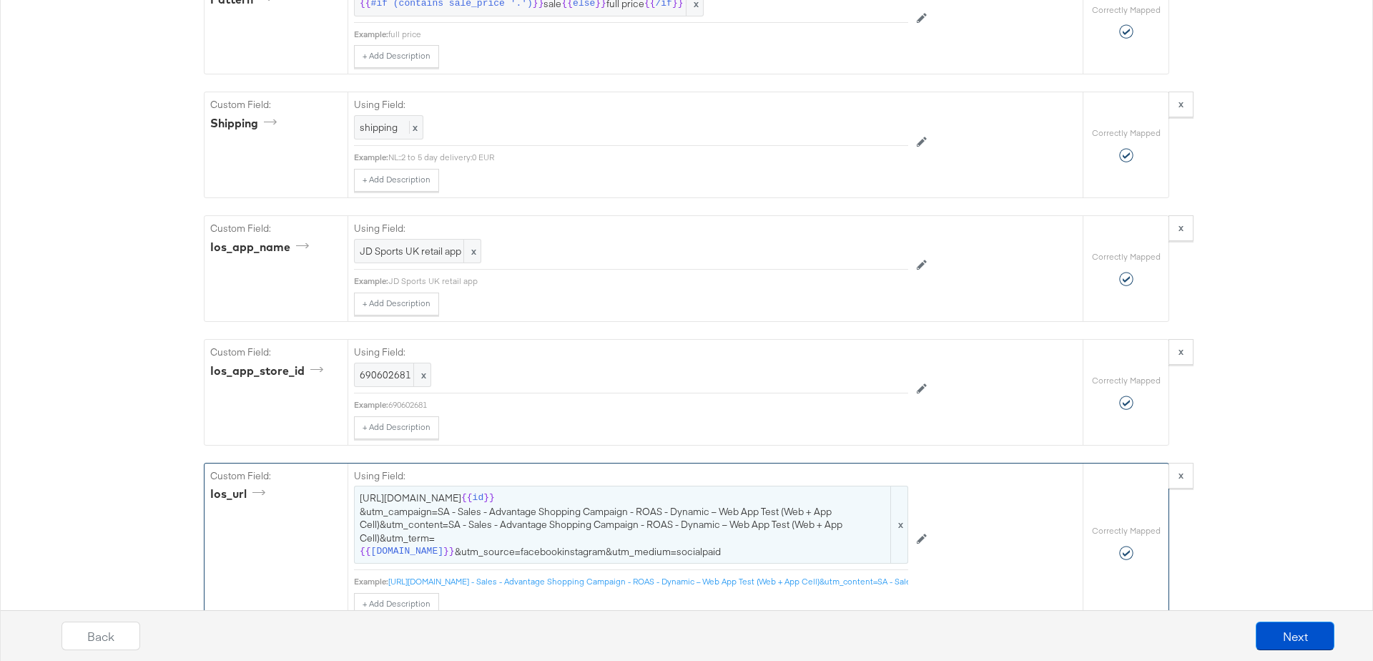
scroll to position [3646, 0]
click at [438, 240] on div "JD Sports UK retail app x" at bounding box center [417, 252] width 127 height 25
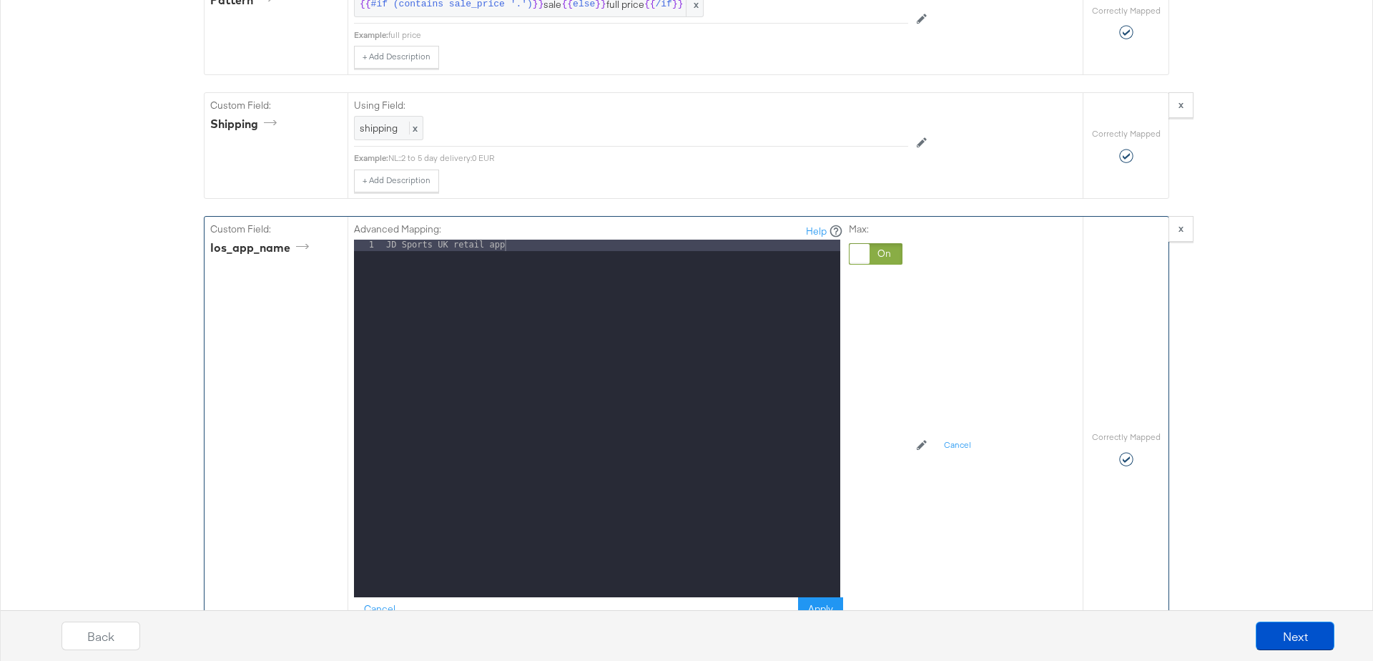
click at [552, 240] on div "JD Sports UK retail app" at bounding box center [611, 430] width 457 height 381
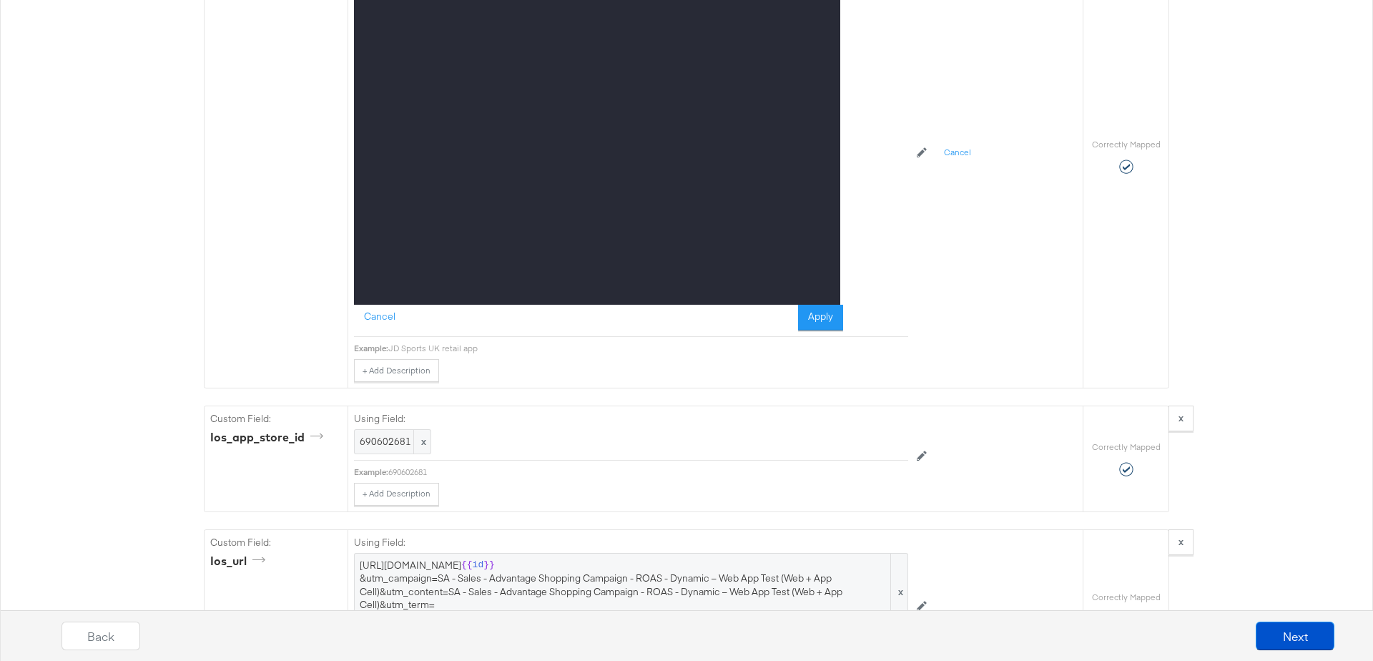
scroll to position [4007, 0]
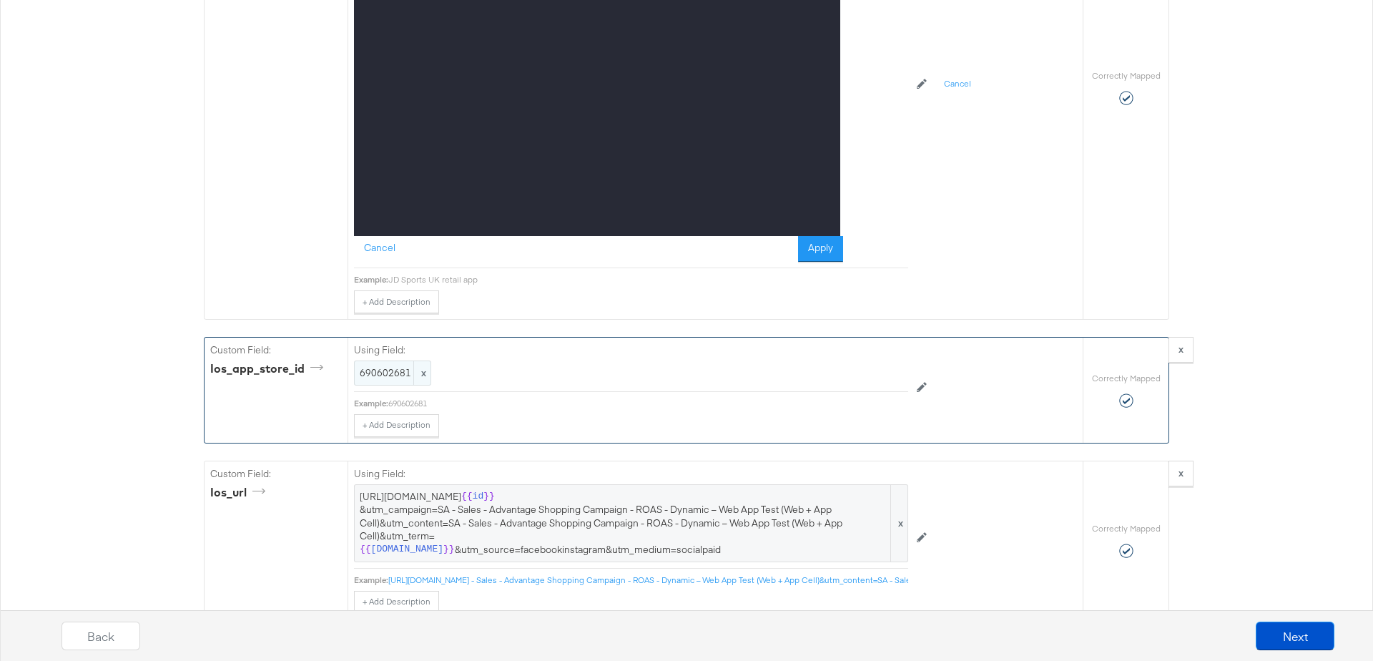
click at [380, 366] on span "690602681" at bounding box center [393, 373] width 66 height 14
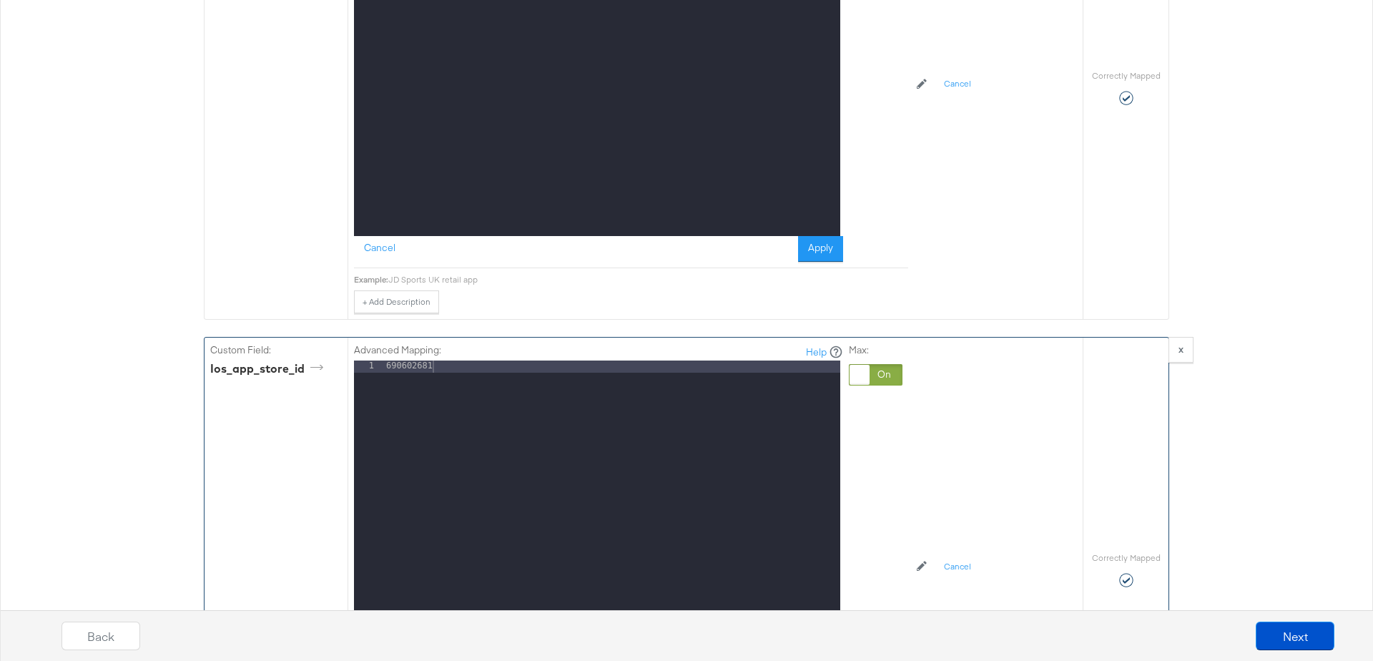
click at [445, 360] on div "690602681" at bounding box center [611, 550] width 457 height 381
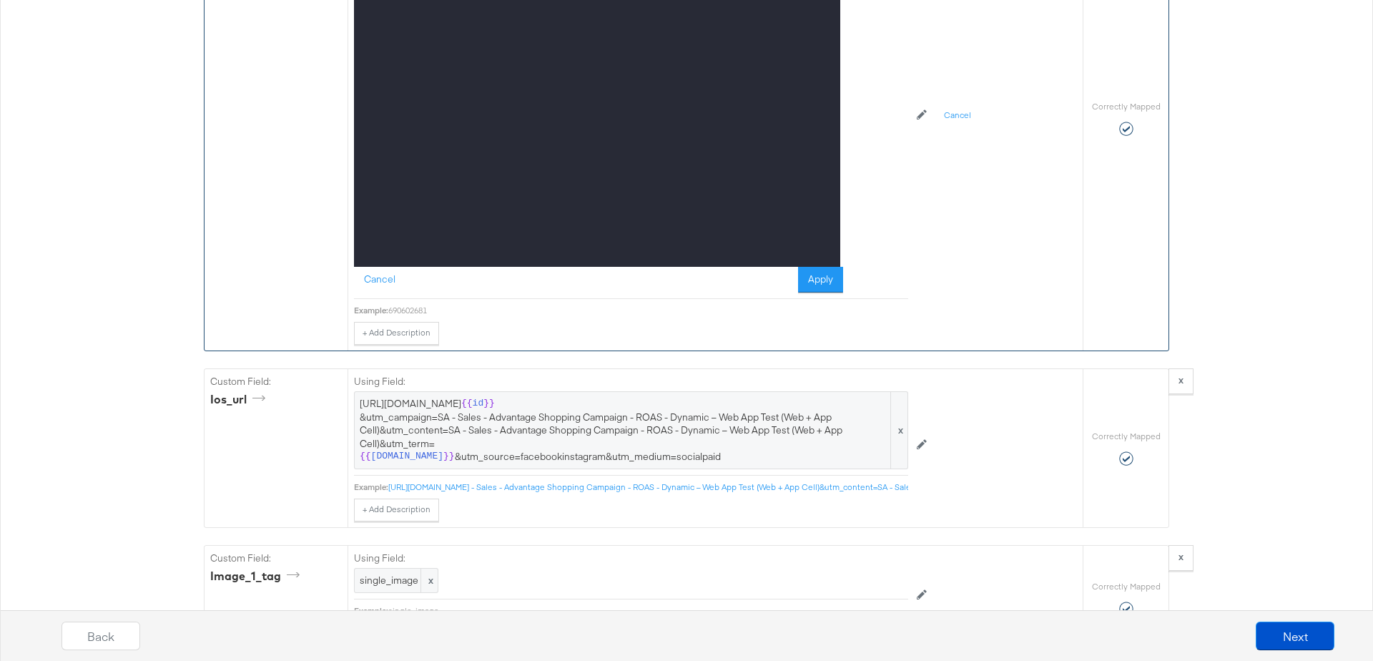
scroll to position [4470, 0]
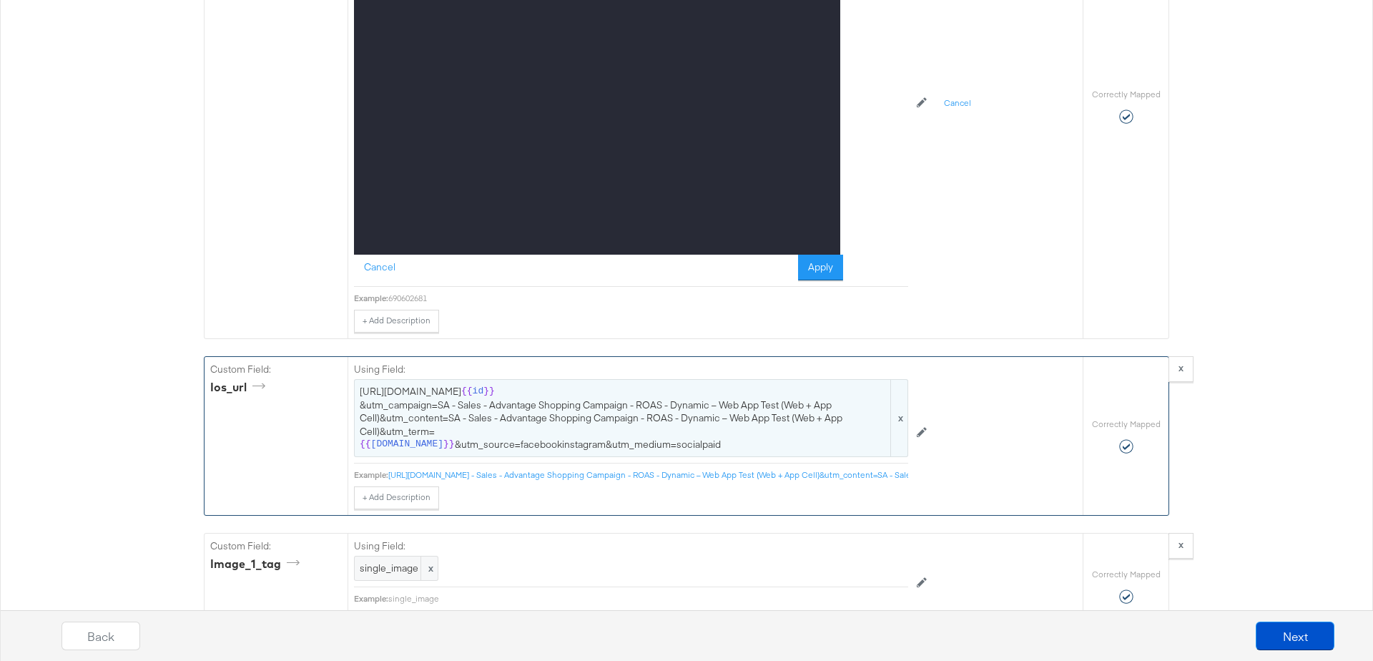
click at [518, 385] on span "https://m.jdsports.nl/applink?type=PRODUCT&target= {{ id }} &utm_campaign=SA - …" at bounding box center [631, 418] width 543 height 66
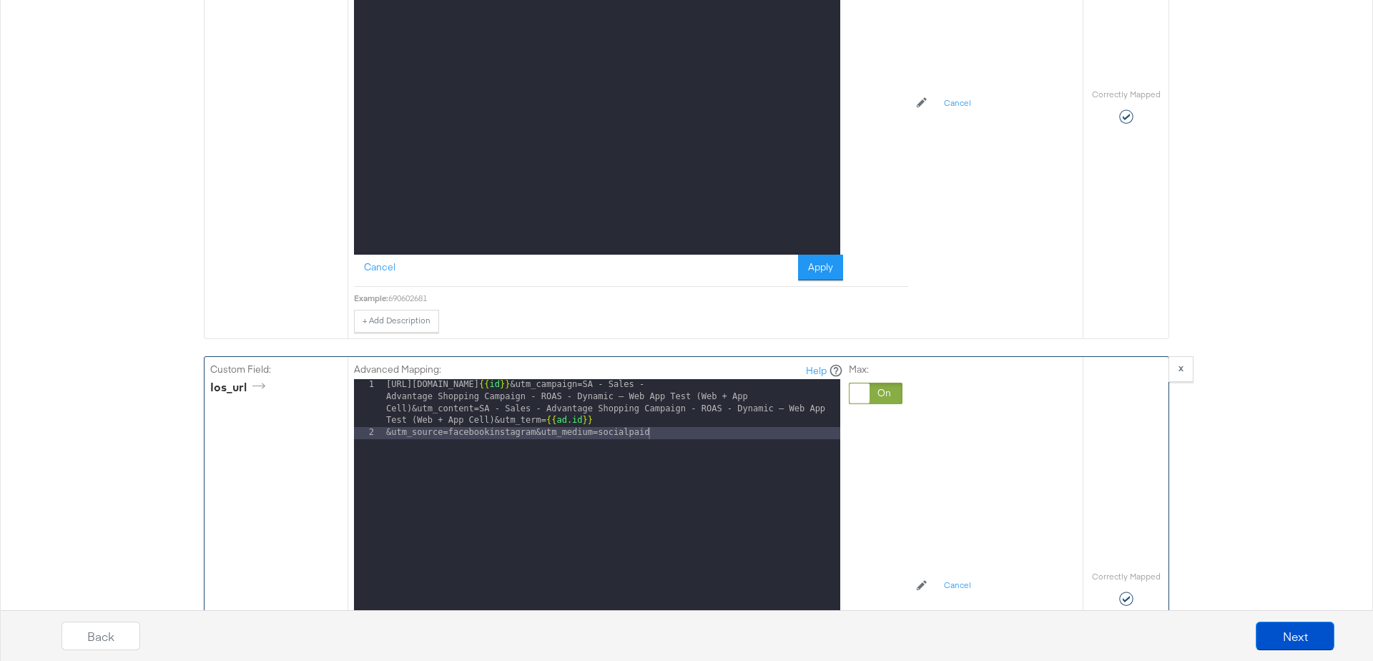
click at [686, 423] on div "[URL][DOMAIN_NAME] {{ id }} &utm_campaign=SA - Sales - Advantage Shopping Campa…" at bounding box center [611, 587] width 457 height 417
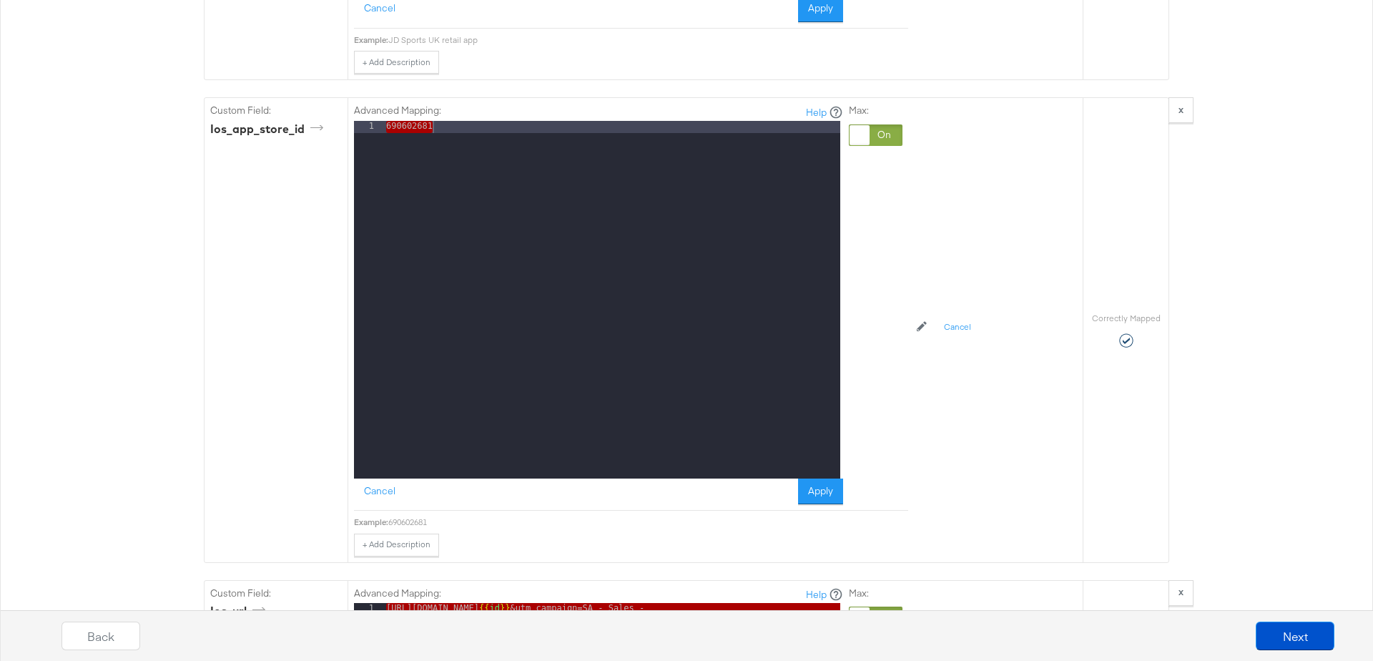
scroll to position [4244, 0]
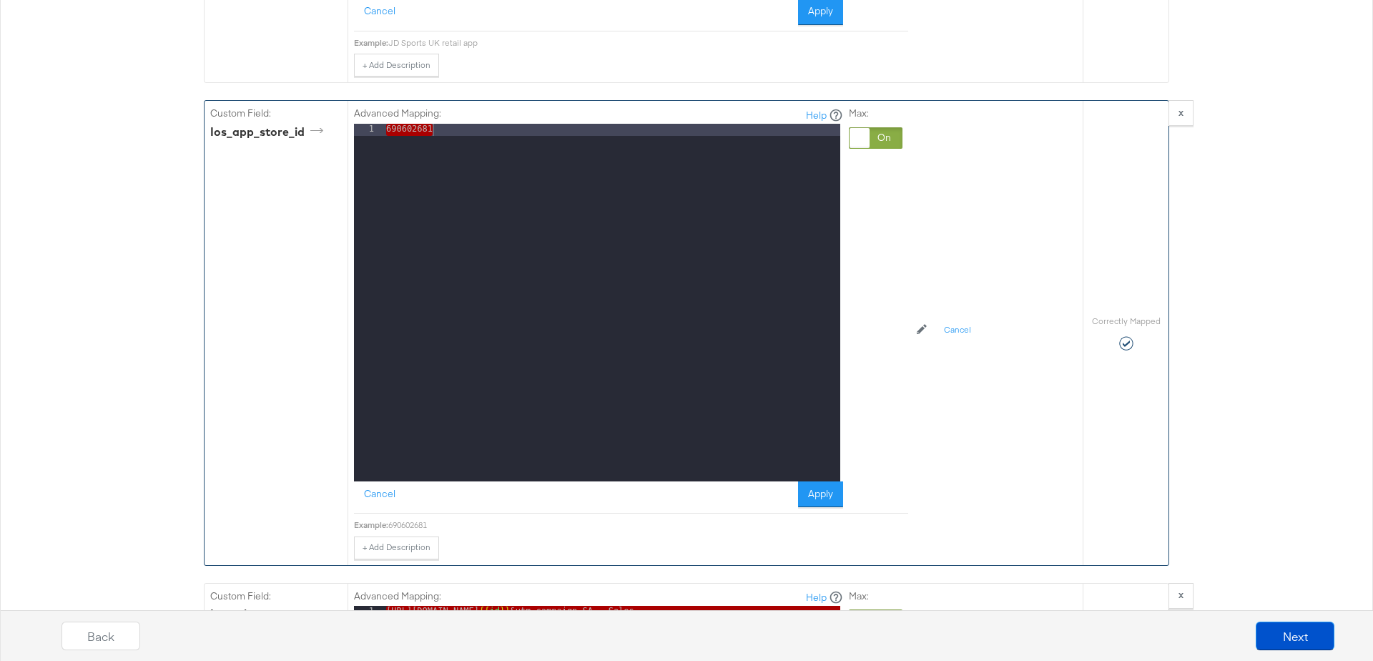
click at [456, 124] on div "690602681" at bounding box center [611, 314] width 457 height 381
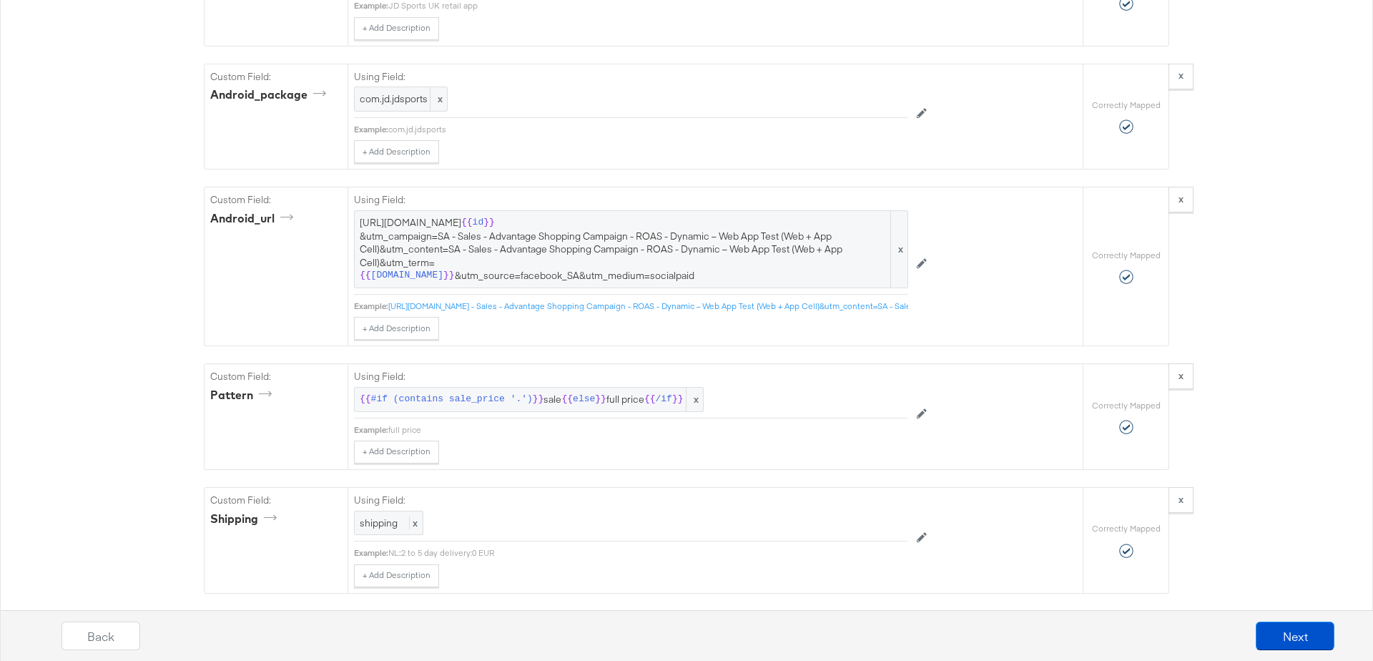
scroll to position [3122, 0]
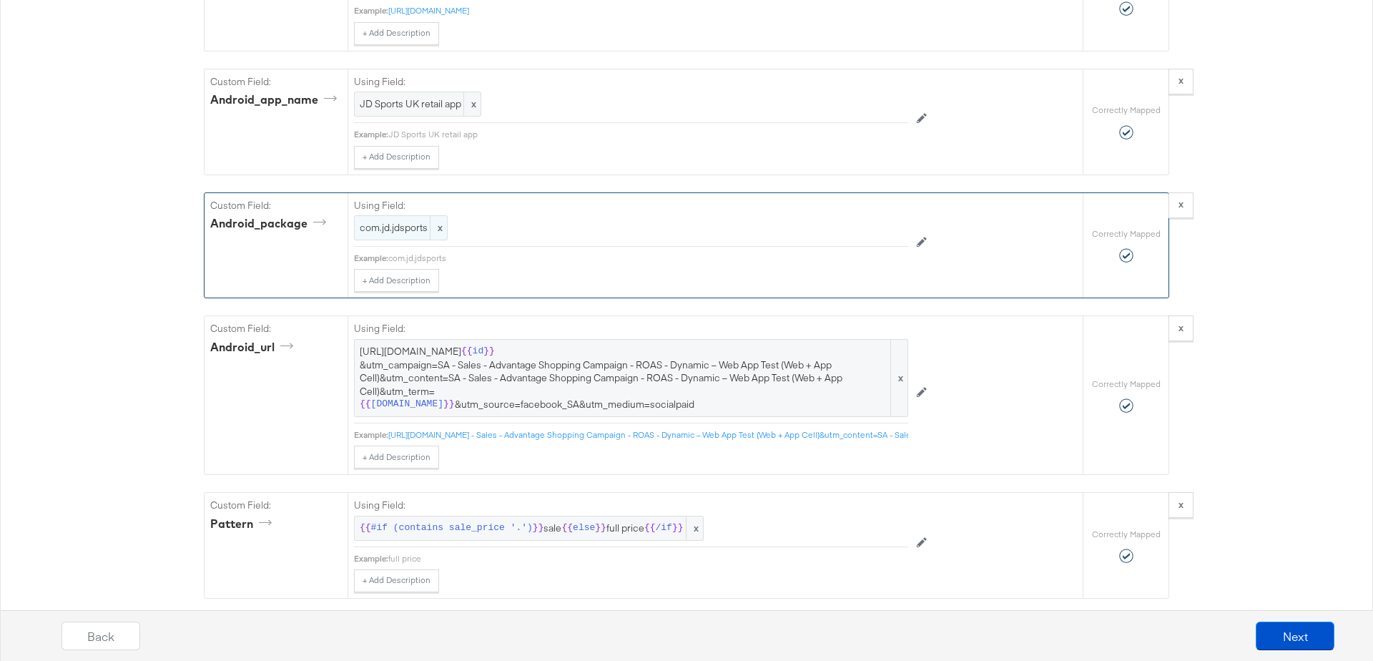
click at [398, 221] on span "com.jd.jdsports" at bounding box center [401, 228] width 82 height 14
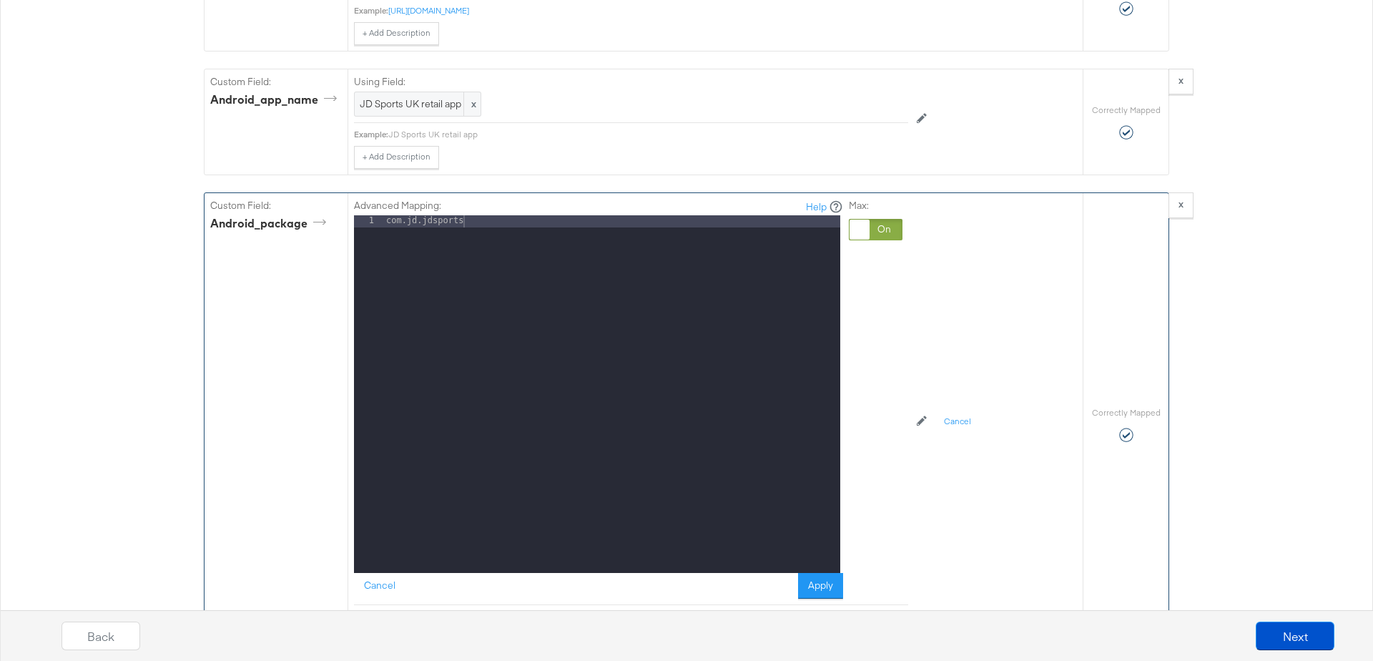
click at [544, 215] on div "com.jd.jdsports" at bounding box center [611, 405] width 457 height 381
